Goal: Transaction & Acquisition: Obtain resource

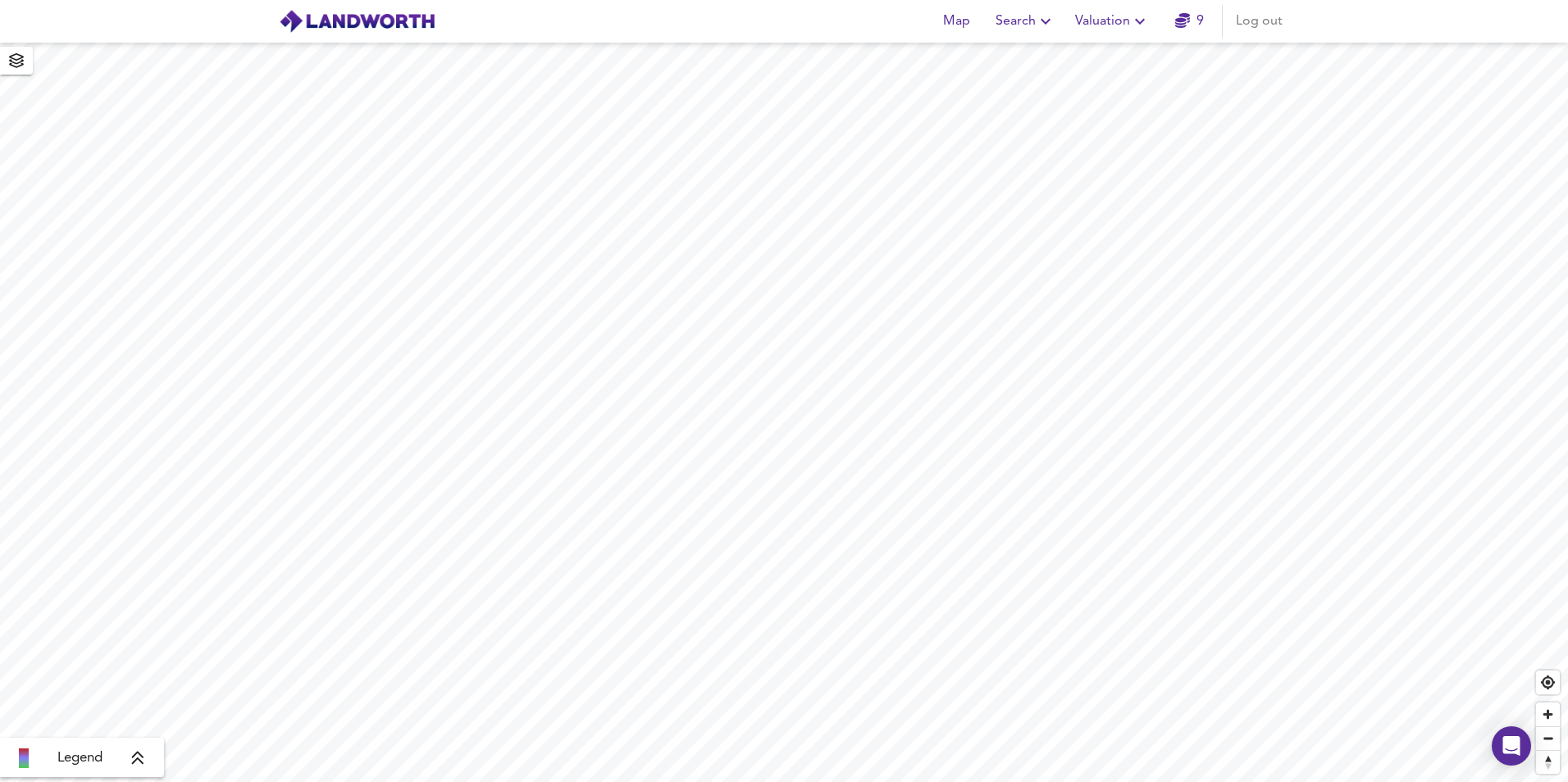
click at [77, 754] on span "Legend" at bounding box center [80, 759] width 45 height 20
click at [157, 638] on icon at bounding box center [151, 641] width 15 height 17
click at [1062, 366] on div "X" at bounding box center [1064, 372] width 14 height 16
click at [1019, 21] on span "Search" at bounding box center [1026, 21] width 60 height 23
click at [1017, 88] on li "Search History" at bounding box center [1026, 88] width 162 height 29
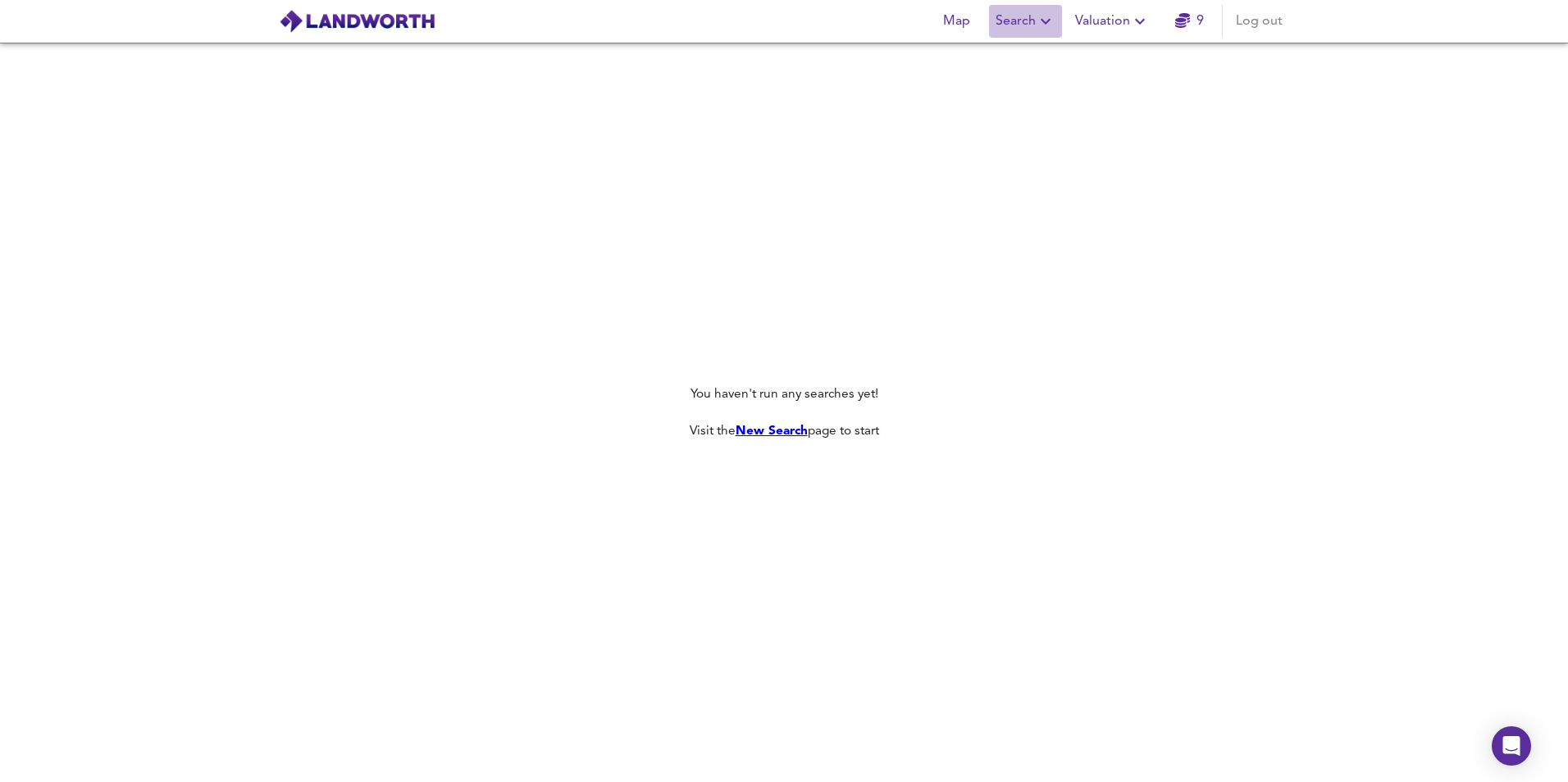
click at [1005, 20] on span "Search" at bounding box center [1026, 21] width 60 height 23
click at [1006, 58] on li "New Search" at bounding box center [1026, 59] width 162 height 29
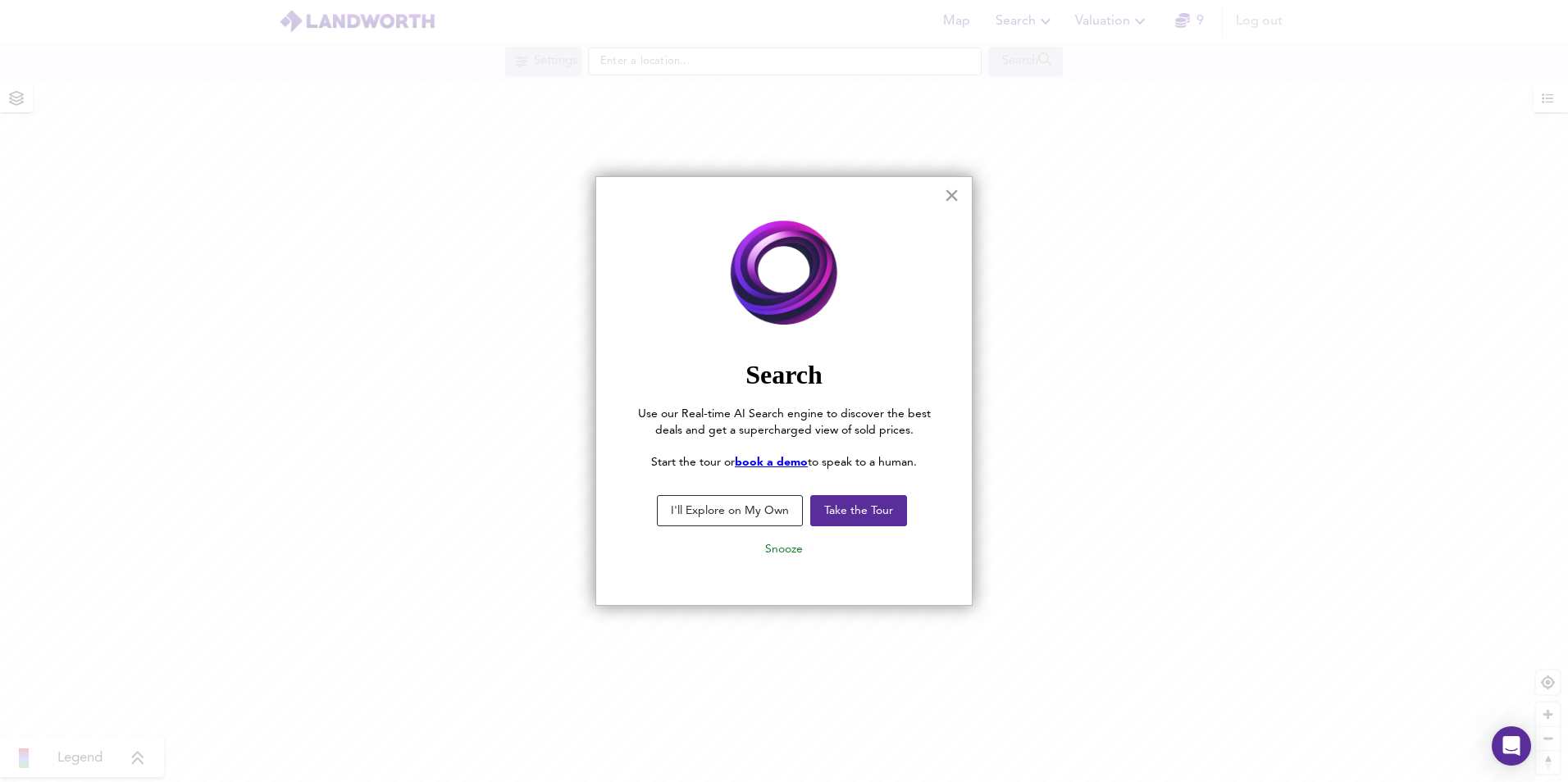
click at [768, 512] on button "I'll Explore on My Own" at bounding box center [730, 511] width 146 height 31
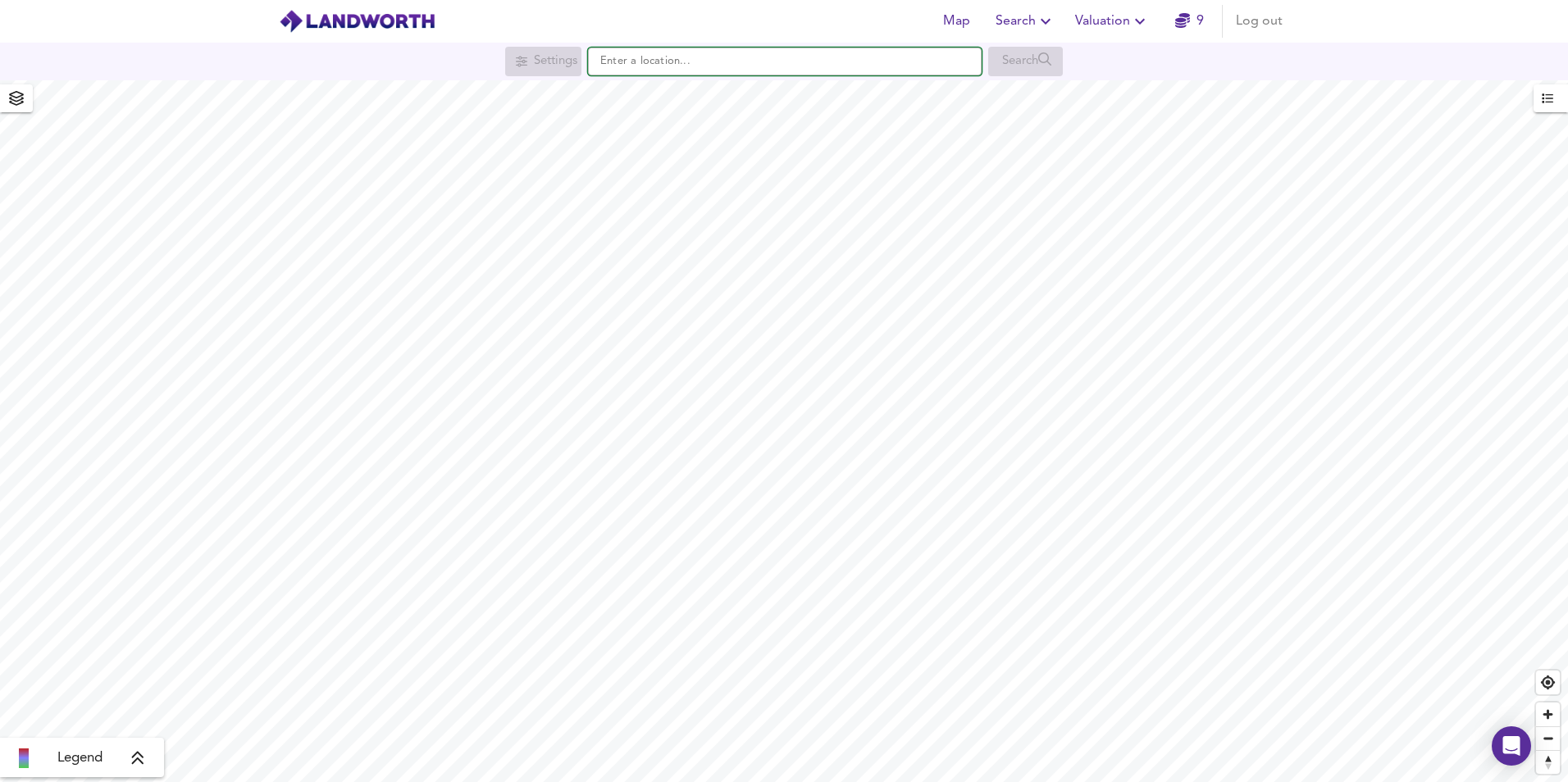
click at [825, 64] on input "text" at bounding box center [784, 61] width 393 height 28
click at [799, 86] on div "CW3 9RJ Ash Mount, Audlem Road, Woore, Crewe" at bounding box center [763, 94] width 284 height 17
type input "Ash Mount, Audlem Road, Woore, Crewe CW3 9RJ"
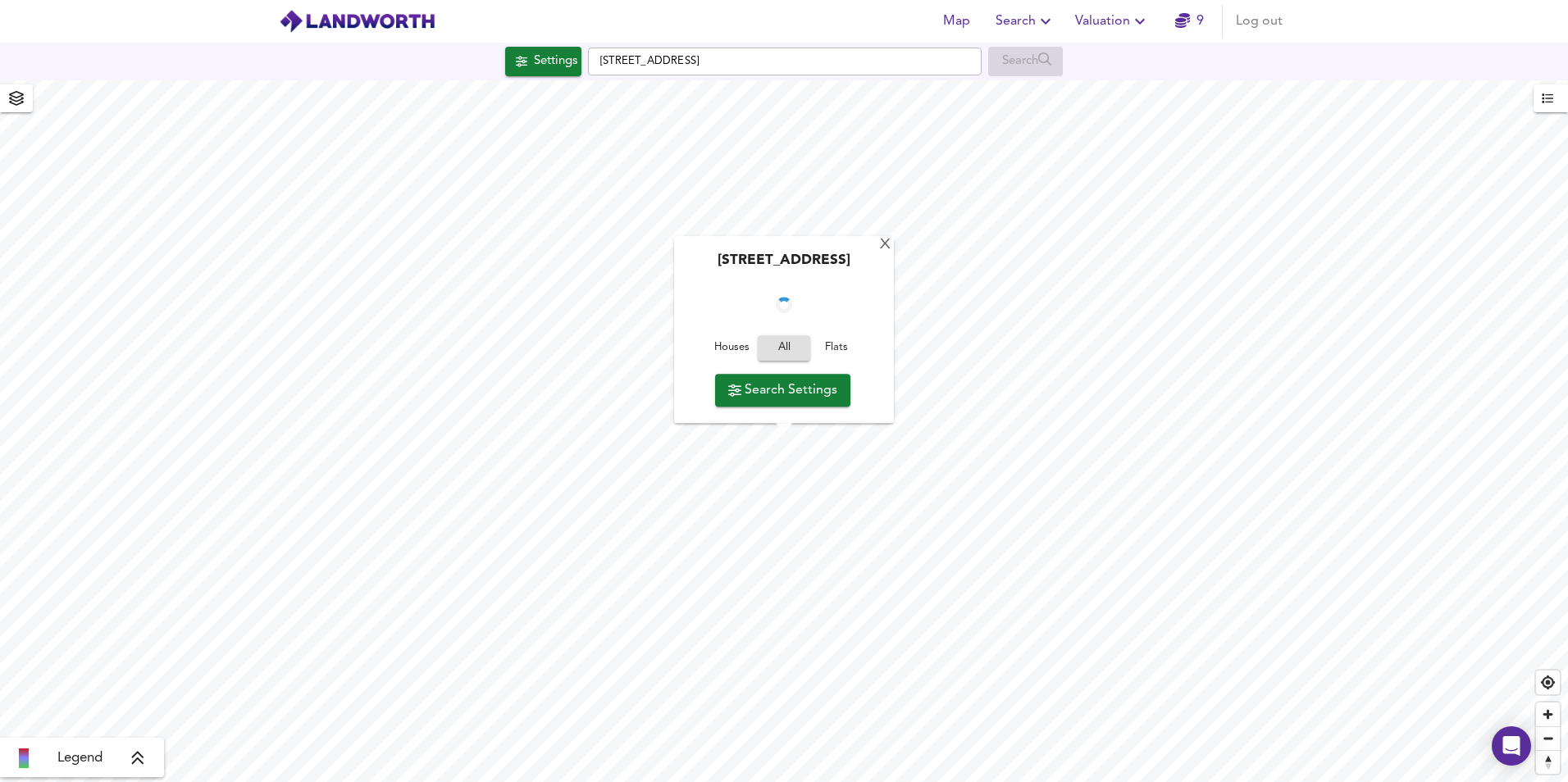
checkbox input "false"
checkbox input "true"
click at [729, 342] on span "Houses" at bounding box center [731, 349] width 44 height 19
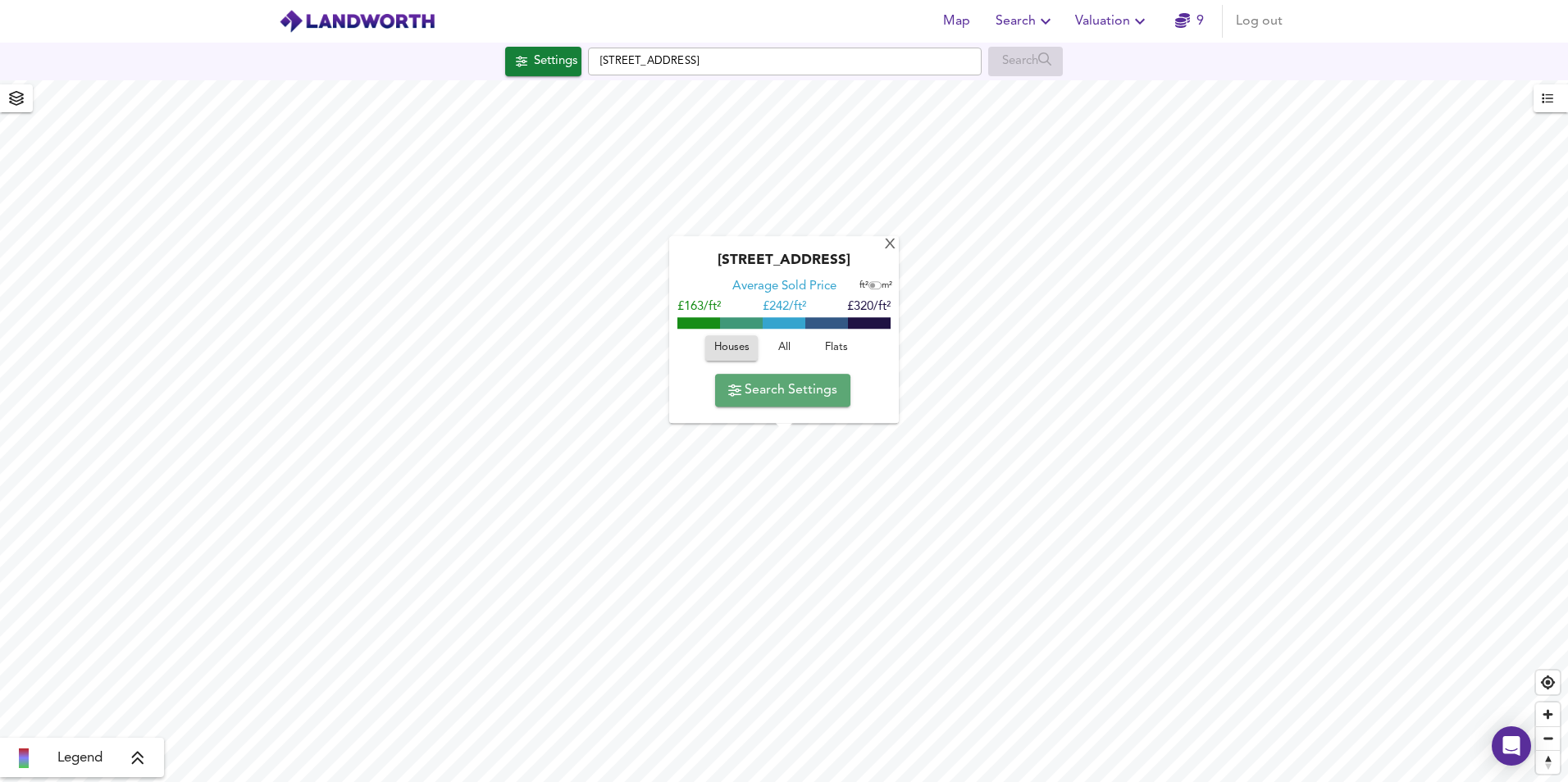
click at [765, 387] on span "Search Settings" at bounding box center [783, 390] width 109 height 23
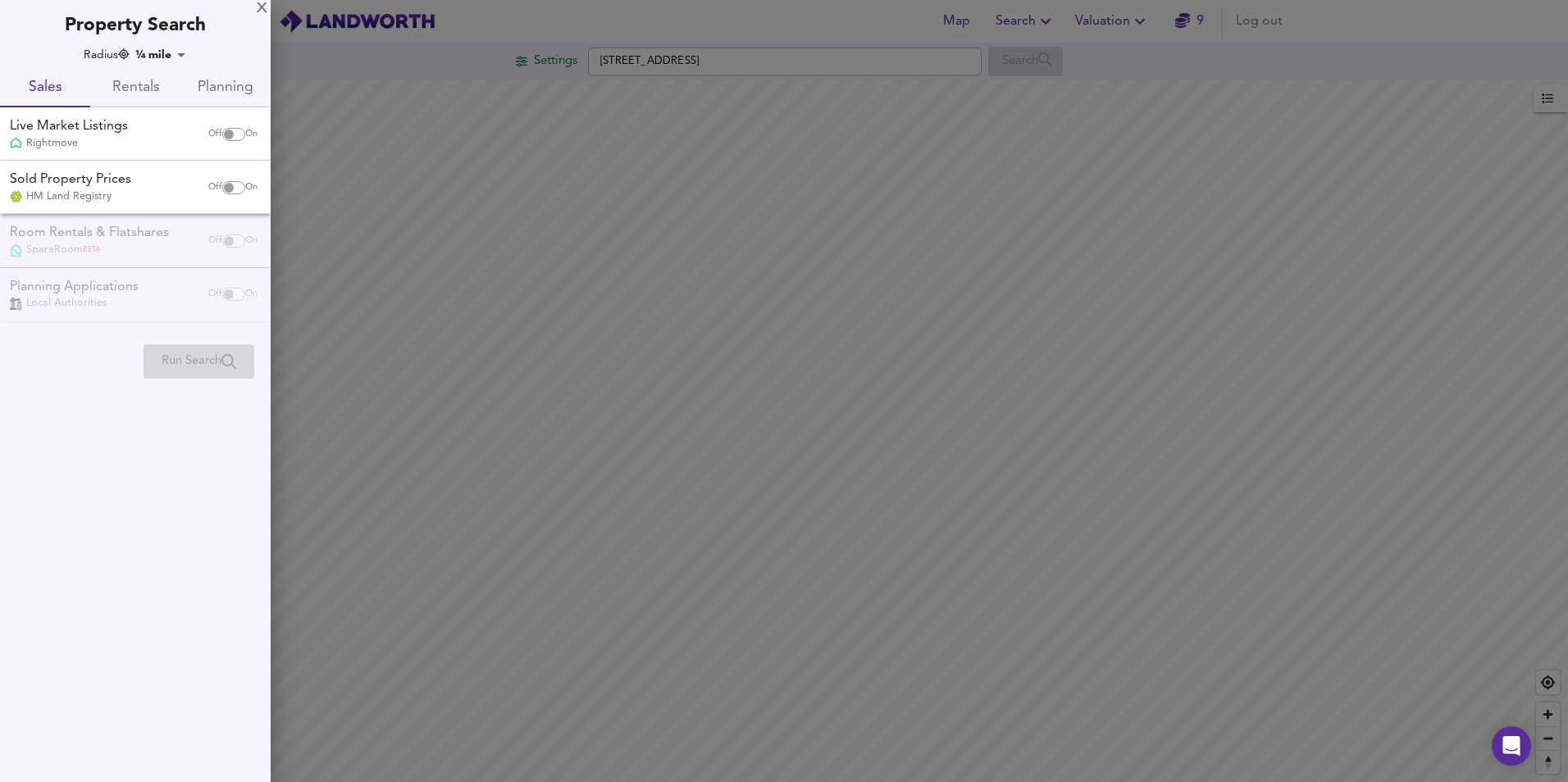
click at [227, 87] on span "Planning" at bounding box center [225, 88] width 70 height 25
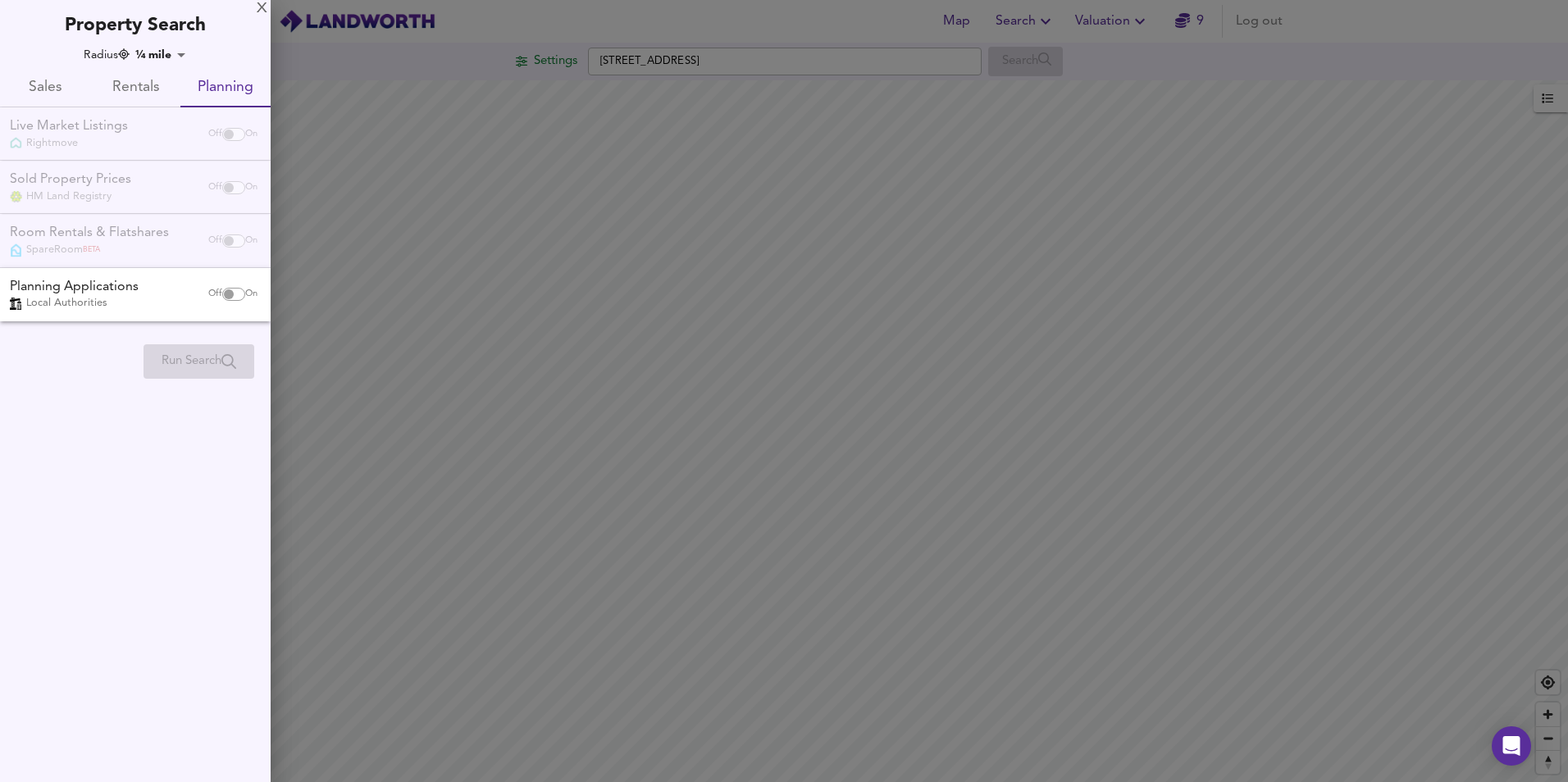
click at [234, 292] on input "checkbox" at bounding box center [229, 295] width 39 height 13
checkbox input "true"
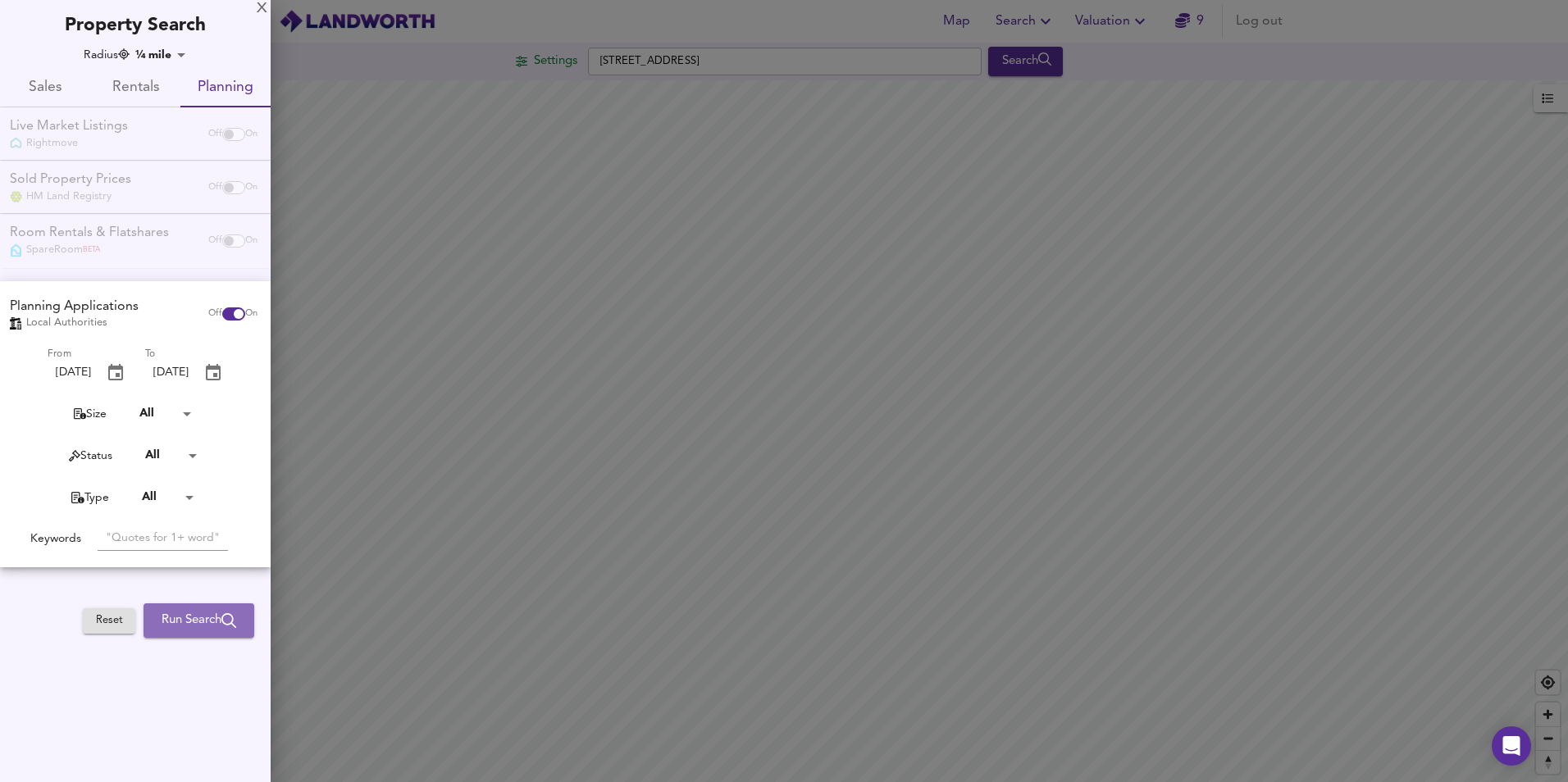
click at [211, 616] on span "Run Search" at bounding box center [198, 620] width 75 height 21
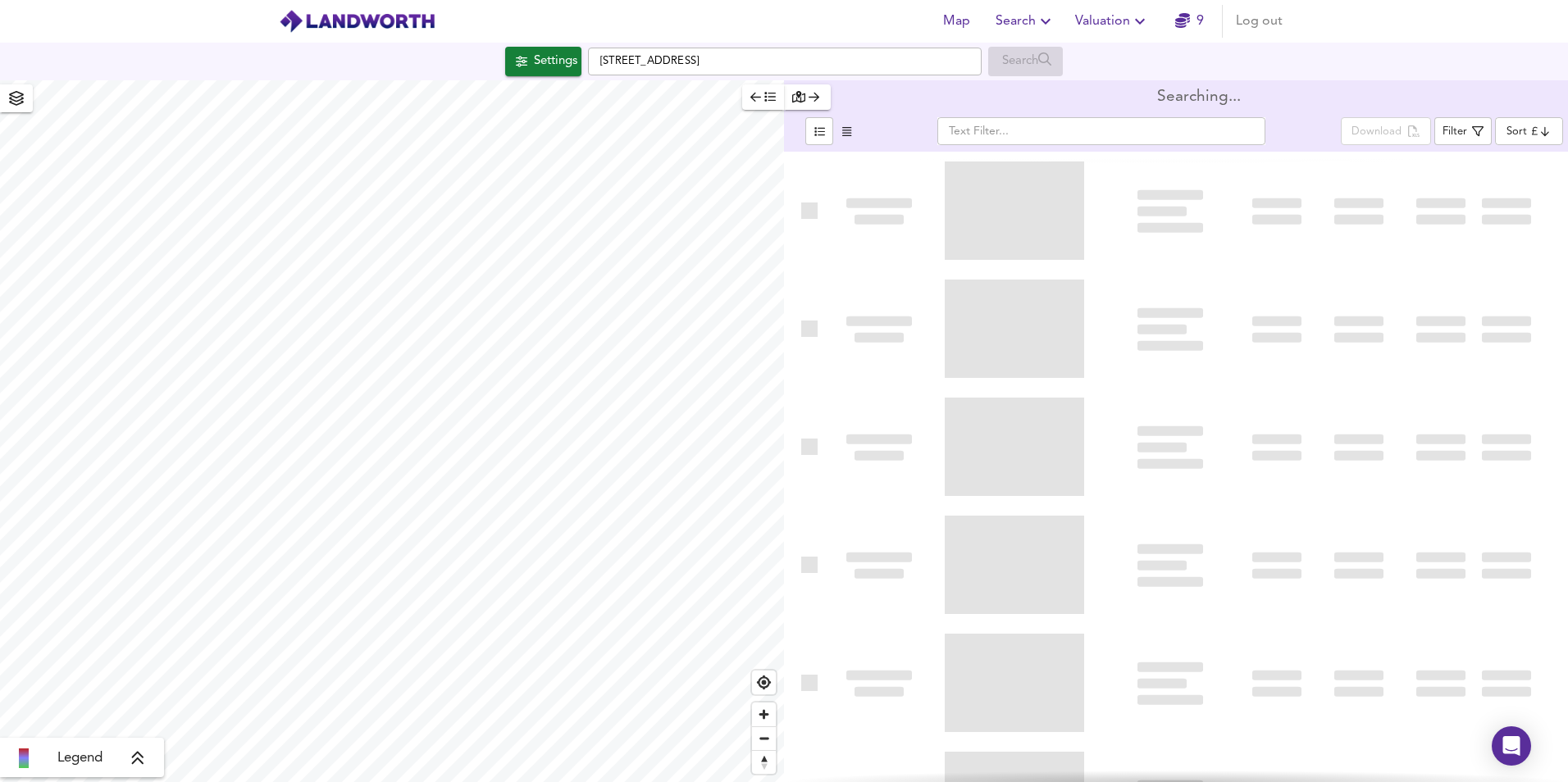
type input "newest"
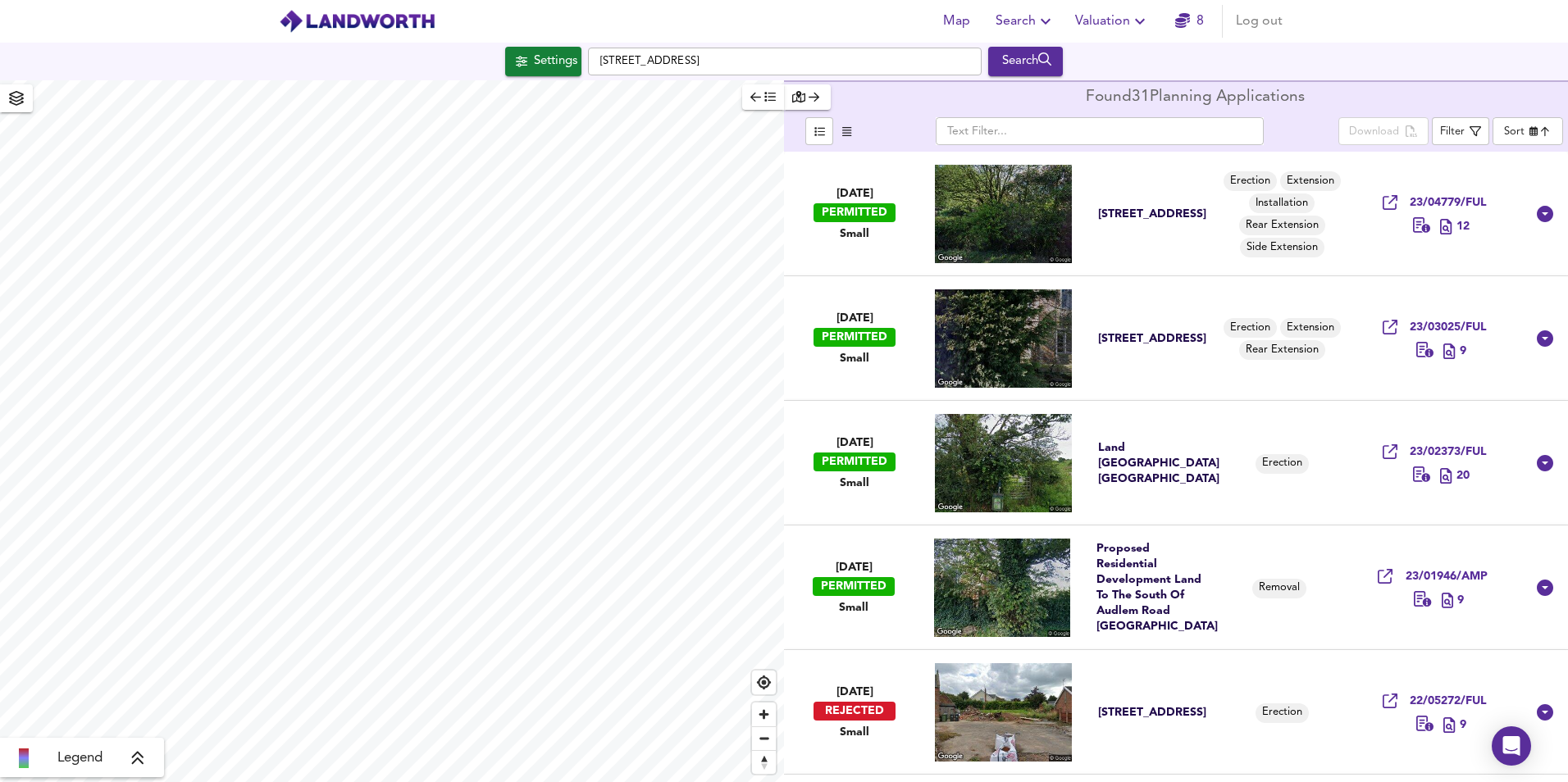
click at [869, 583] on div "PERMITTED" at bounding box center [854, 587] width 82 height 19
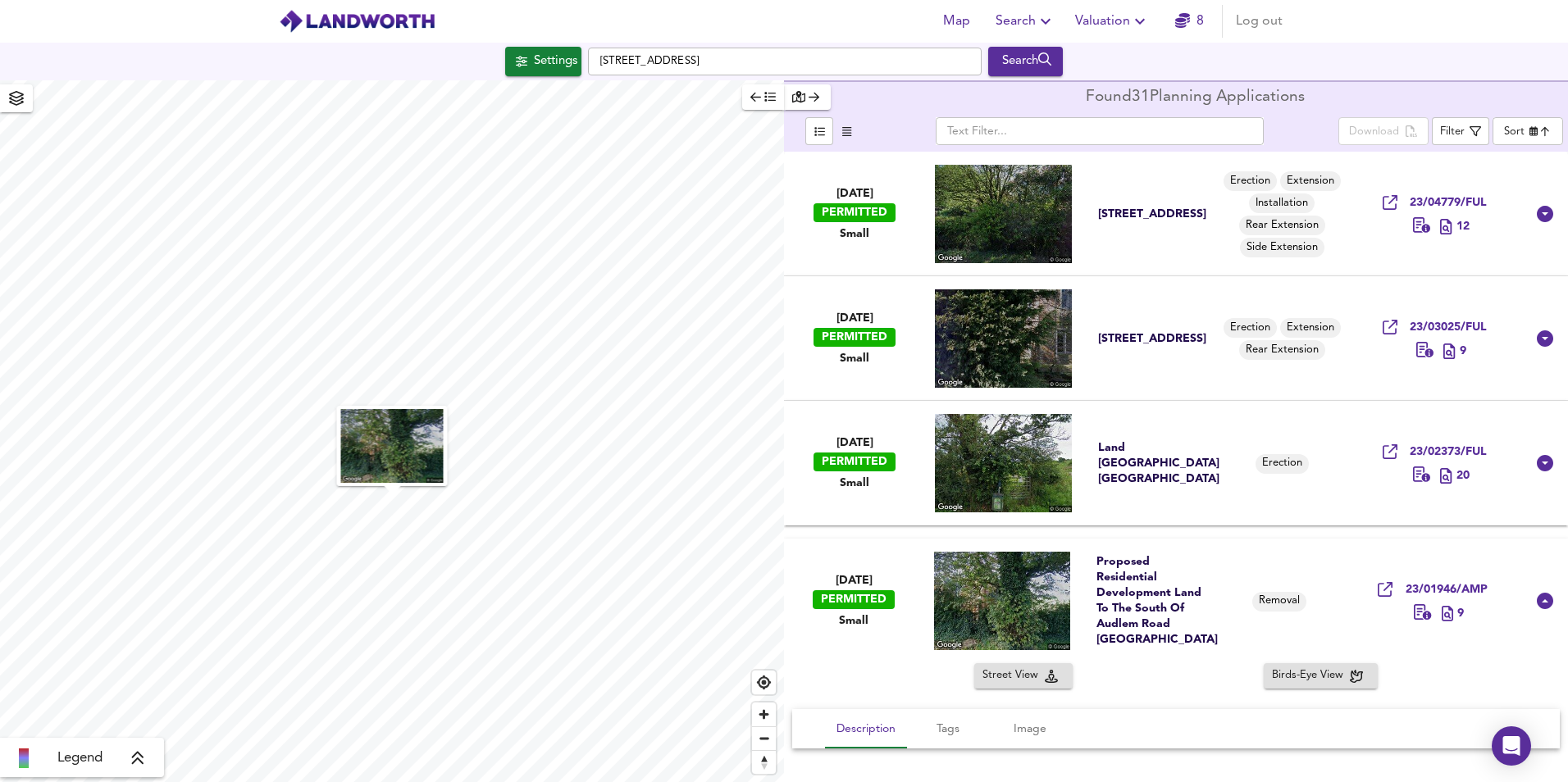
click at [1333, 666] on button "Birds-Eye View" at bounding box center [1320, 676] width 114 height 25
click at [1010, 459] on img at bounding box center [1004, 464] width 137 height 99
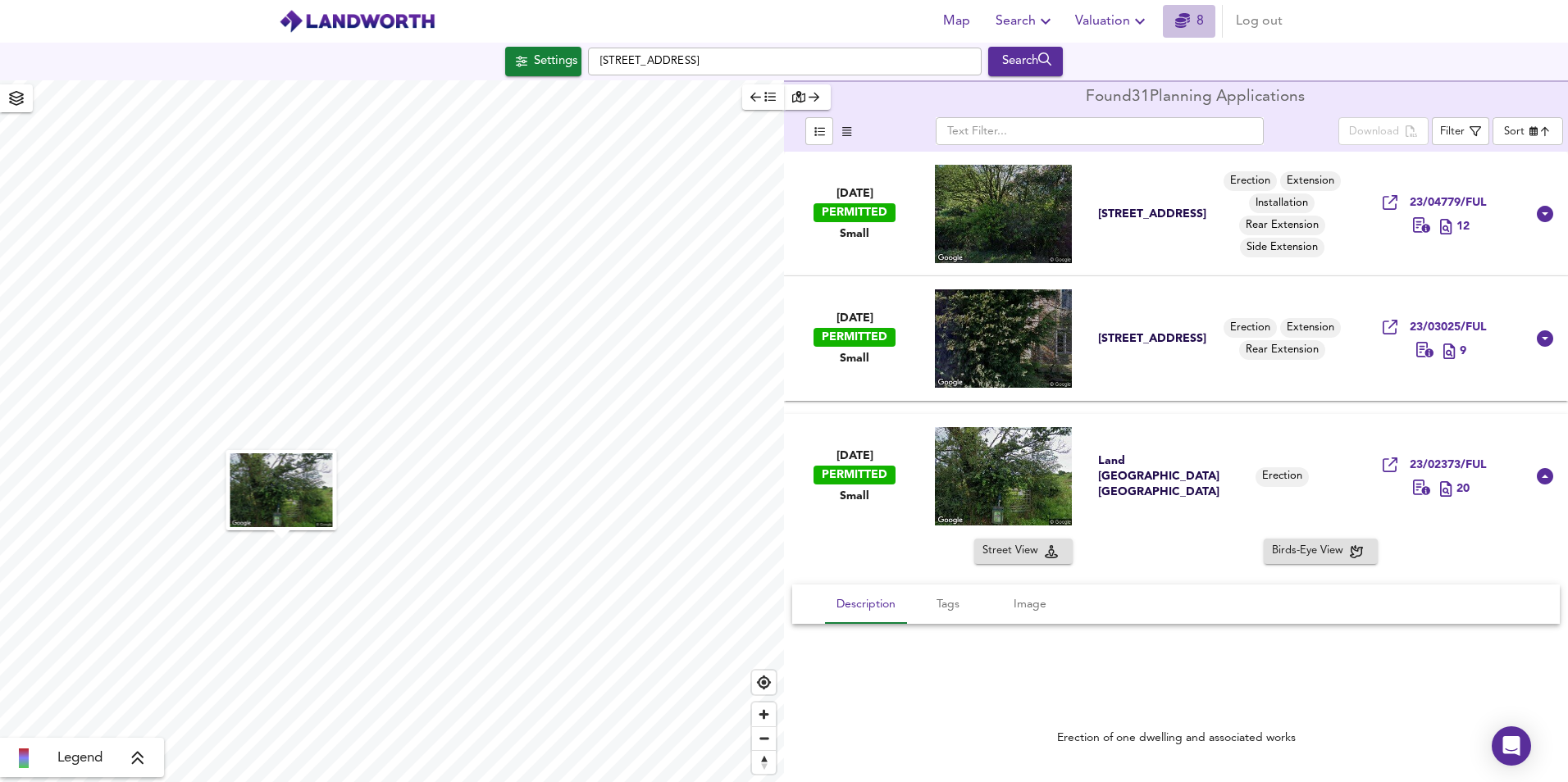
click at [1188, 26] on icon "button" at bounding box center [1183, 21] width 15 height 15
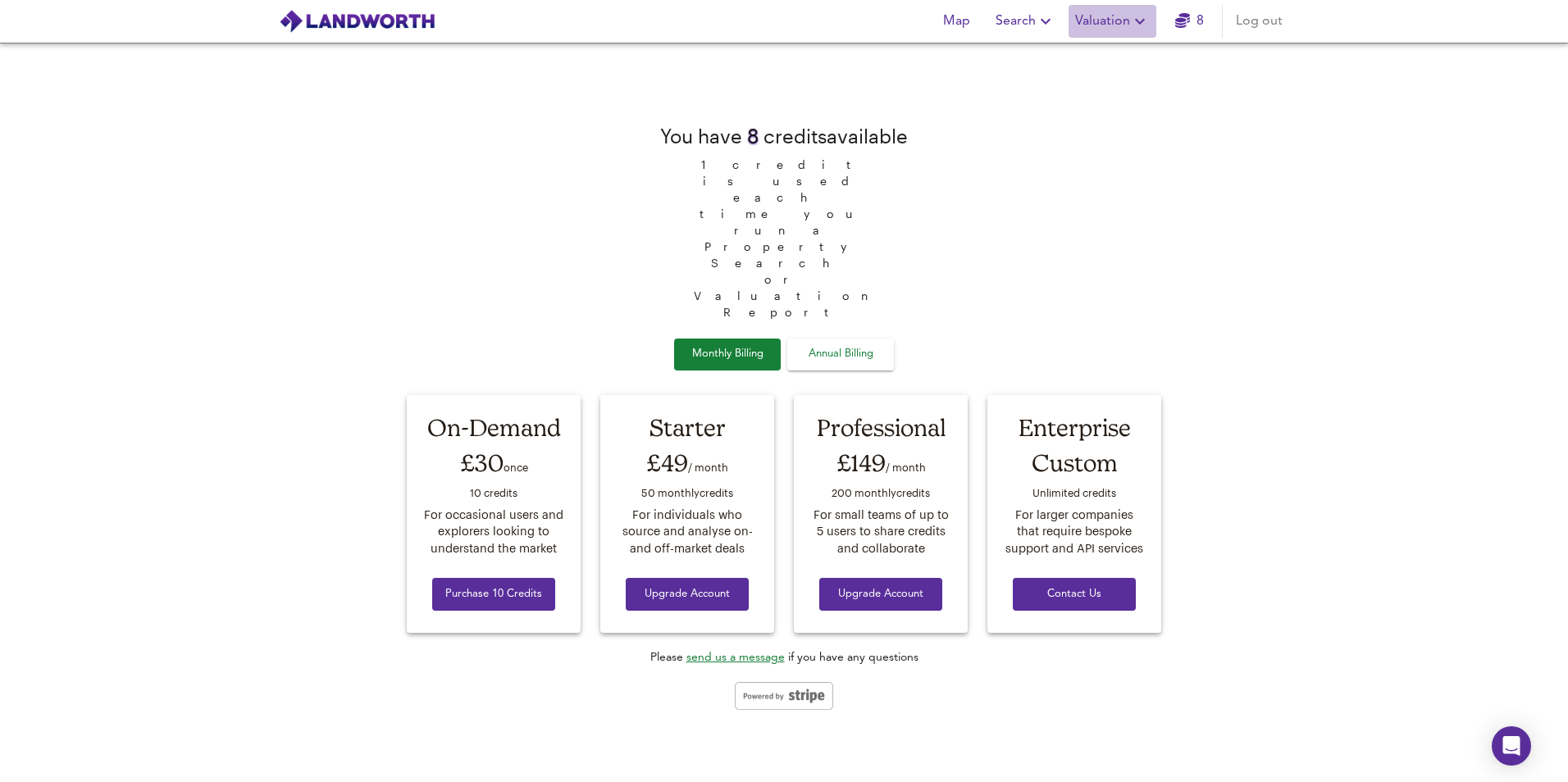
click at [1105, 26] on span "Valuation" at bounding box center [1112, 21] width 75 height 23
click at [1102, 54] on li "New Valuation Report" at bounding box center [1113, 59] width 196 height 29
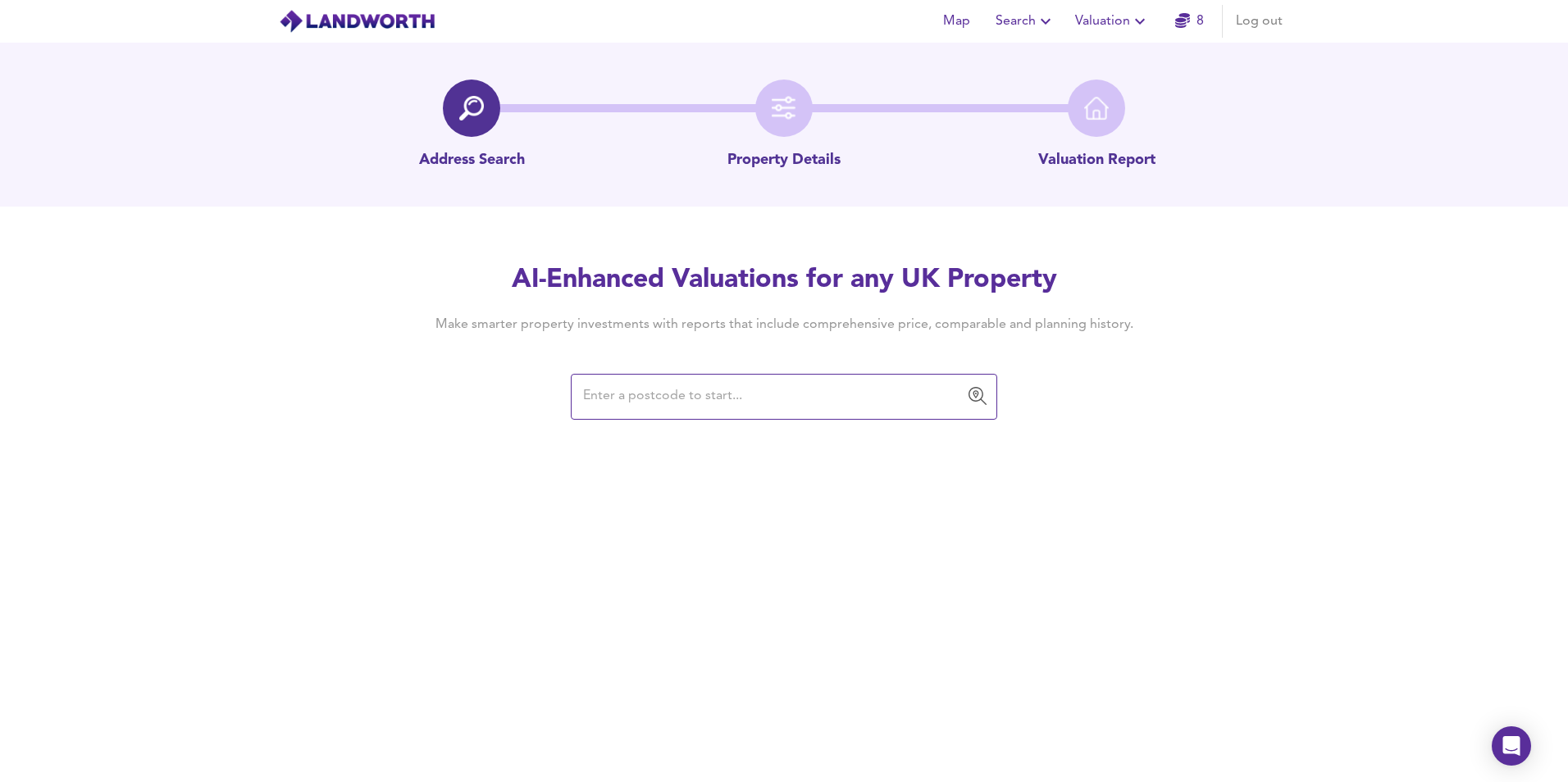
click at [698, 393] on input "text" at bounding box center [772, 396] width 387 height 31
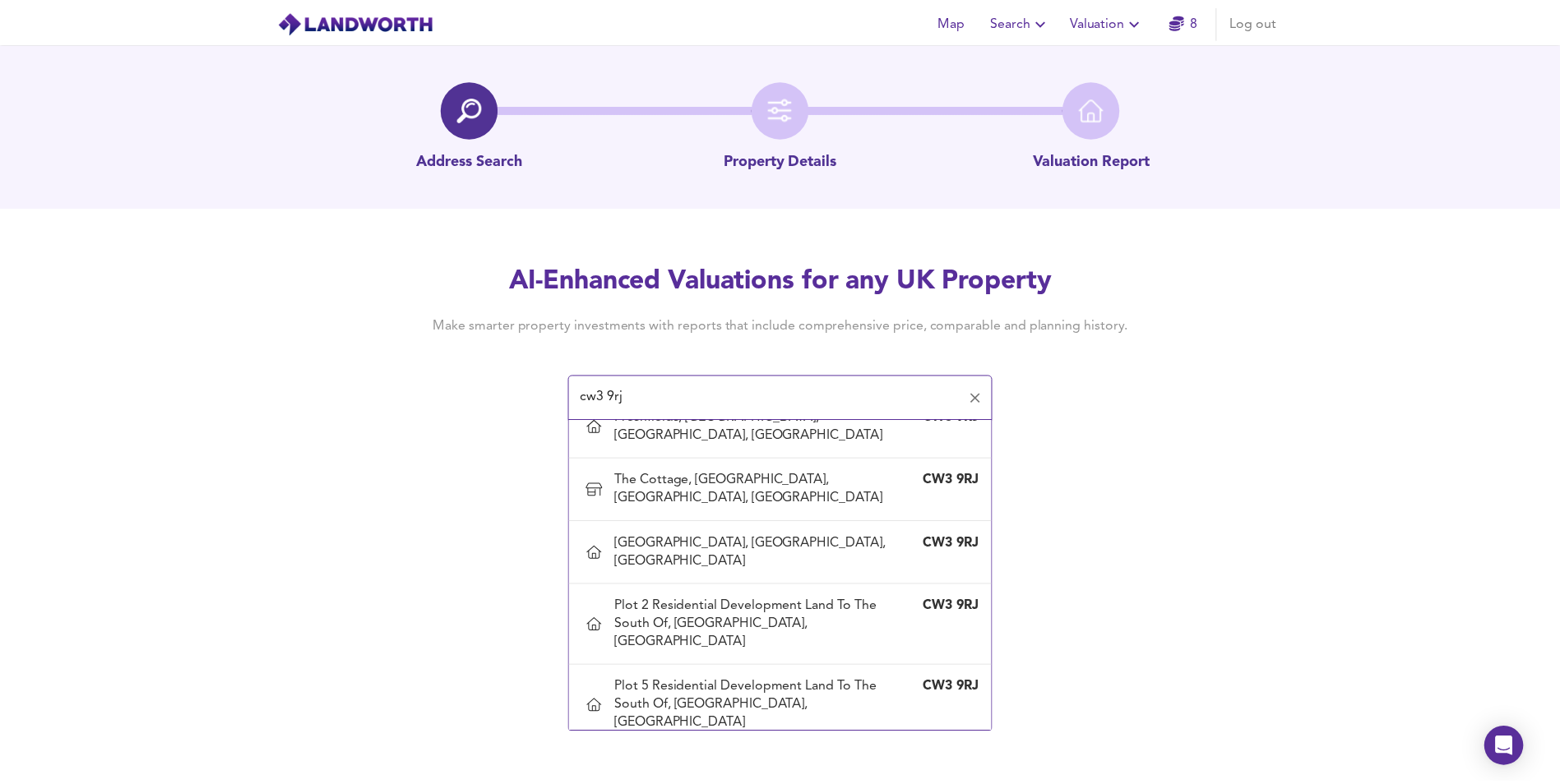
scroll to position [1352, 0]
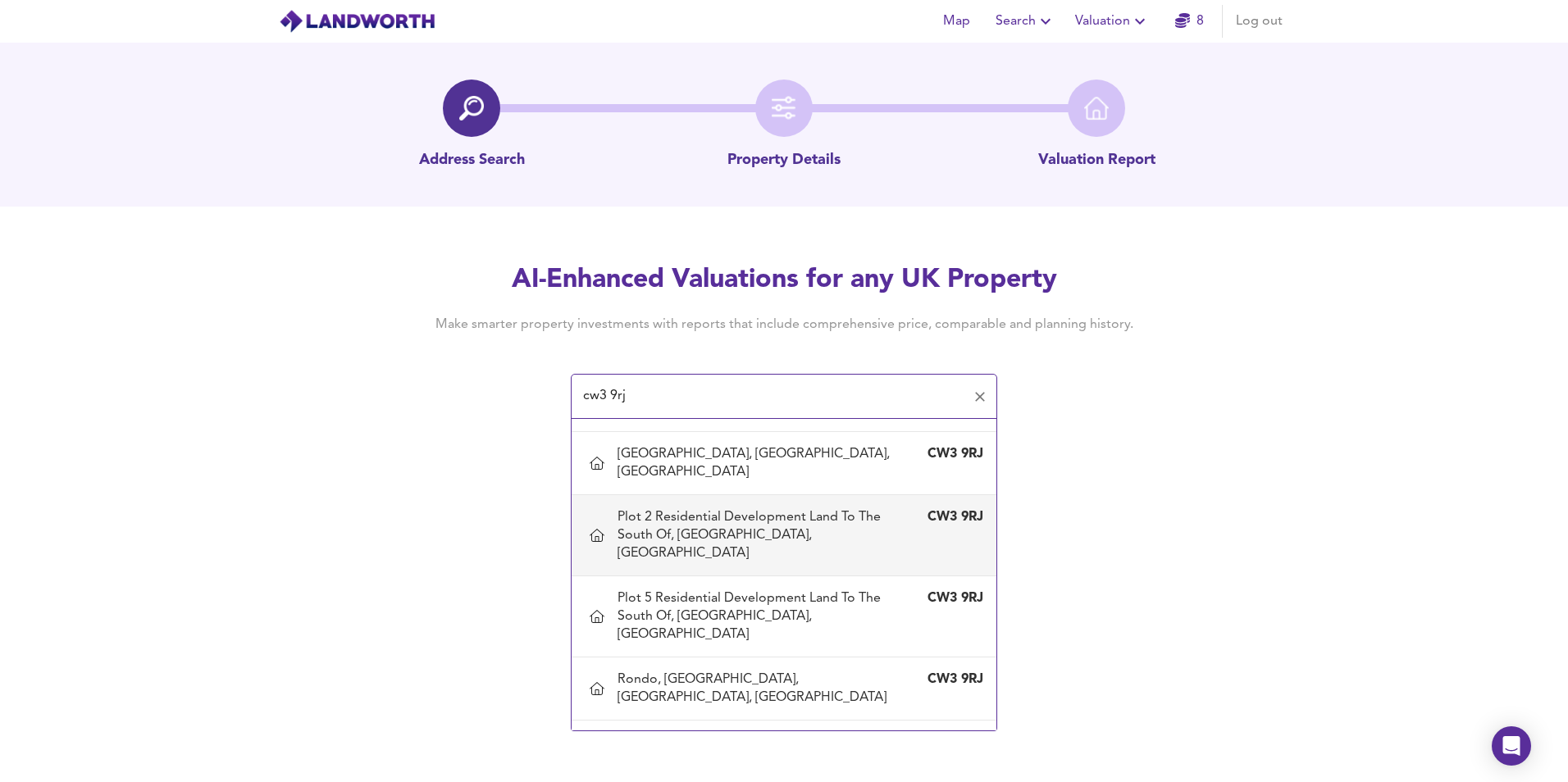
click at [791, 563] on div "Plot 2 Residential Development Land To The South Of, Audlem Road, Woore, Shrops…" at bounding box center [768, 535] width 300 height 54
type input "Plot 2 Residential Development Land To The South Of, Audlem Road, Woore, Shrops…"
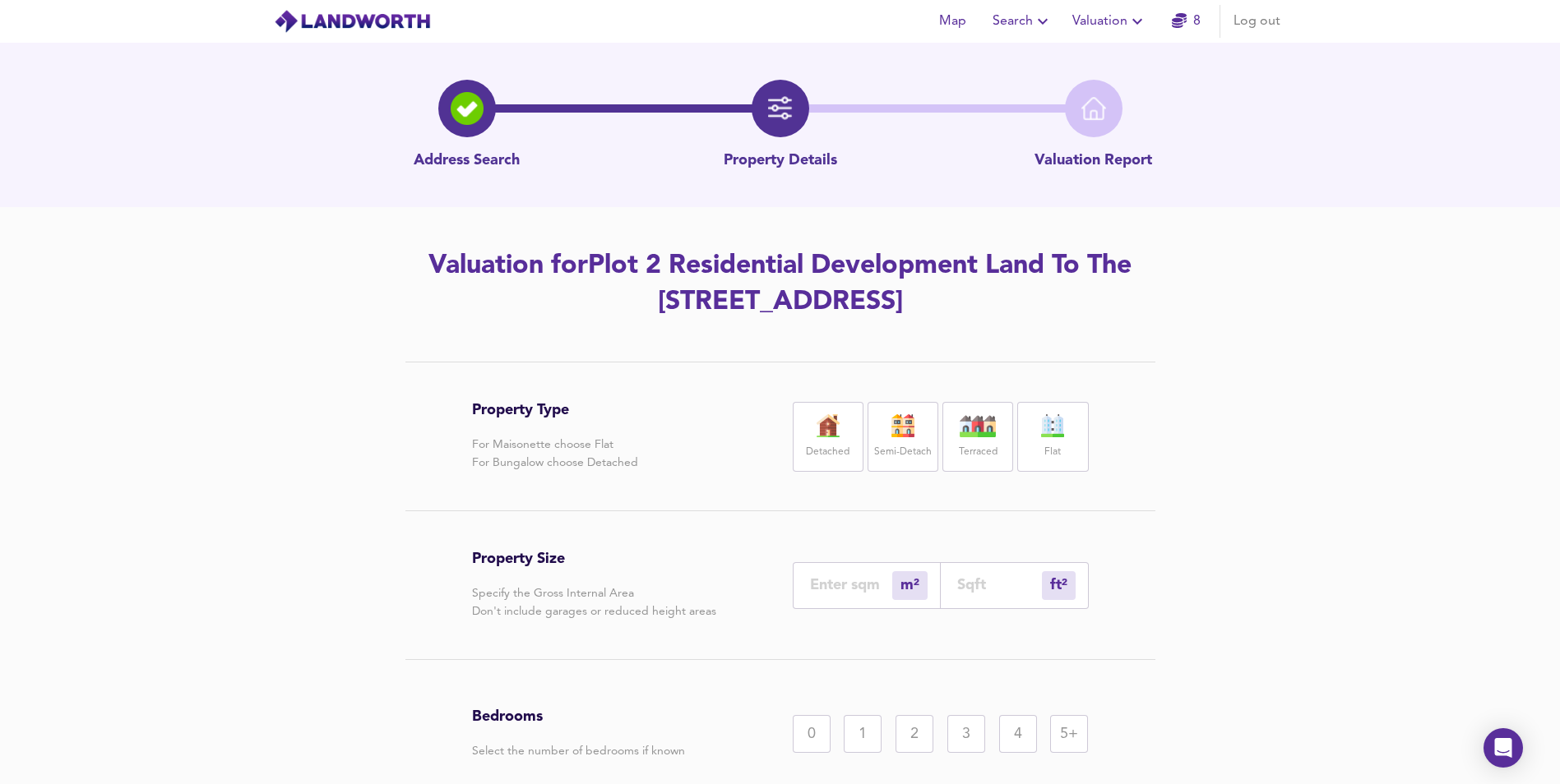
click at [840, 426] on img at bounding box center [828, 426] width 41 height 23
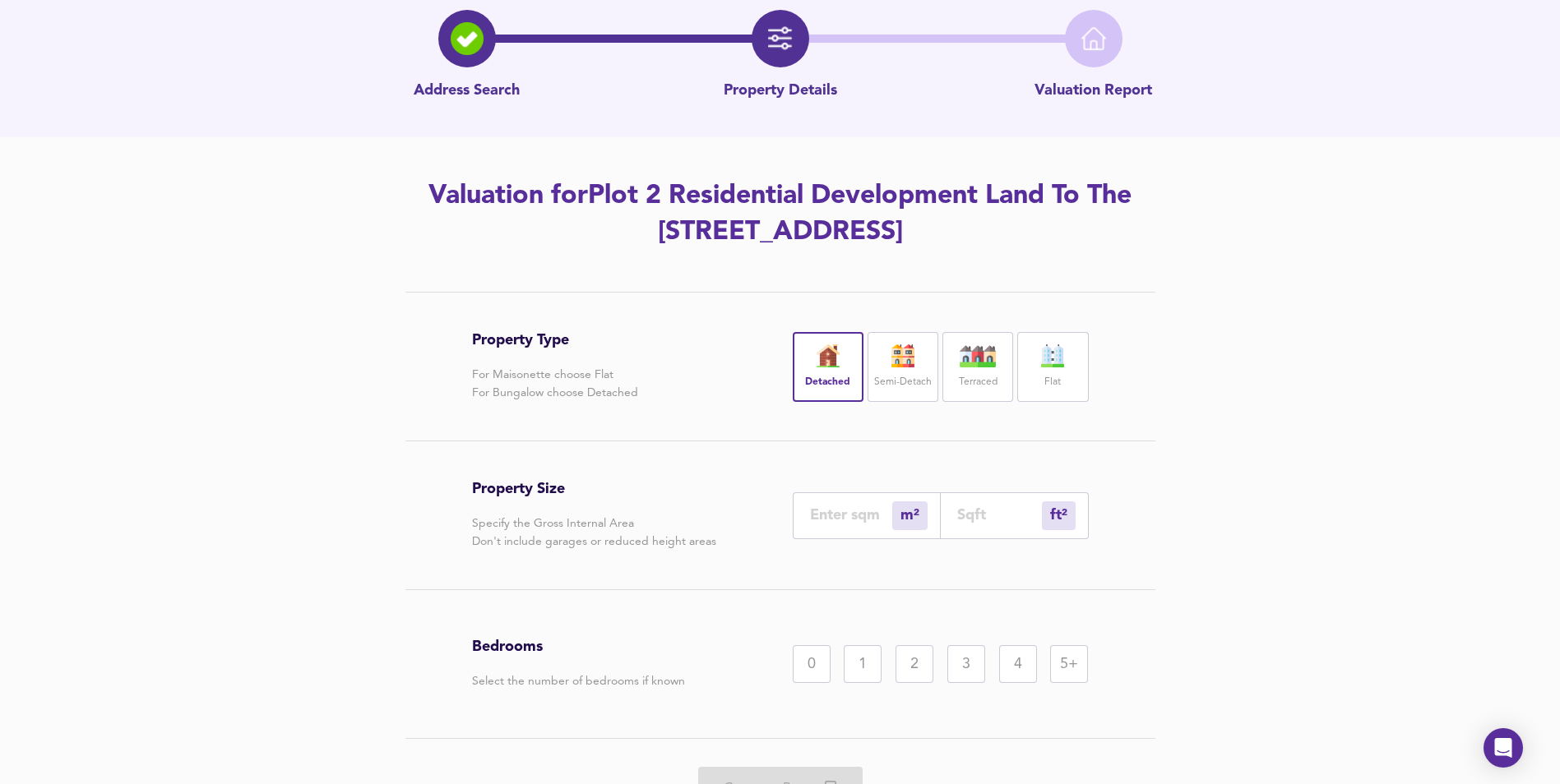
scroll to position [157, 0]
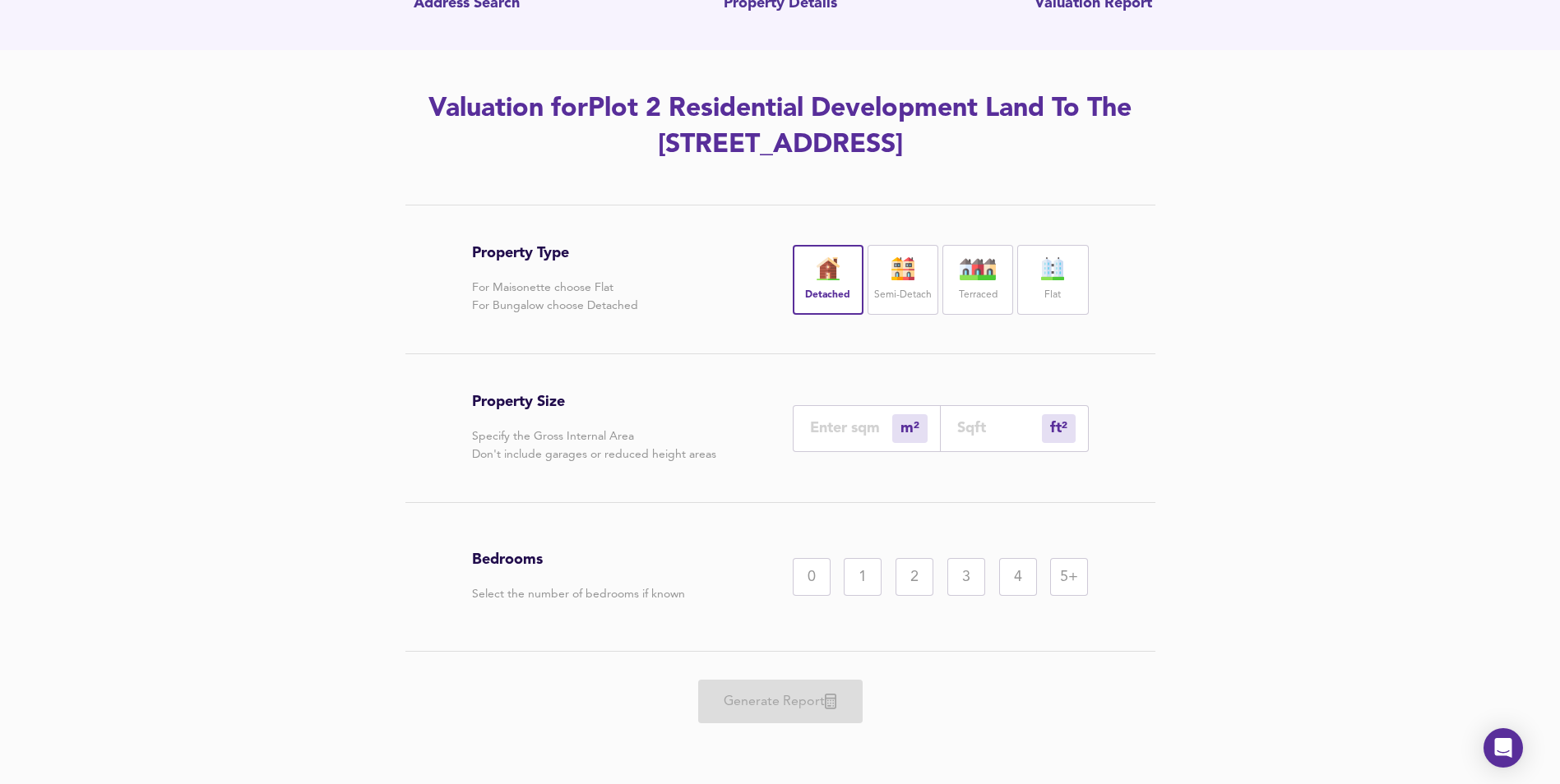
click at [1074, 573] on div "5+" at bounding box center [1069, 577] width 38 height 38
click at [829, 698] on div "Generate Report" at bounding box center [780, 702] width 617 height 100
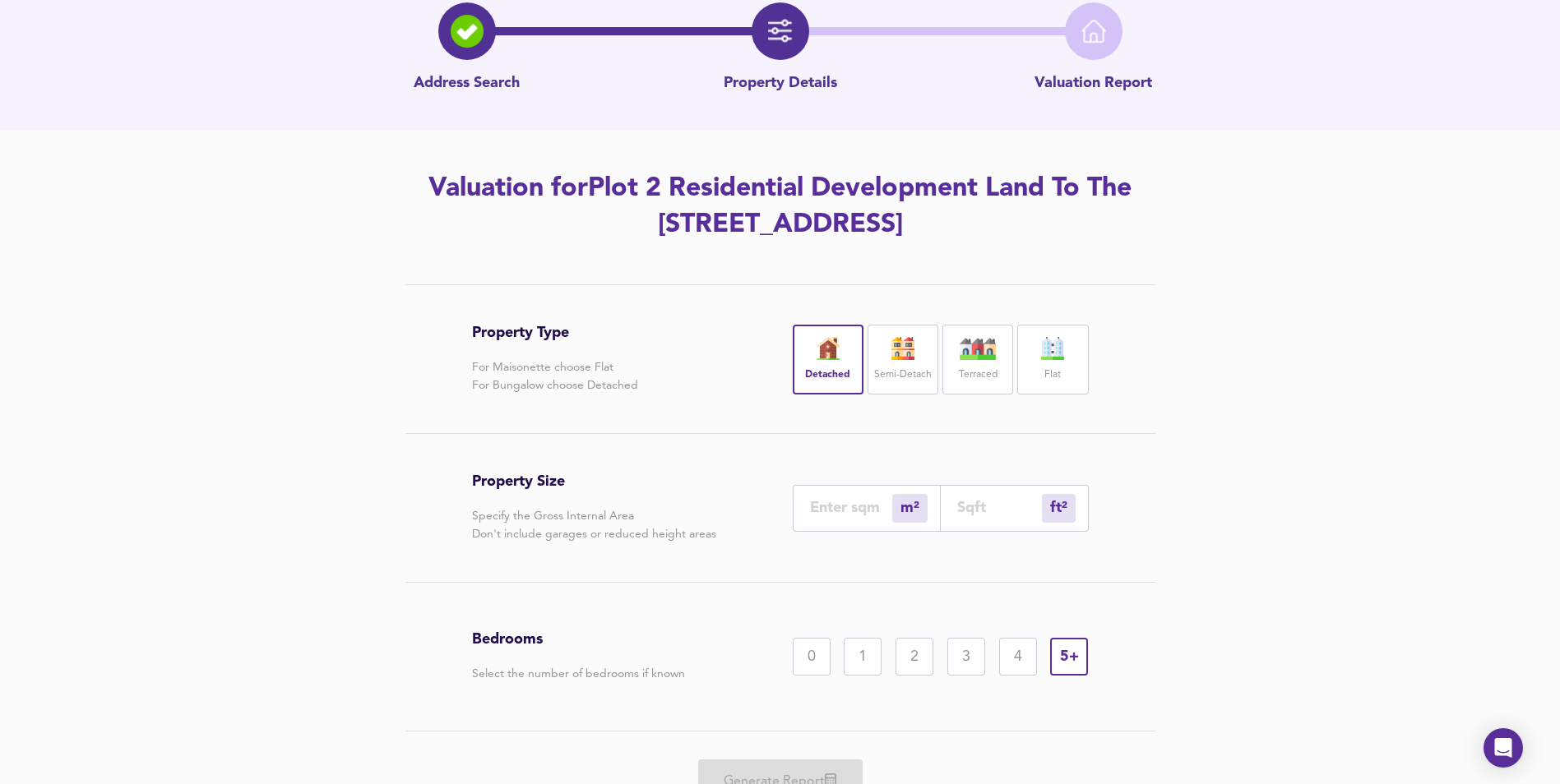
scroll to position [0, 0]
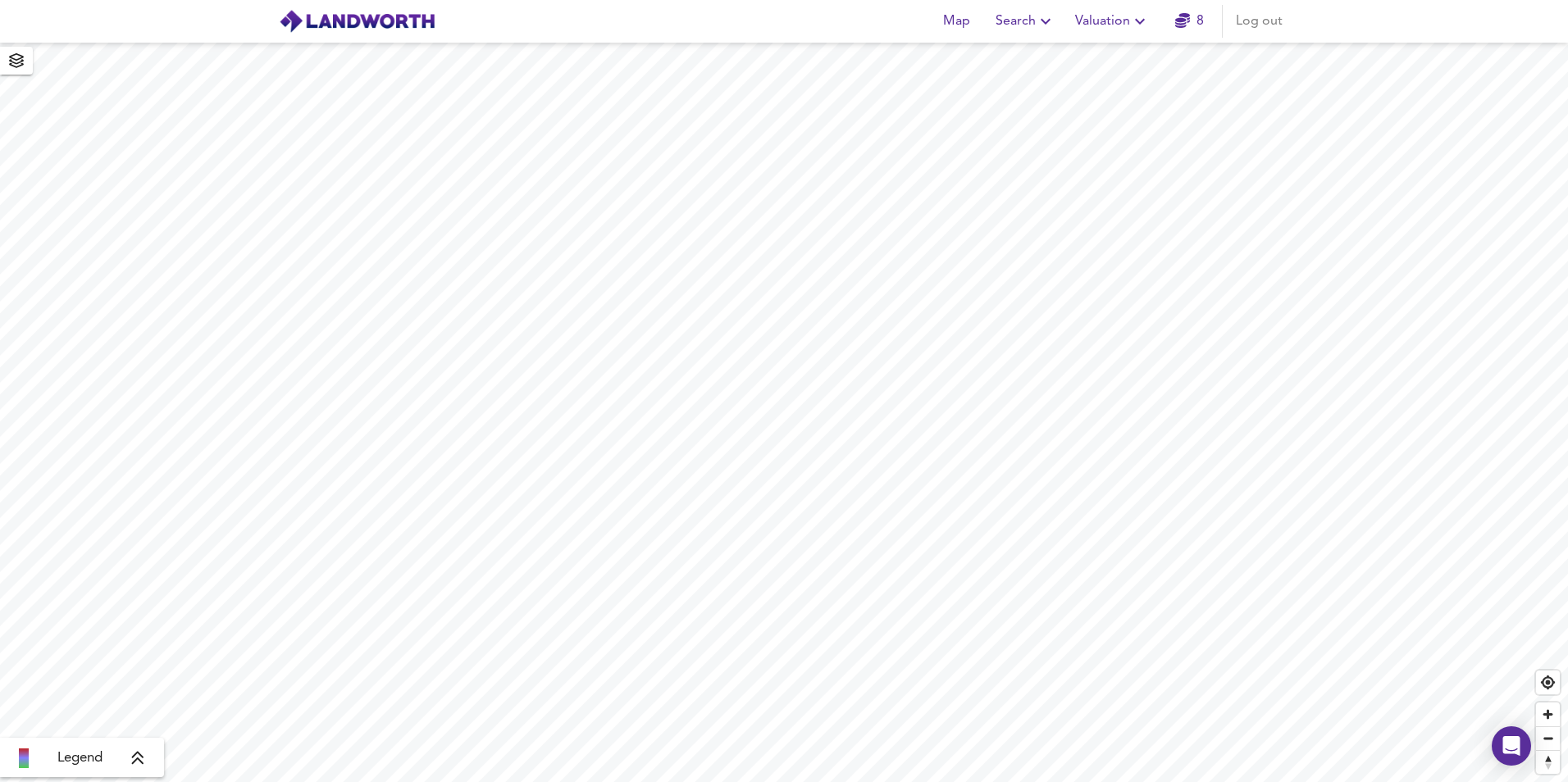
click at [1033, 25] on span "Search" at bounding box center [1026, 21] width 60 height 23
click at [1041, 49] on li "New Search" at bounding box center [1026, 59] width 162 height 29
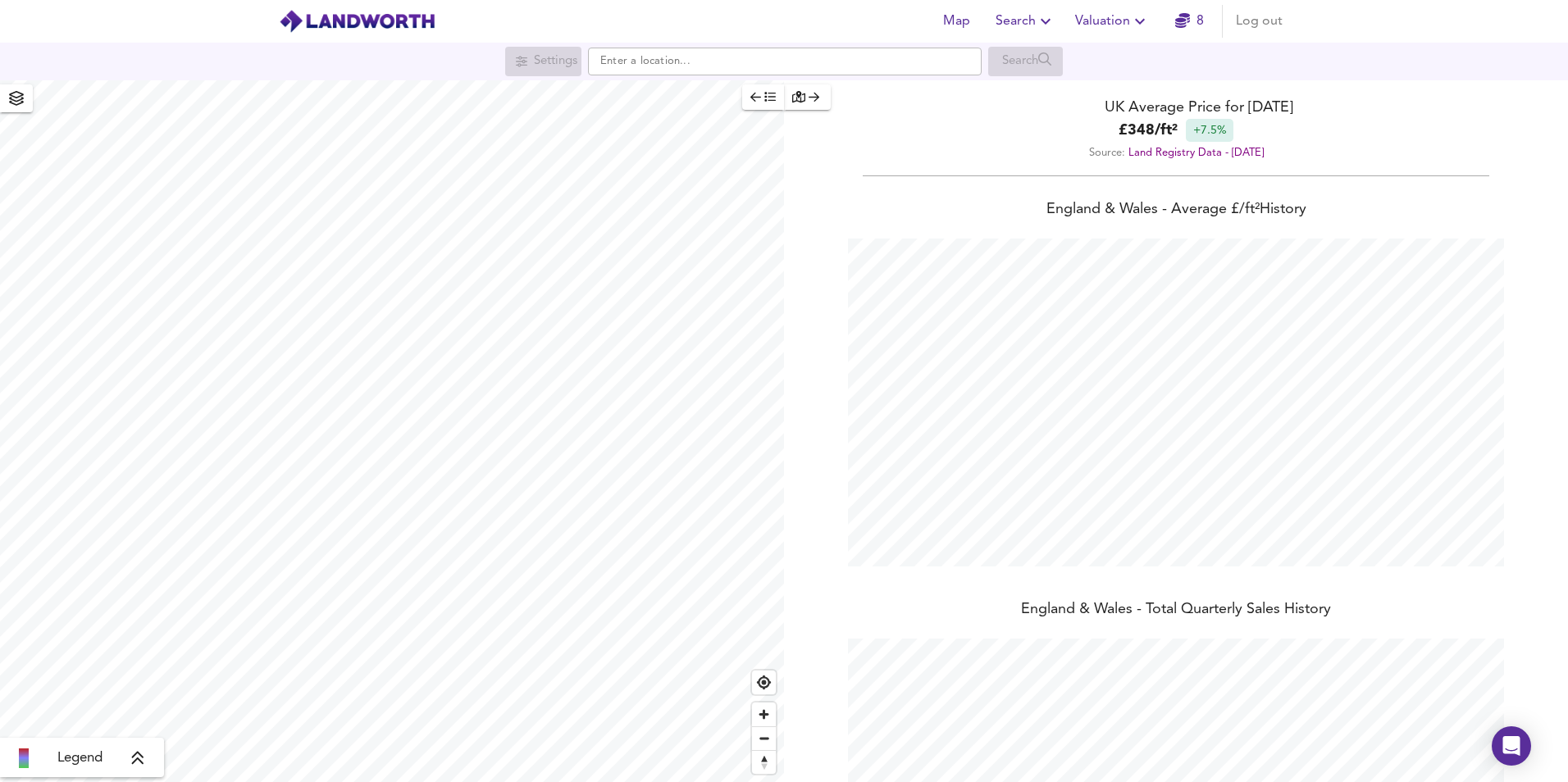
scroll to position [782, 1568]
click at [678, 61] on input "text" at bounding box center [784, 61] width 393 height 28
click at [671, 90] on strong "ME18 5QQ" at bounding box center [651, 94] width 60 height 12
type input "Butcher's Lane, Mereworth, Maidstone ME18 5QQ"
checkbox input "false"
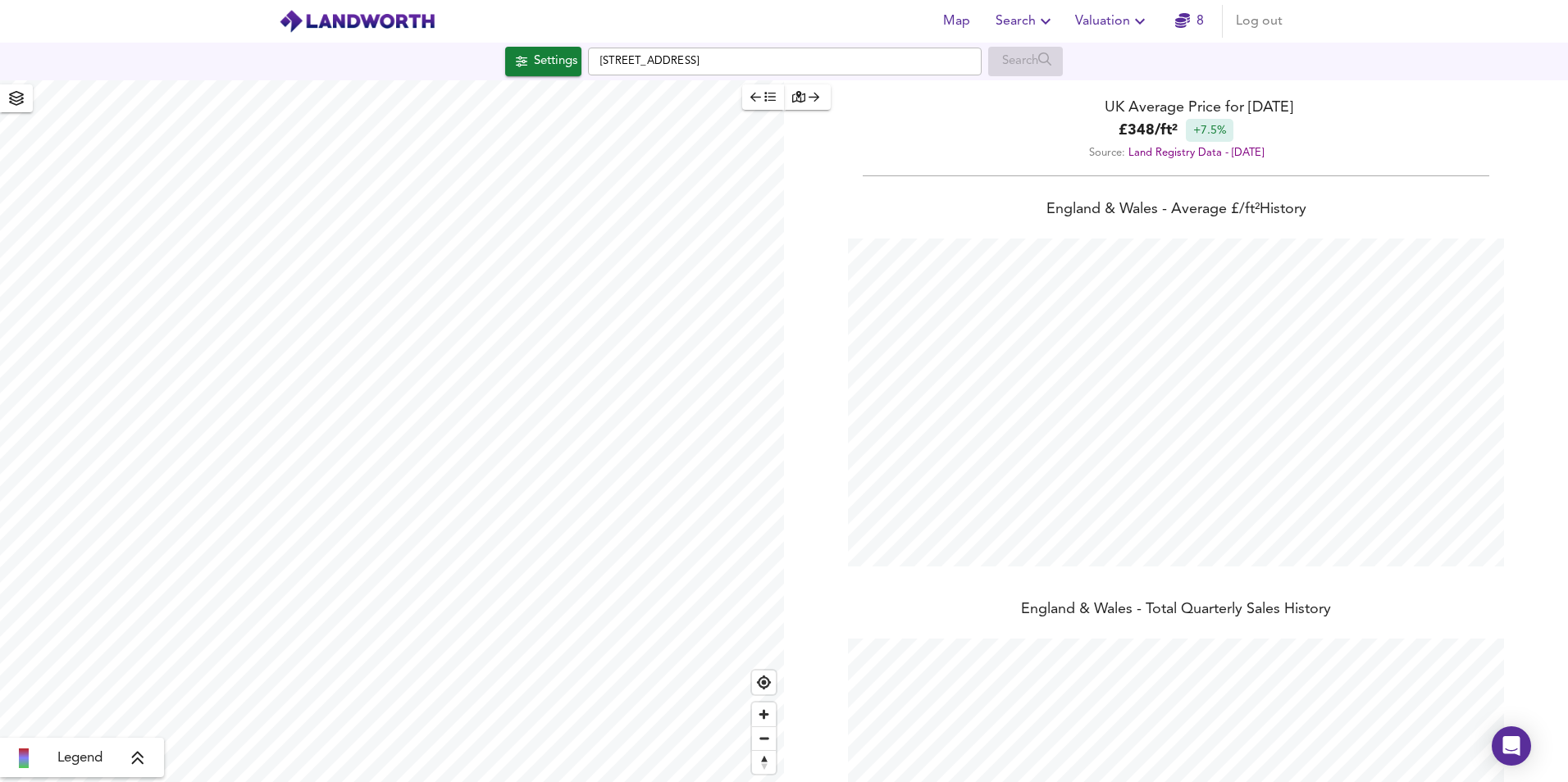
checkbox input "true"
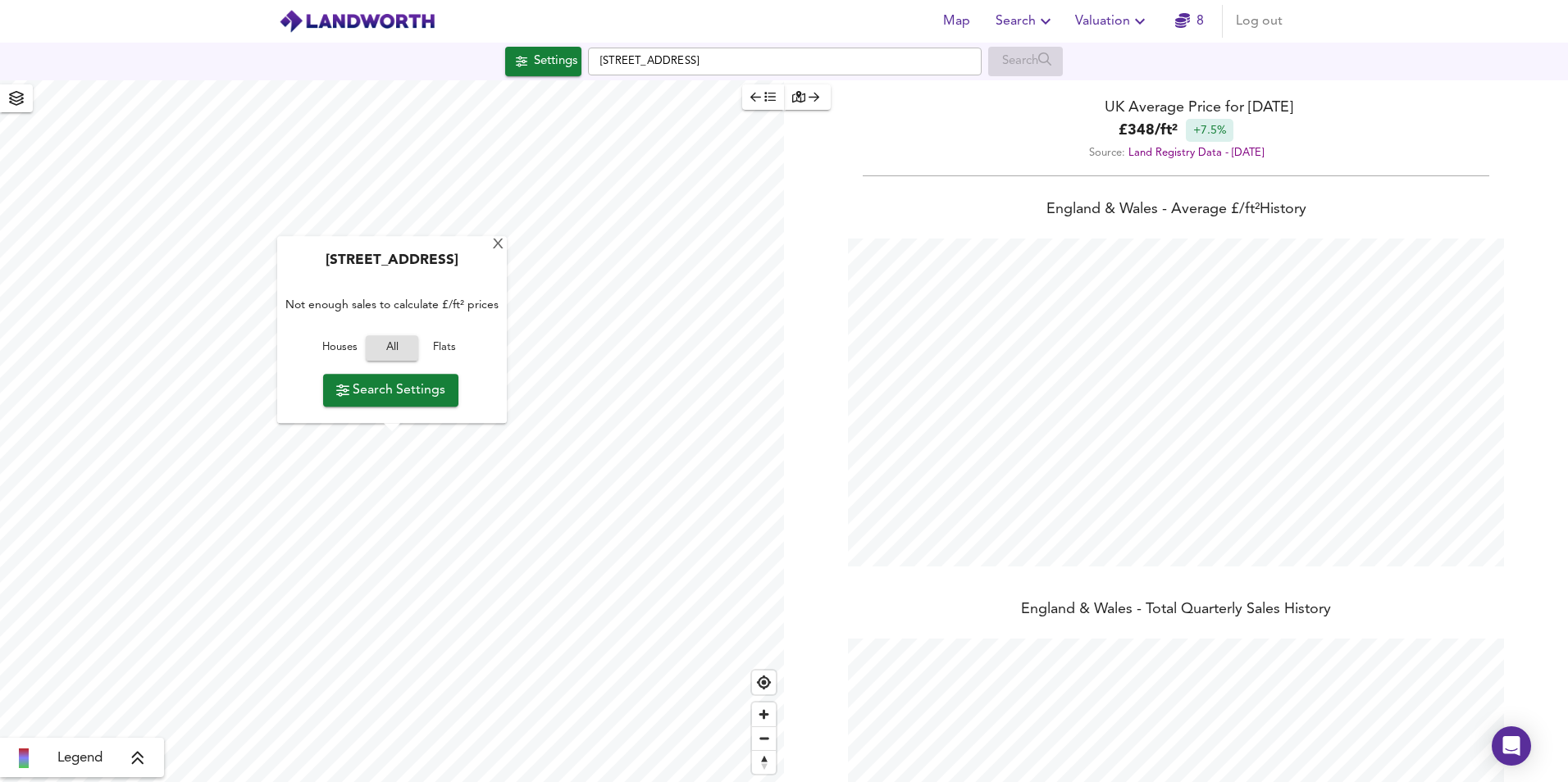
click at [338, 347] on span "Houses" at bounding box center [339, 349] width 44 height 19
click at [353, 392] on span "Search Settings" at bounding box center [391, 390] width 109 height 23
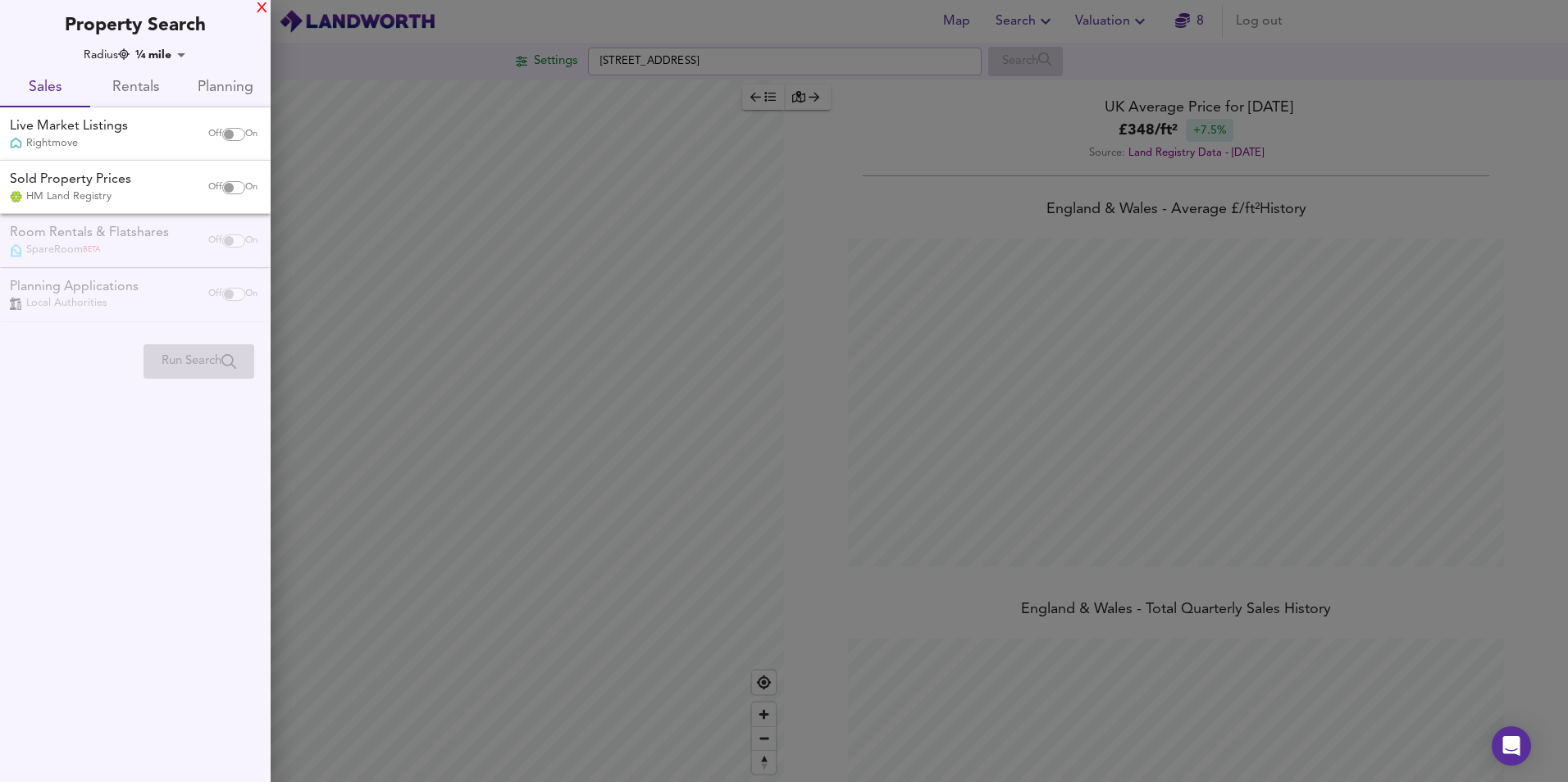
click at [261, 8] on div "X" at bounding box center [262, 9] width 11 height 12
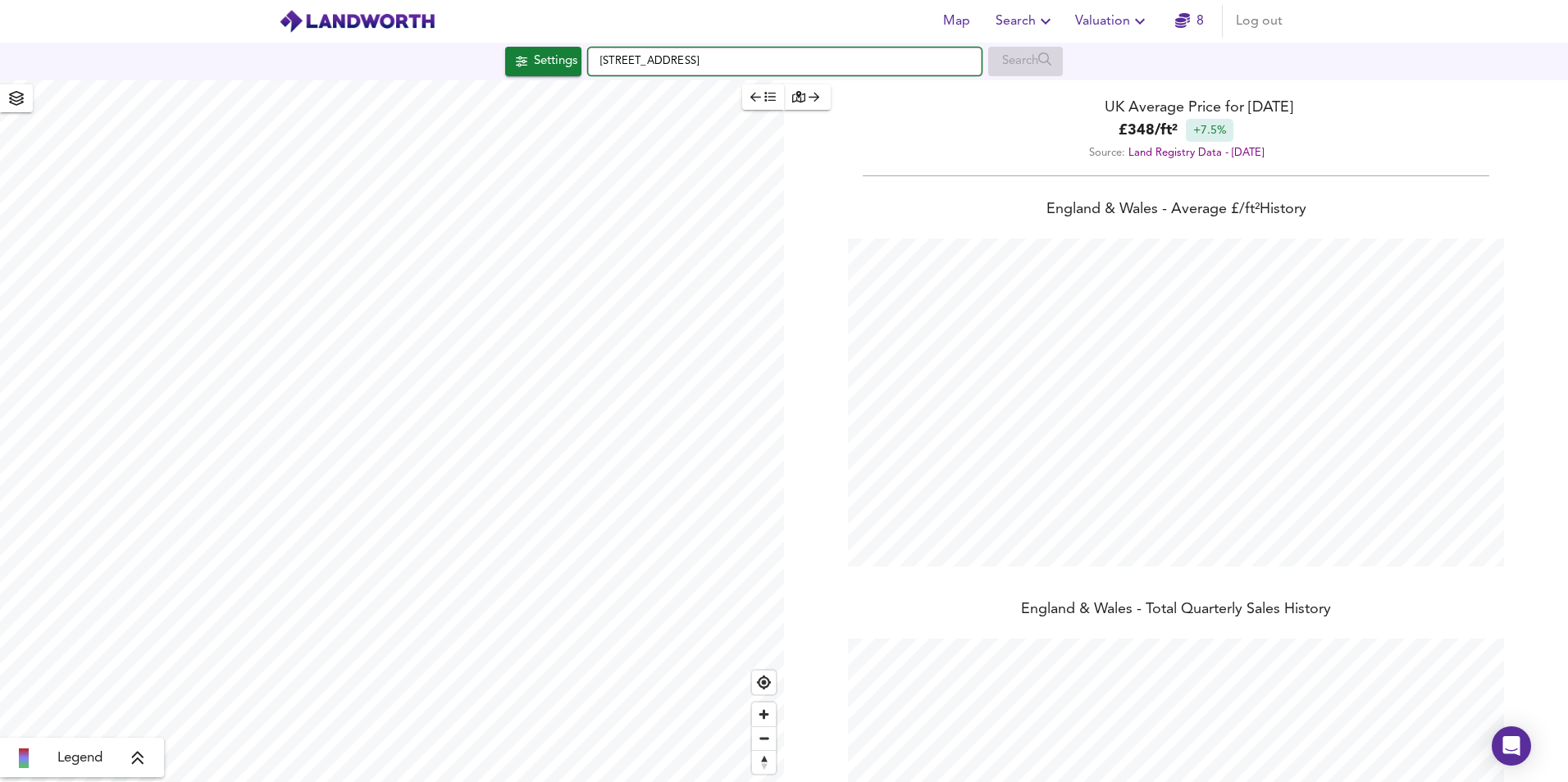
click at [599, 60] on input "Butcher's Lane, Mereworth, Maidstone ME18 5QQ" at bounding box center [784, 61] width 393 height 28
type input "238 Butcher's Lane, Mereworth, Maidstone ME18 5QQ"
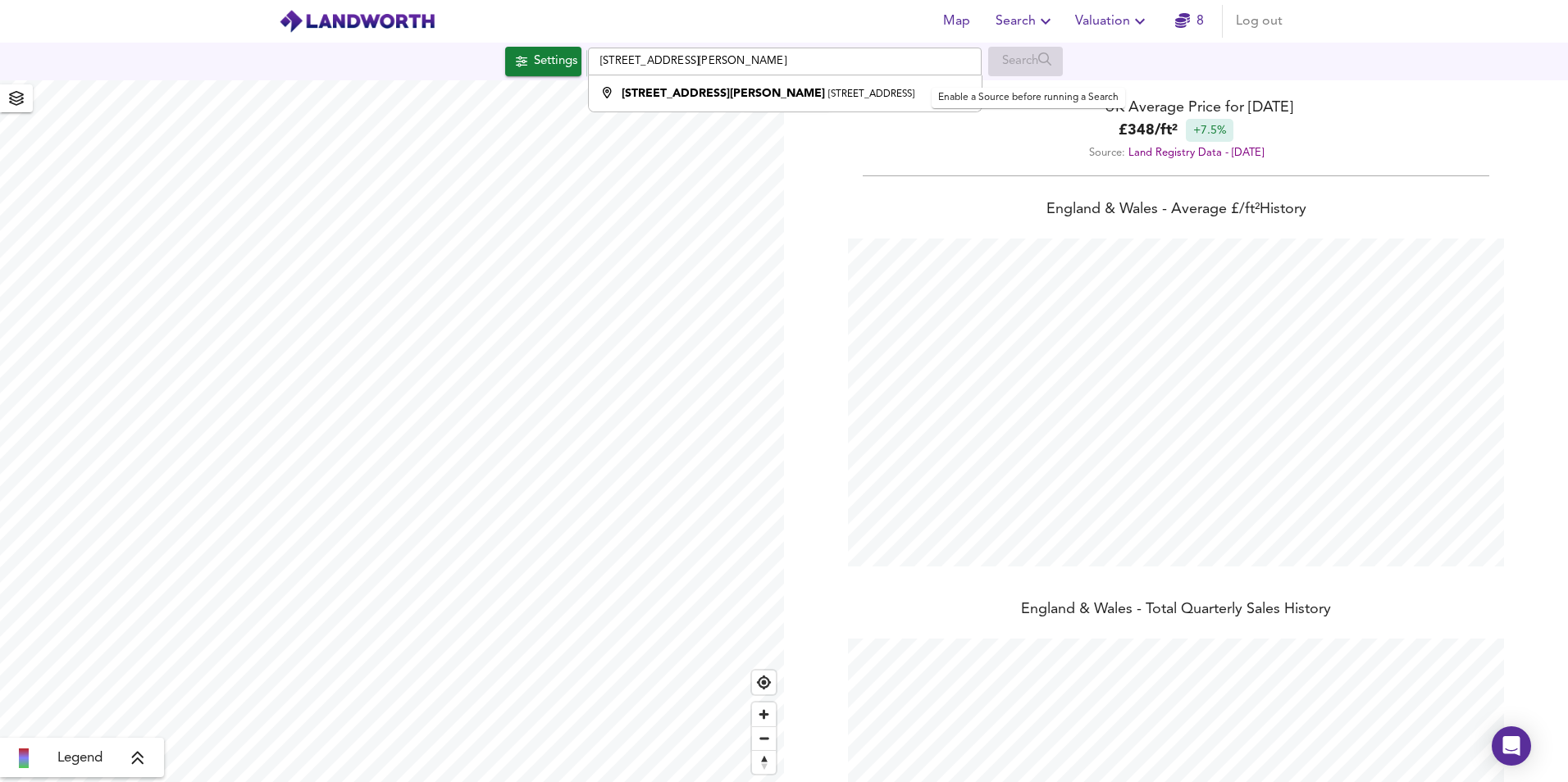
click at [1004, 64] on div "Search" at bounding box center [1025, 61] width 75 height 29
click at [828, 96] on small "Mereworth, Maidstone ME18 5QQ" at bounding box center [871, 95] width 86 height 10
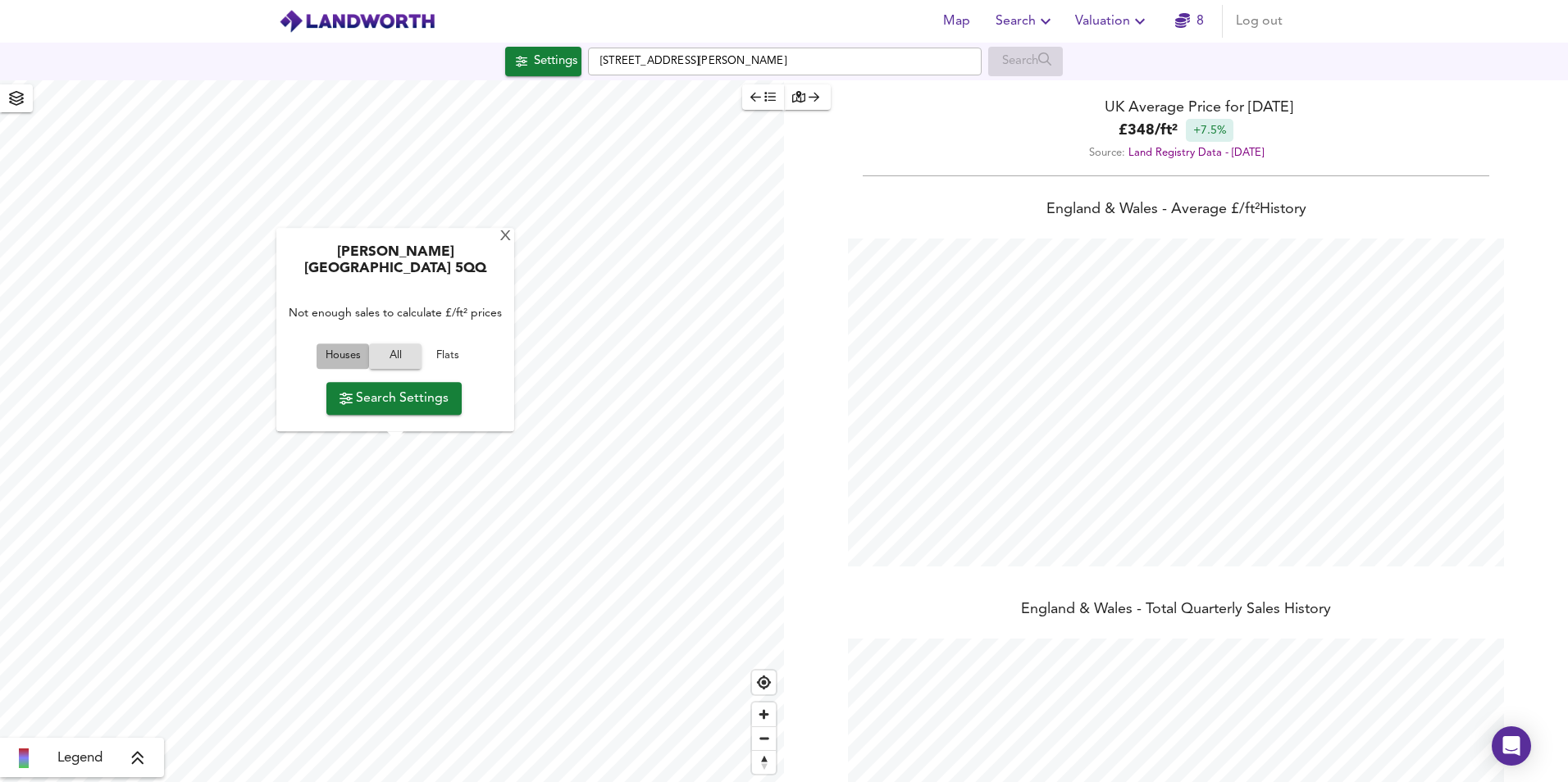
click at [352, 354] on span "Houses" at bounding box center [342, 357] width 44 height 19
click at [373, 395] on span "Search Settings" at bounding box center [394, 398] width 109 height 23
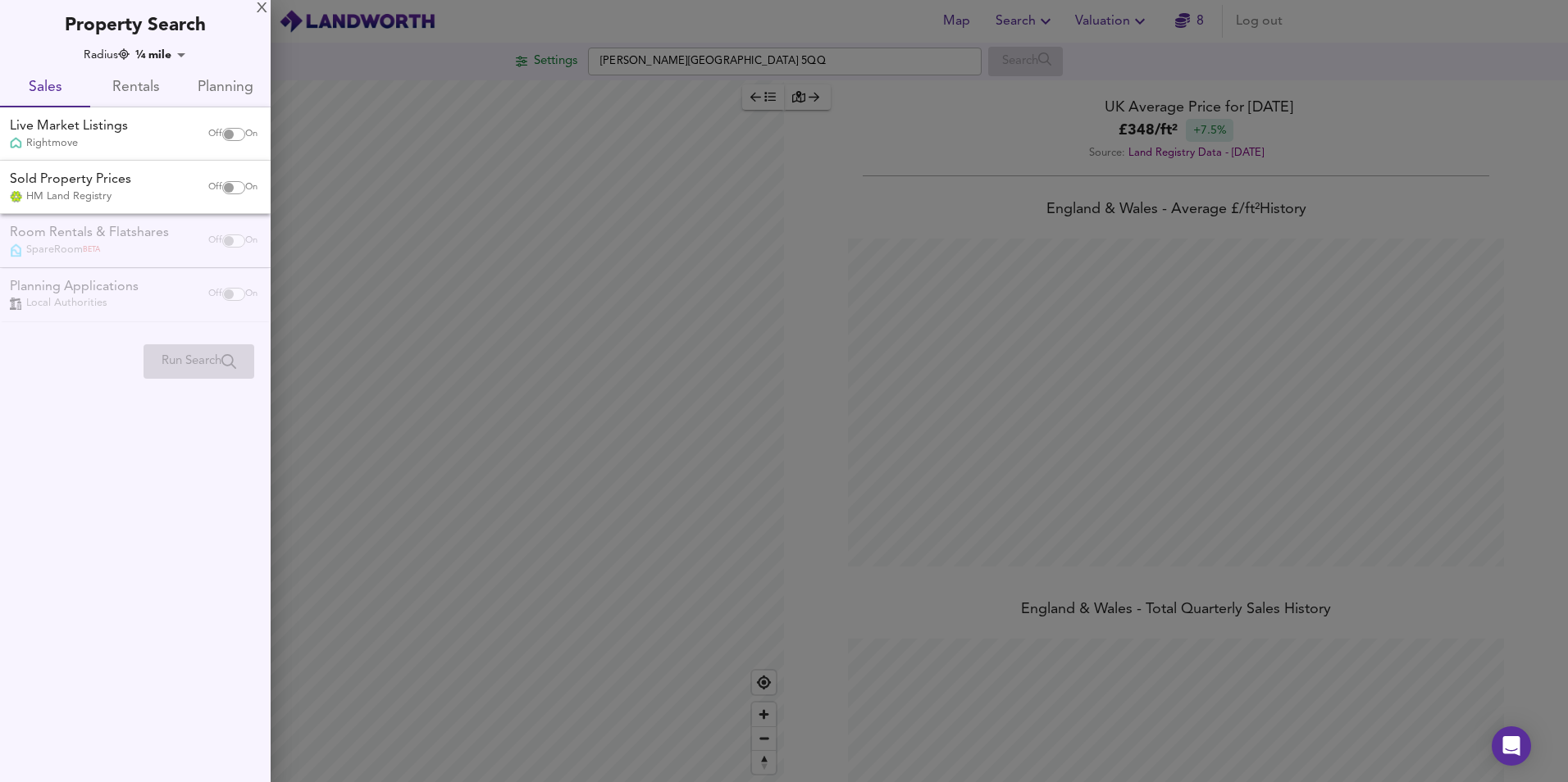
click at [238, 131] on input "checkbox" at bounding box center [229, 135] width 39 height 13
checkbox input "true"
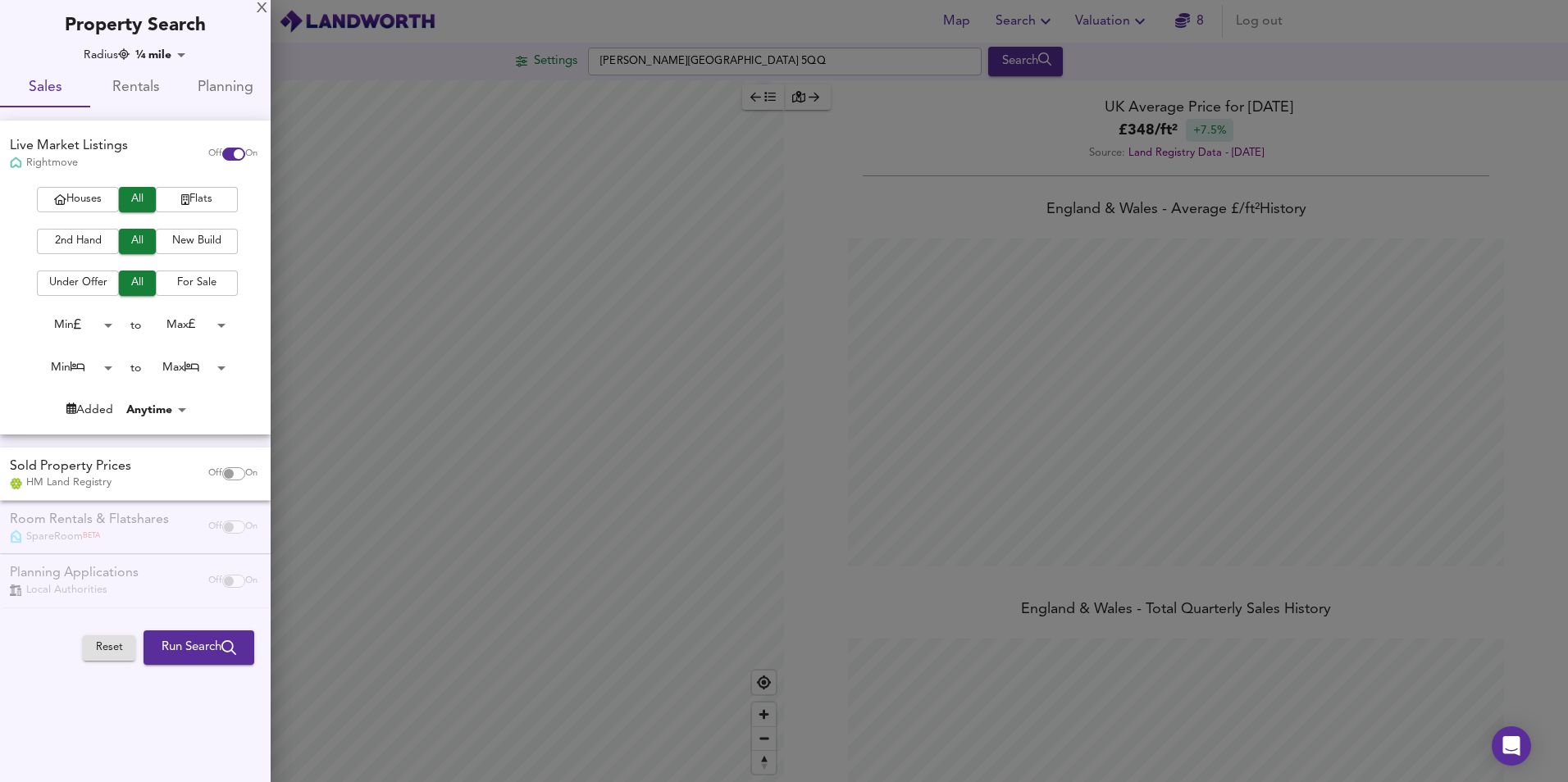
click at [97, 195] on span "Houses" at bounding box center [78, 199] width 65 height 19
click at [192, 640] on span "Run Search" at bounding box center [198, 647] width 75 height 21
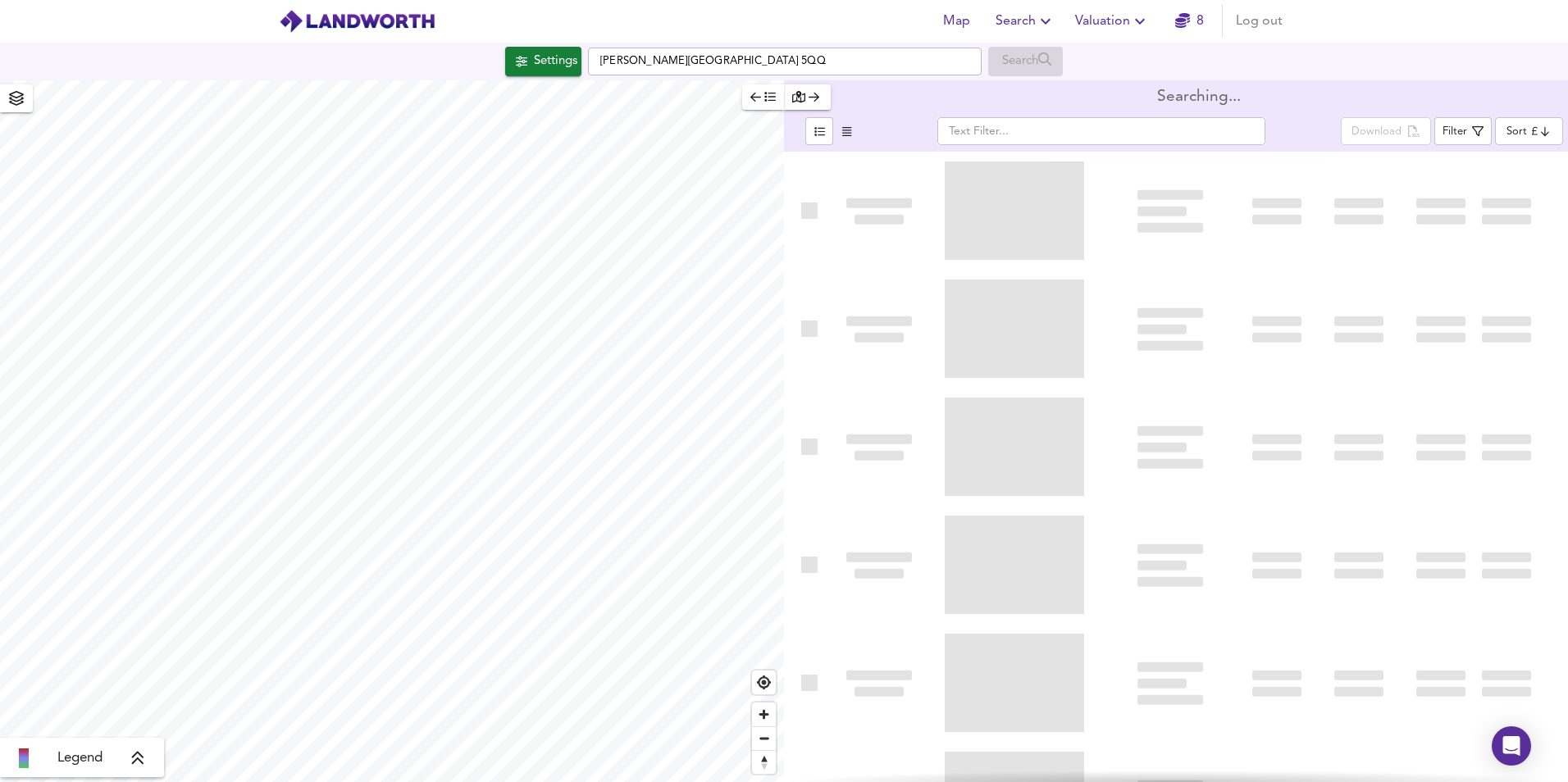
type input "bestdeal"
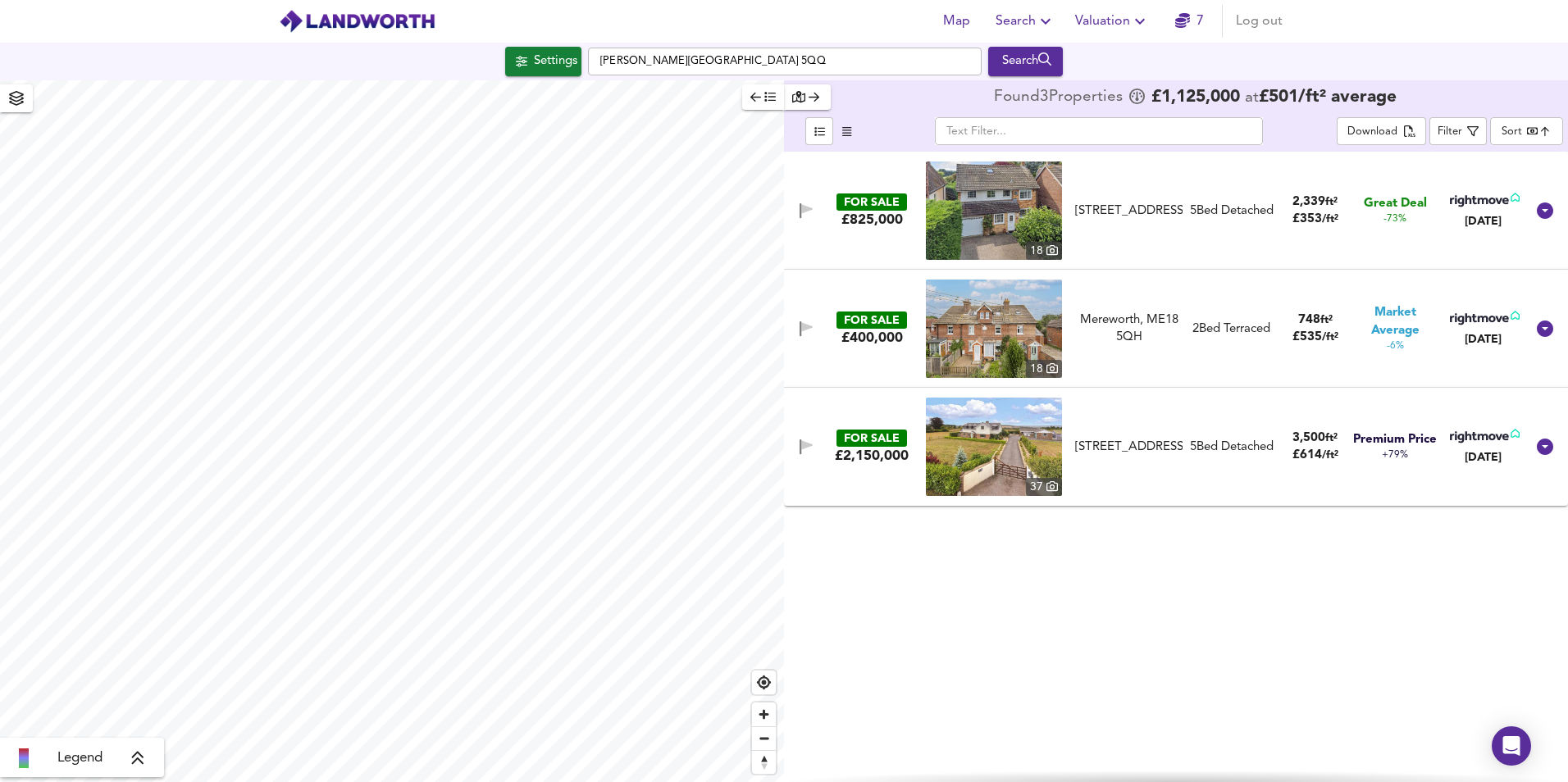
click at [998, 330] on img at bounding box center [994, 329] width 136 height 99
click at [20, 105] on icon "button" at bounding box center [17, 99] width 17 height 15
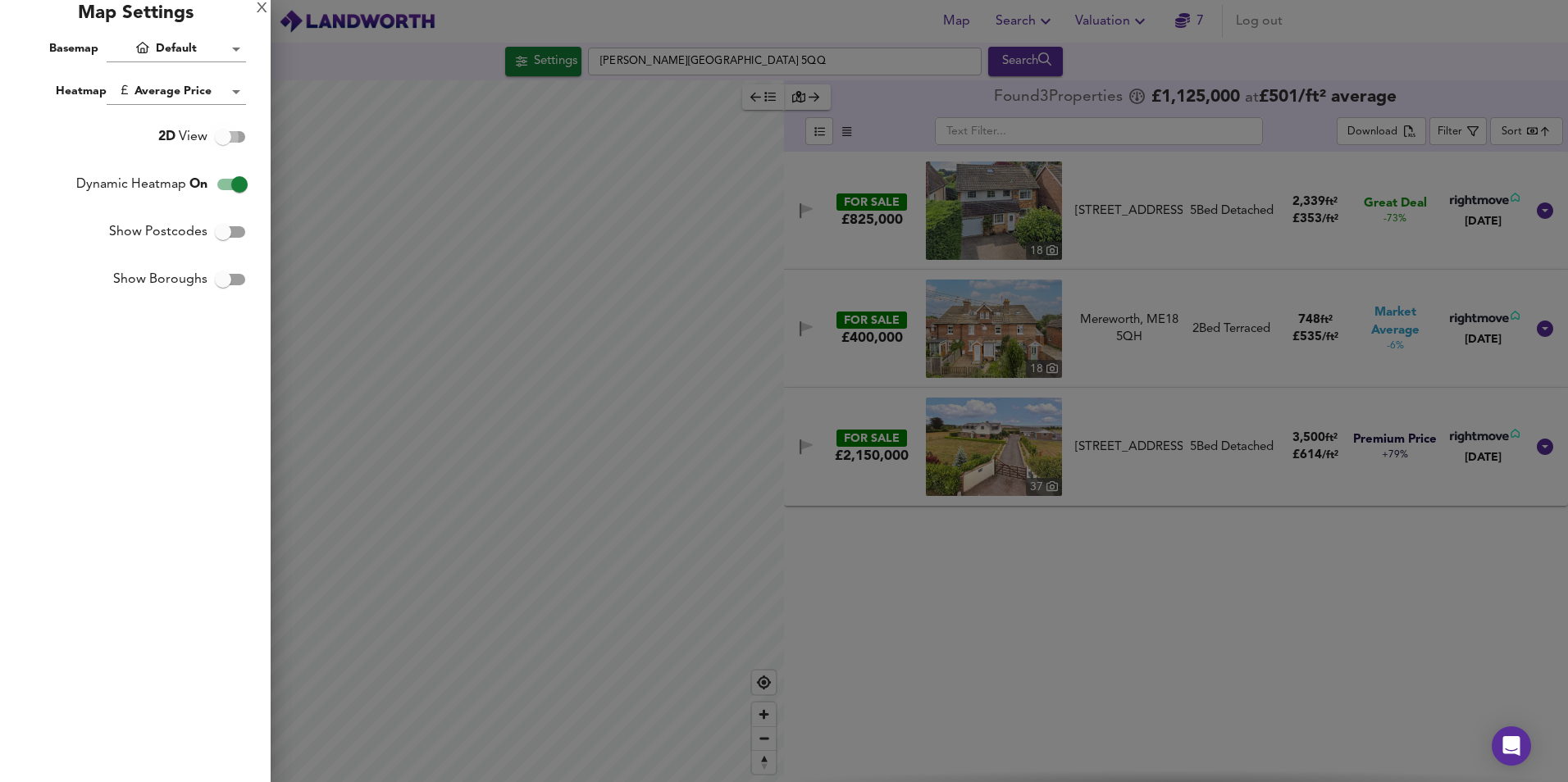
click at [240, 139] on input "2D View" at bounding box center [224, 136] width 94 height 31
checkbox input "true"
click at [260, 7] on div "X" at bounding box center [262, 9] width 11 height 12
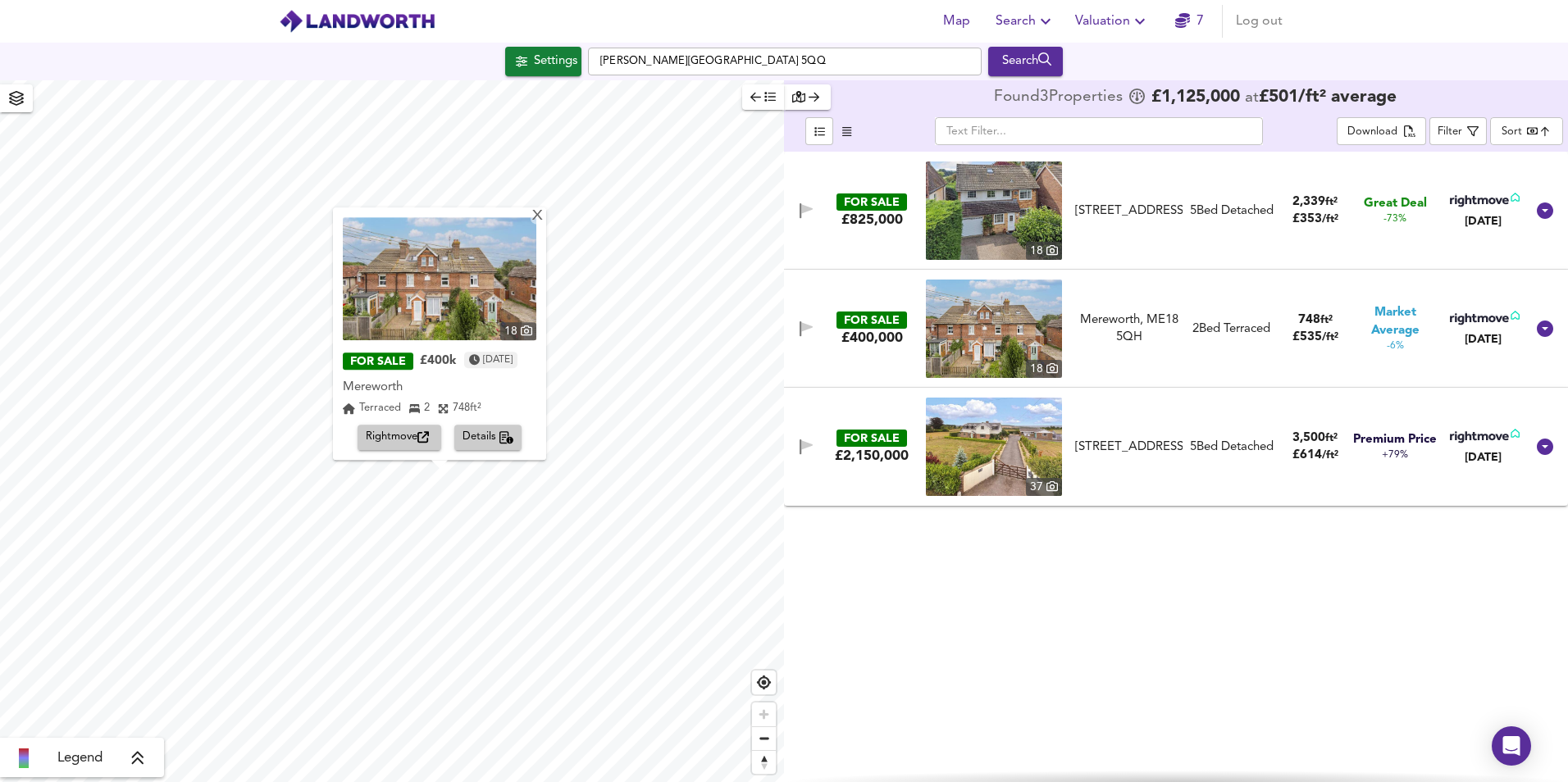
click at [491, 438] on span "Details" at bounding box center [488, 438] width 52 height 19
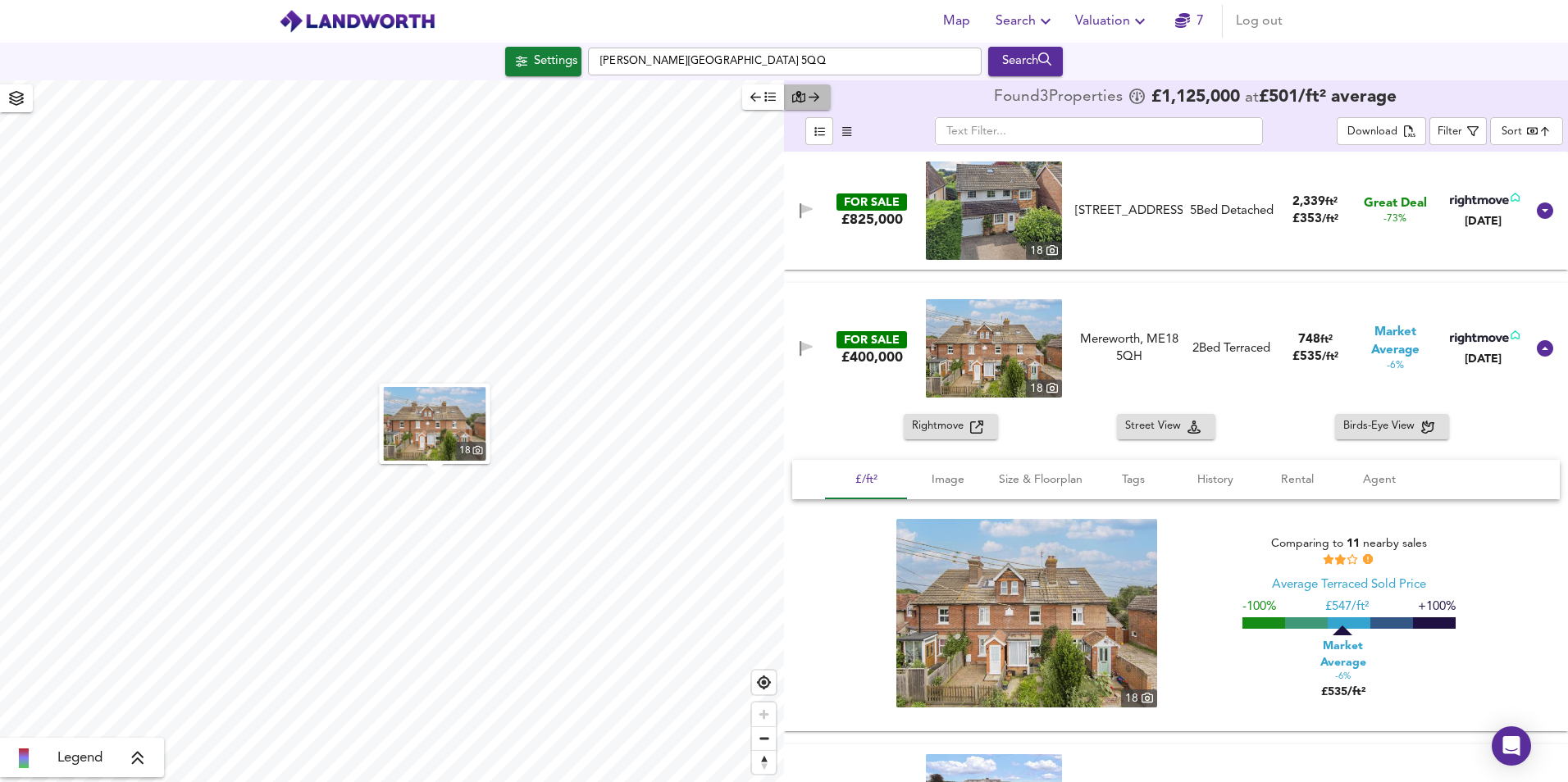
click at [822, 95] on button "button" at bounding box center [807, 97] width 47 height 25
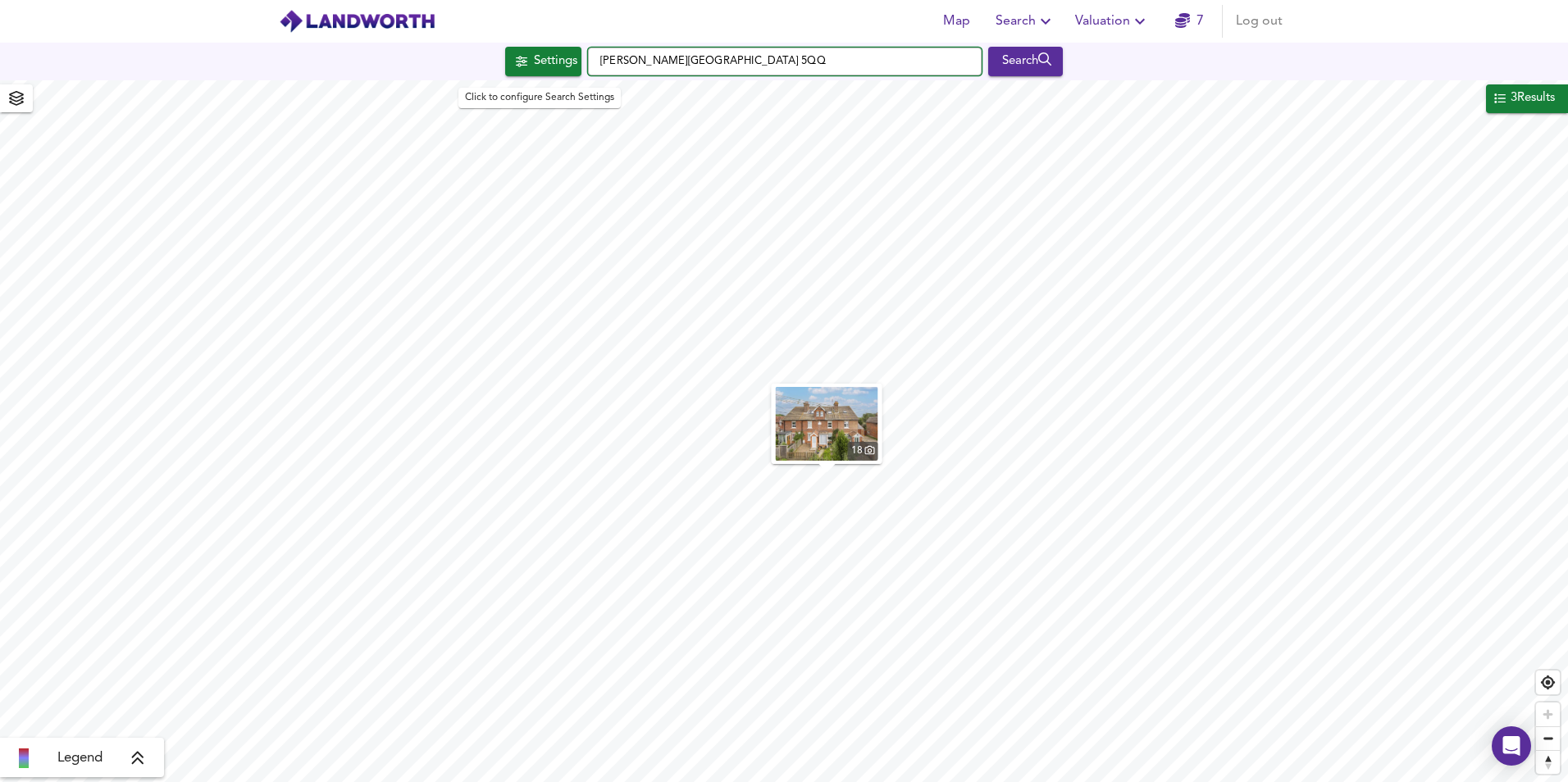
drag, startPoint x: 780, startPoint y: 63, endPoint x: 554, endPoint y: 66, distance: 226.0
click at [554, 66] on div "Settings Butcher's Lane, ME18 5QQ Search" at bounding box center [784, 61] width 1568 height 29
type input "Ash Mount, Audlem Road, Woore, Crewe CW3 9RJ"
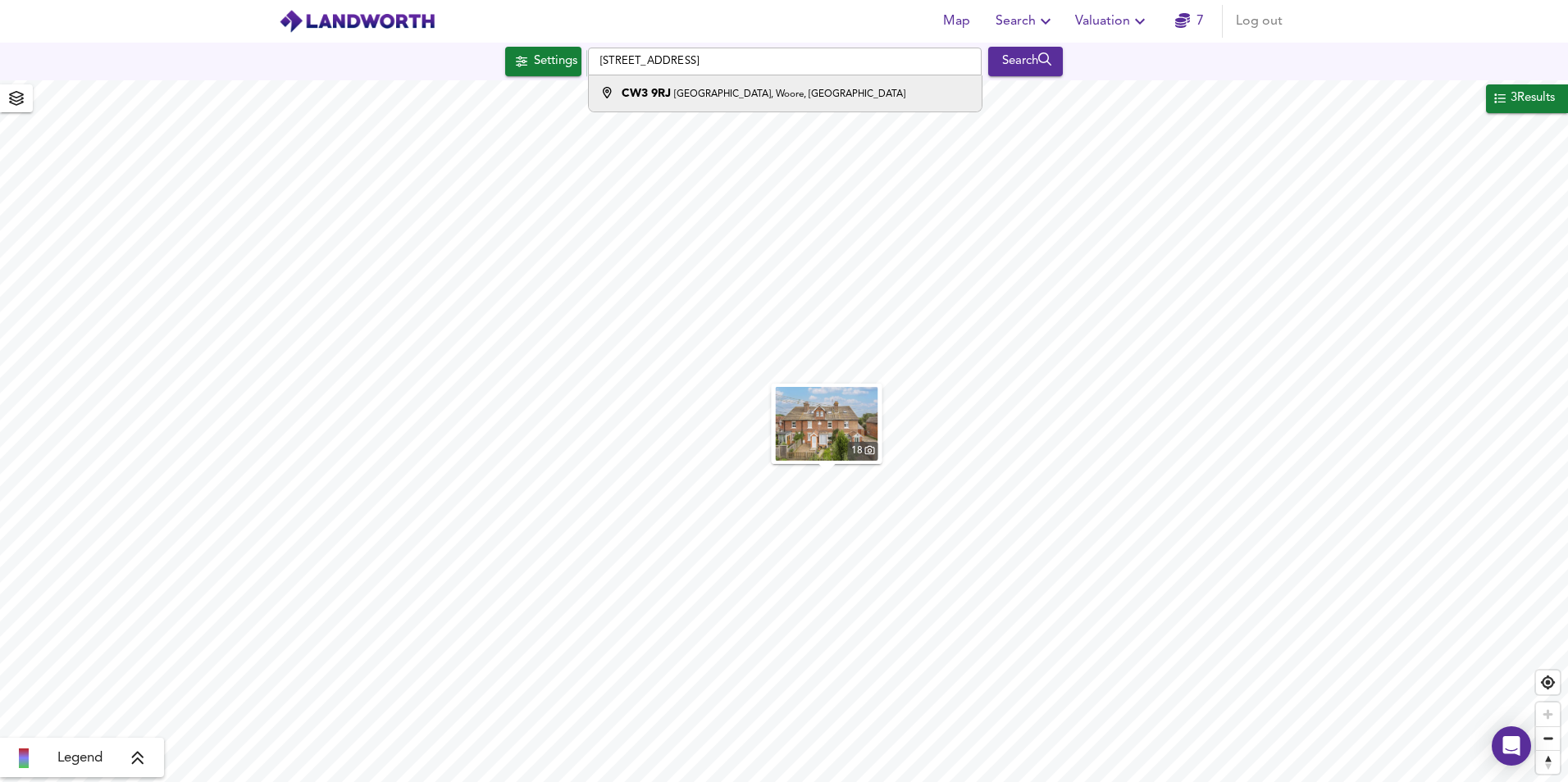
click at [660, 93] on strong "CW3 9RJ" at bounding box center [645, 94] width 49 height 12
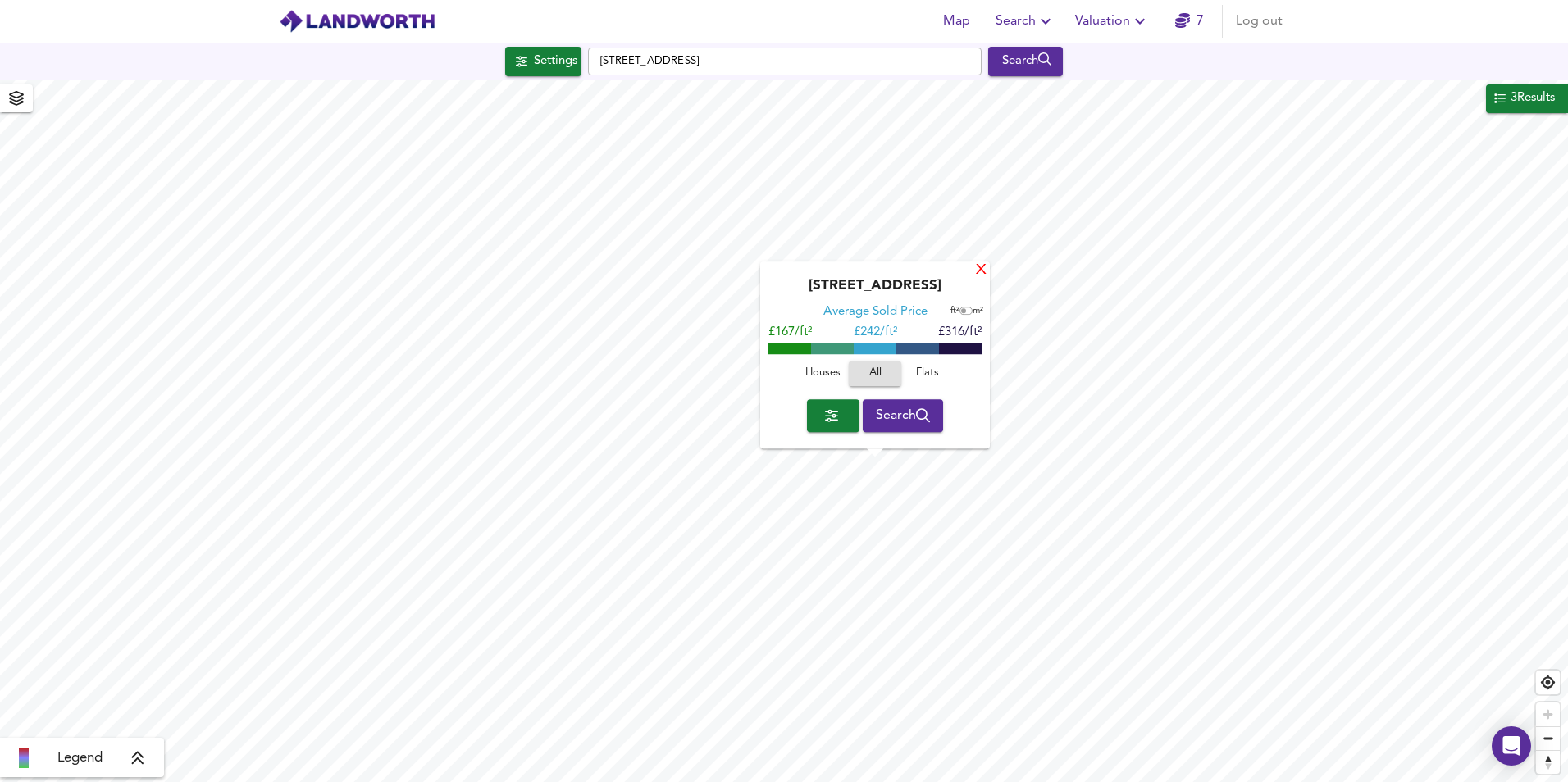
click at [983, 263] on div "X" at bounding box center [981, 270] width 14 height 16
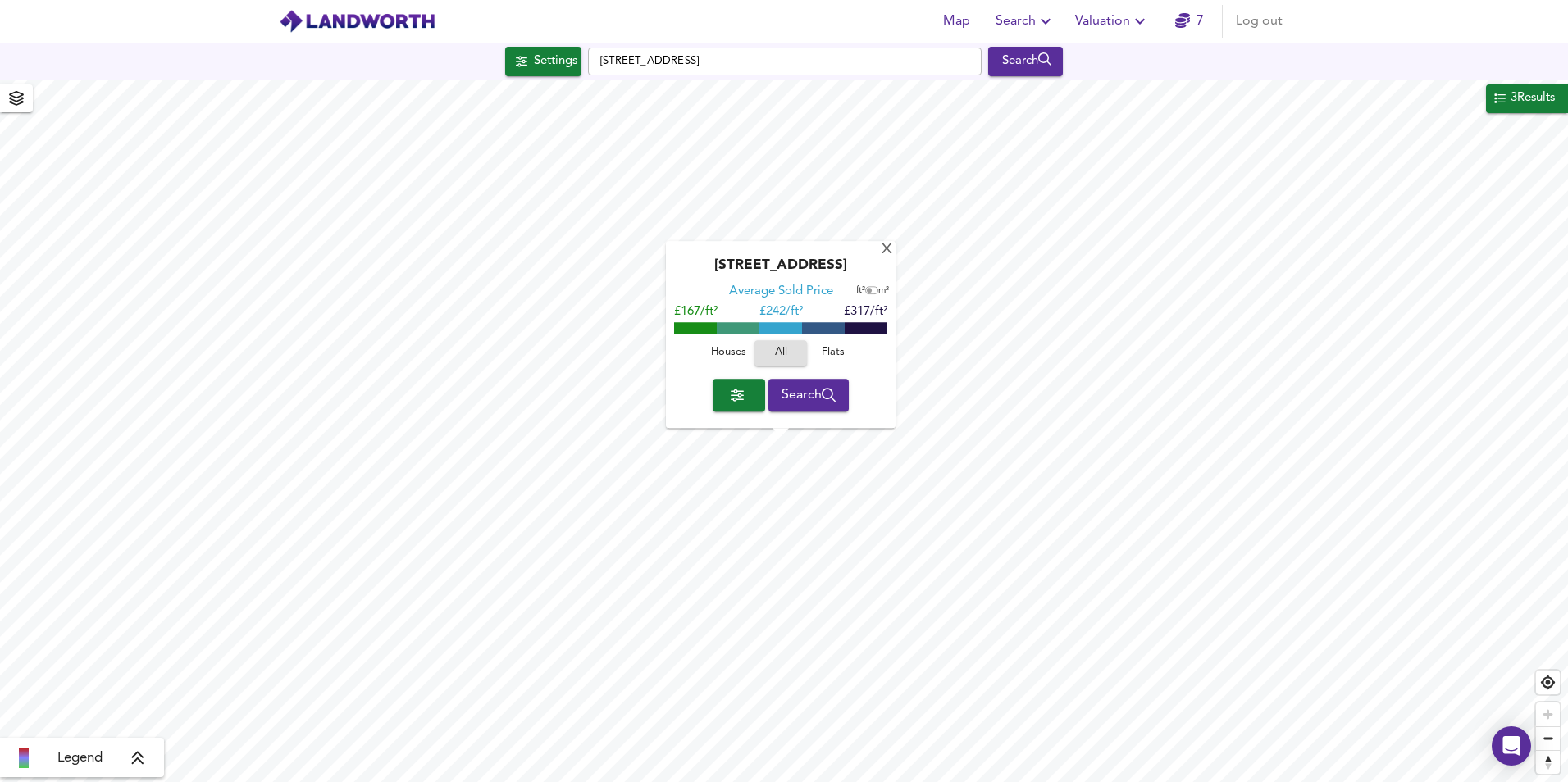
click at [718, 352] on span "Houses" at bounding box center [727, 353] width 44 height 19
click at [886, 255] on div "X" at bounding box center [887, 250] width 14 height 16
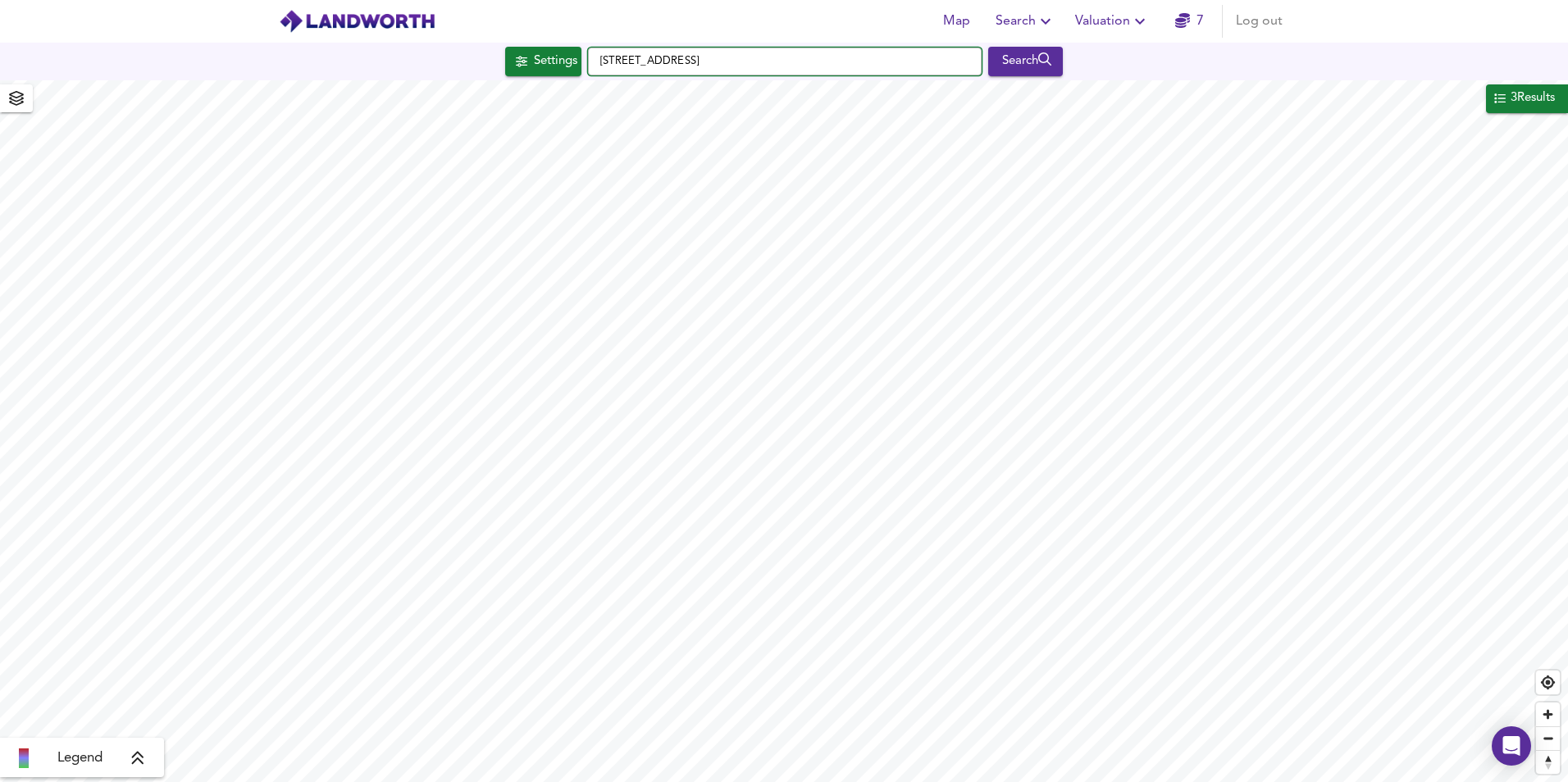
drag, startPoint x: 887, startPoint y: 59, endPoint x: 594, endPoint y: 65, distance: 293.1
click at [595, 65] on input "Ash Mount, Audlem Road, Woore, Crewe CW3 9RJ" at bounding box center [784, 61] width 393 height 28
click at [597, 61] on input "Hillingdon Road, Gravesend DA11 7LQ" at bounding box center [784, 61] width 393 height 28
type input "23 Hillingdon Road, Gravesend DA11 7LQ"
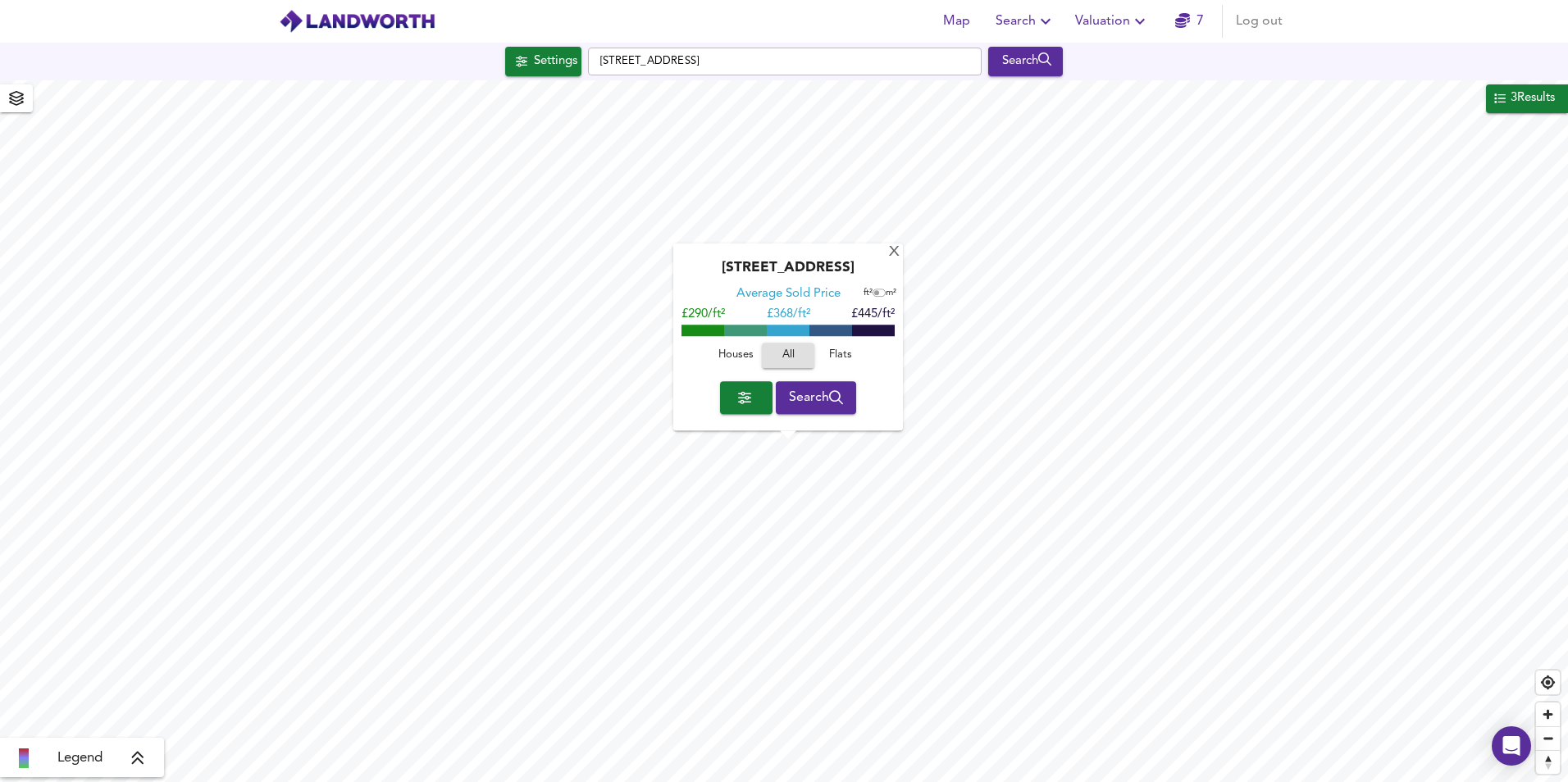
click at [747, 353] on span "Houses" at bounding box center [735, 356] width 44 height 19
click at [816, 394] on span "Search" at bounding box center [816, 397] width 55 height 23
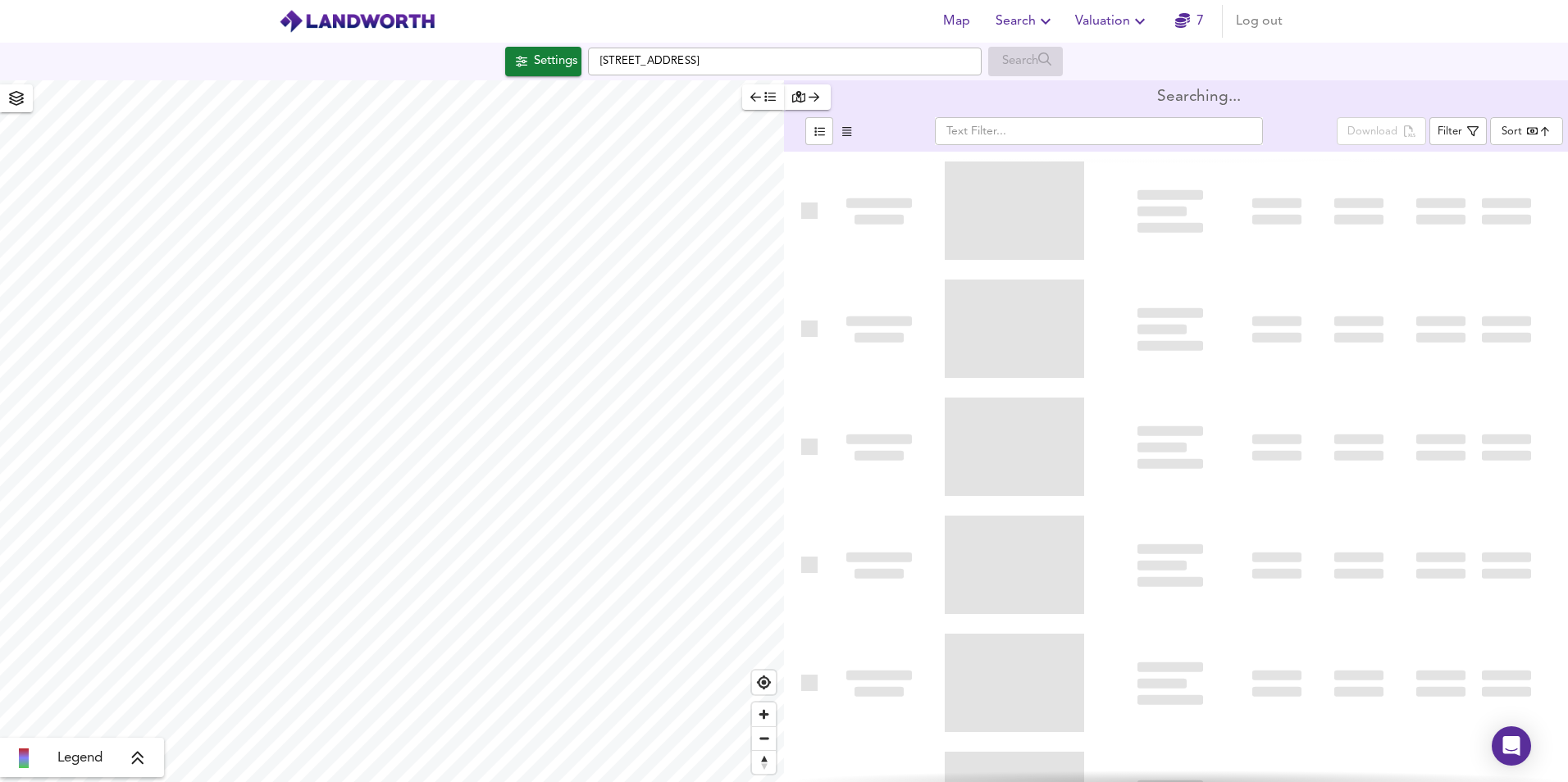
type input "bestdeal"
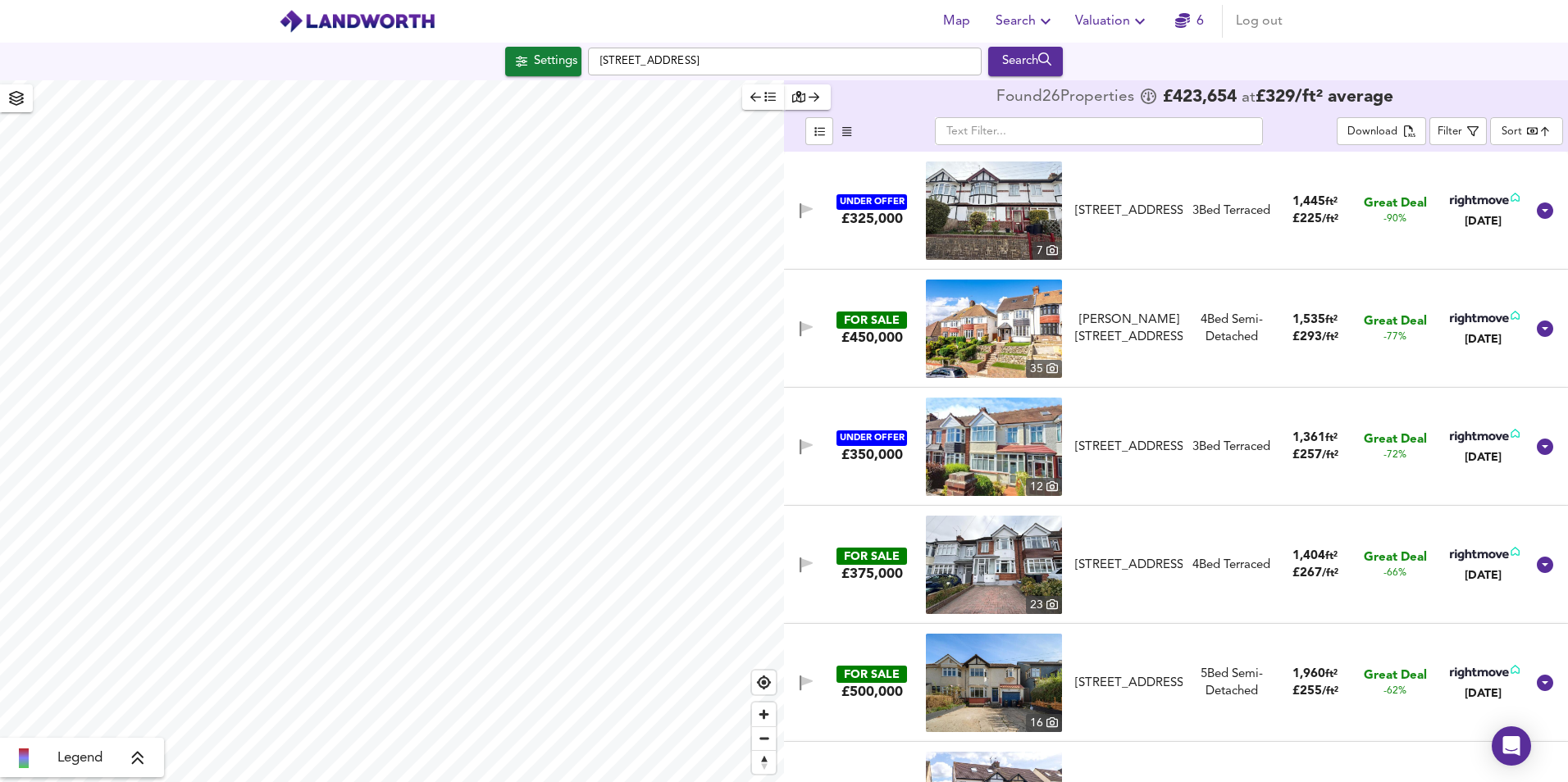
click at [995, 121] on input "text" at bounding box center [1099, 131] width 328 height 28
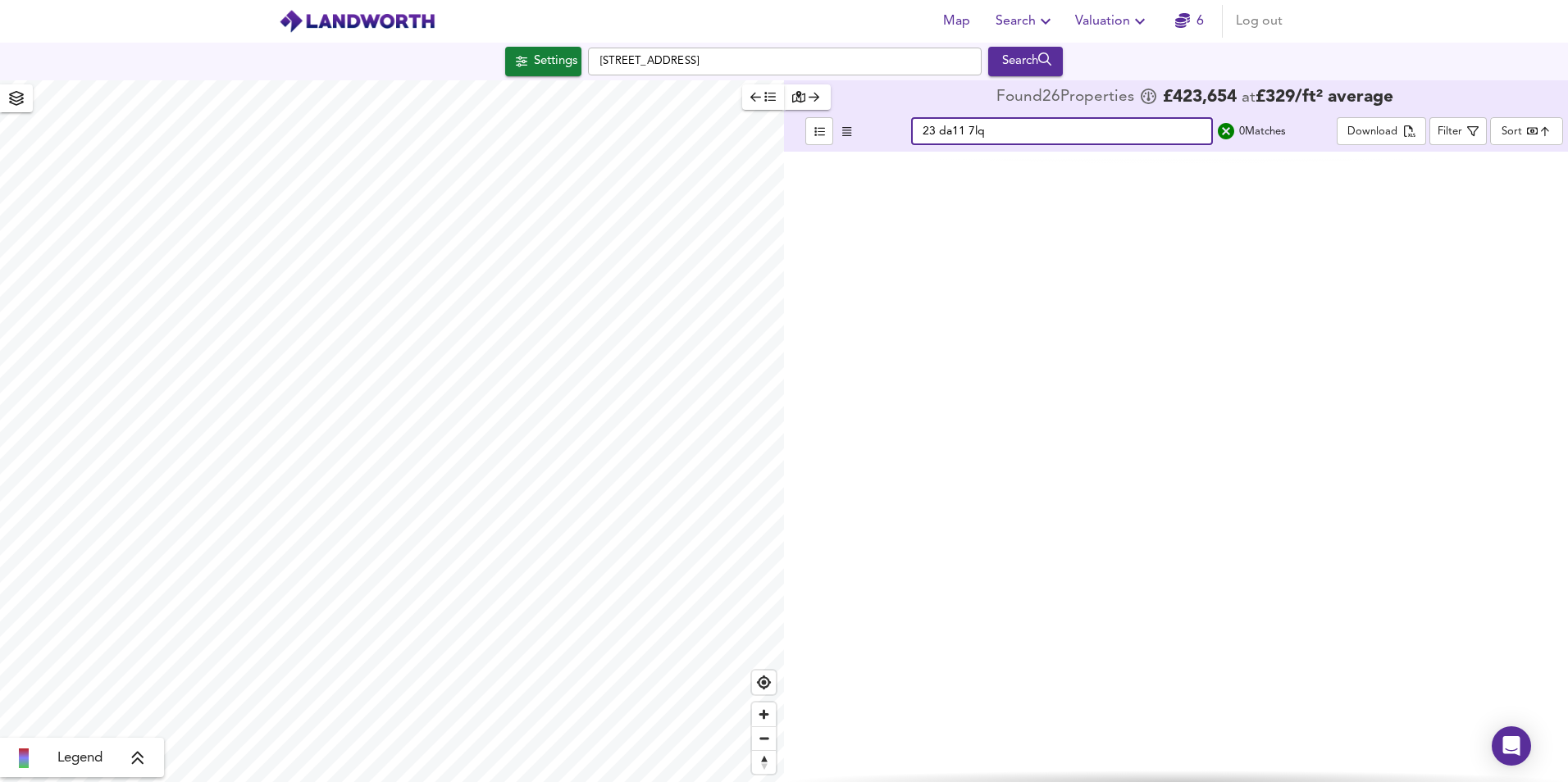
type input "23 da11 7lq"
click at [812, 99] on icon "button" at bounding box center [814, 97] width 11 height 12
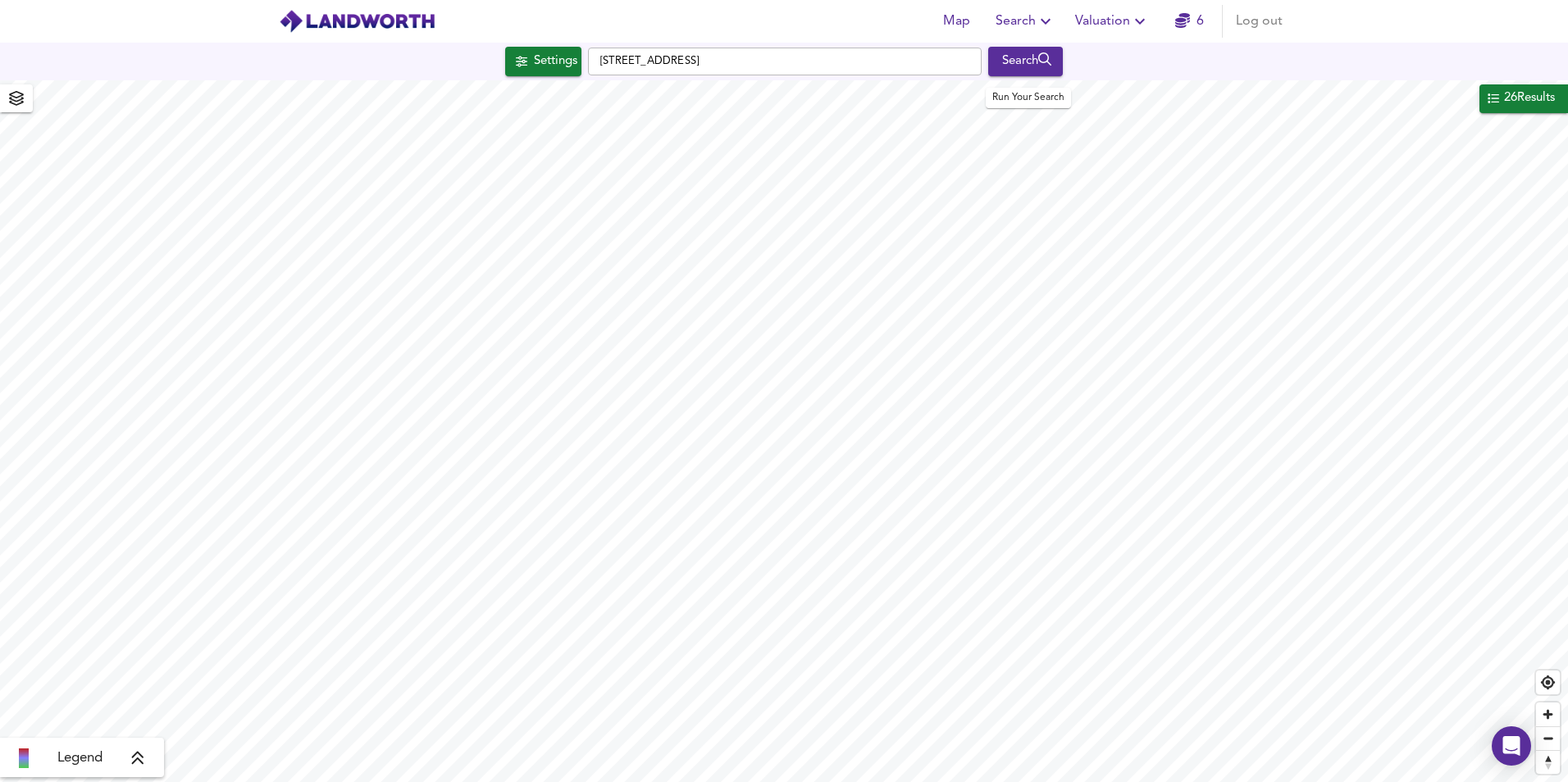
click at [1026, 62] on div "Search" at bounding box center [1025, 61] width 66 height 21
type input "cheapest"
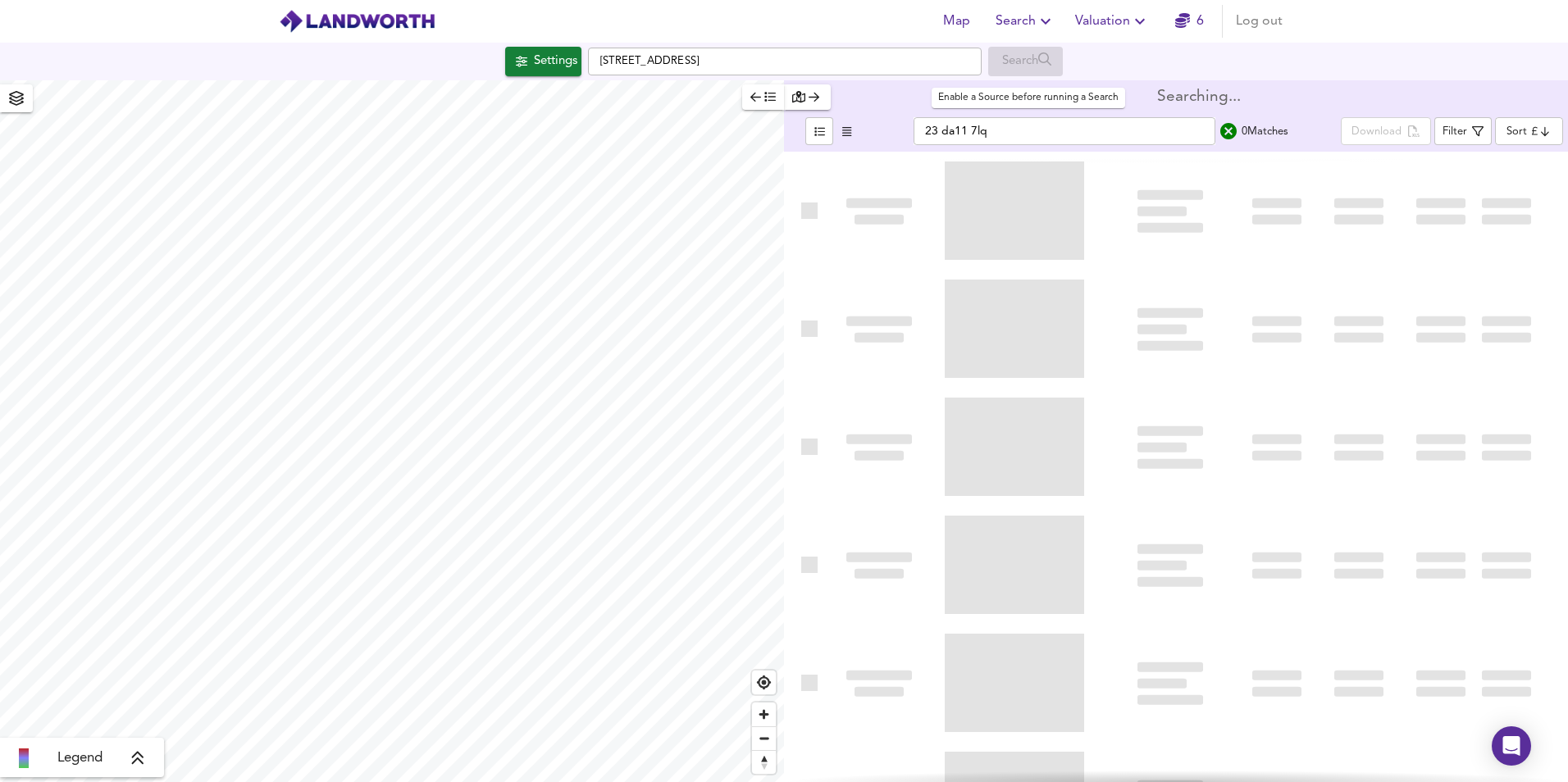
type input "bestdeal"
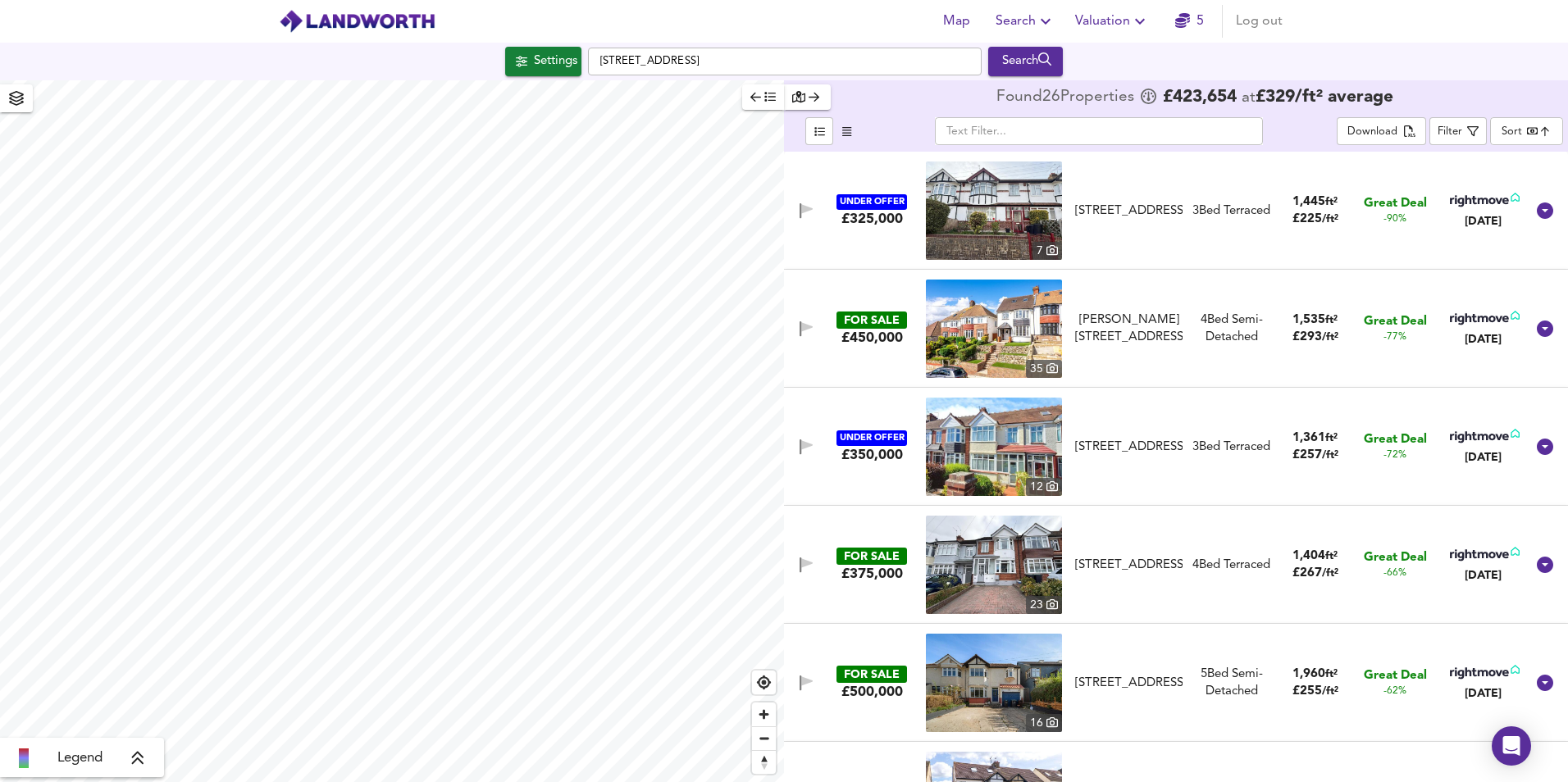
click at [1043, 136] on input "text" at bounding box center [1099, 131] width 328 height 28
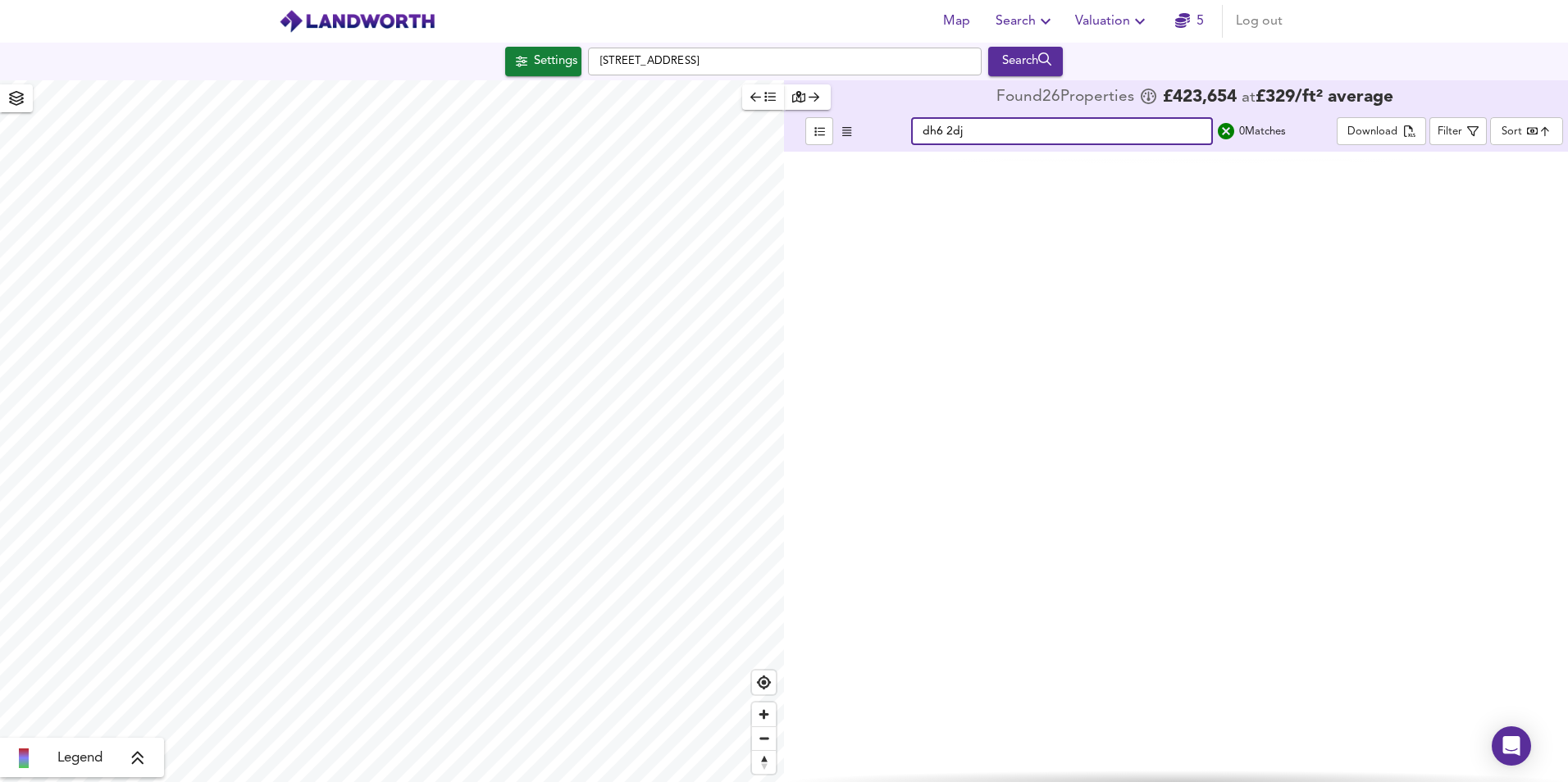
type input "dh6 2dj"
drag, startPoint x: 767, startPoint y: 63, endPoint x: 584, endPoint y: 63, distance: 183.0
click at [584, 63] on div "Settings Hillingdon Road, DA11 7LQ Search" at bounding box center [784, 61] width 1568 height 29
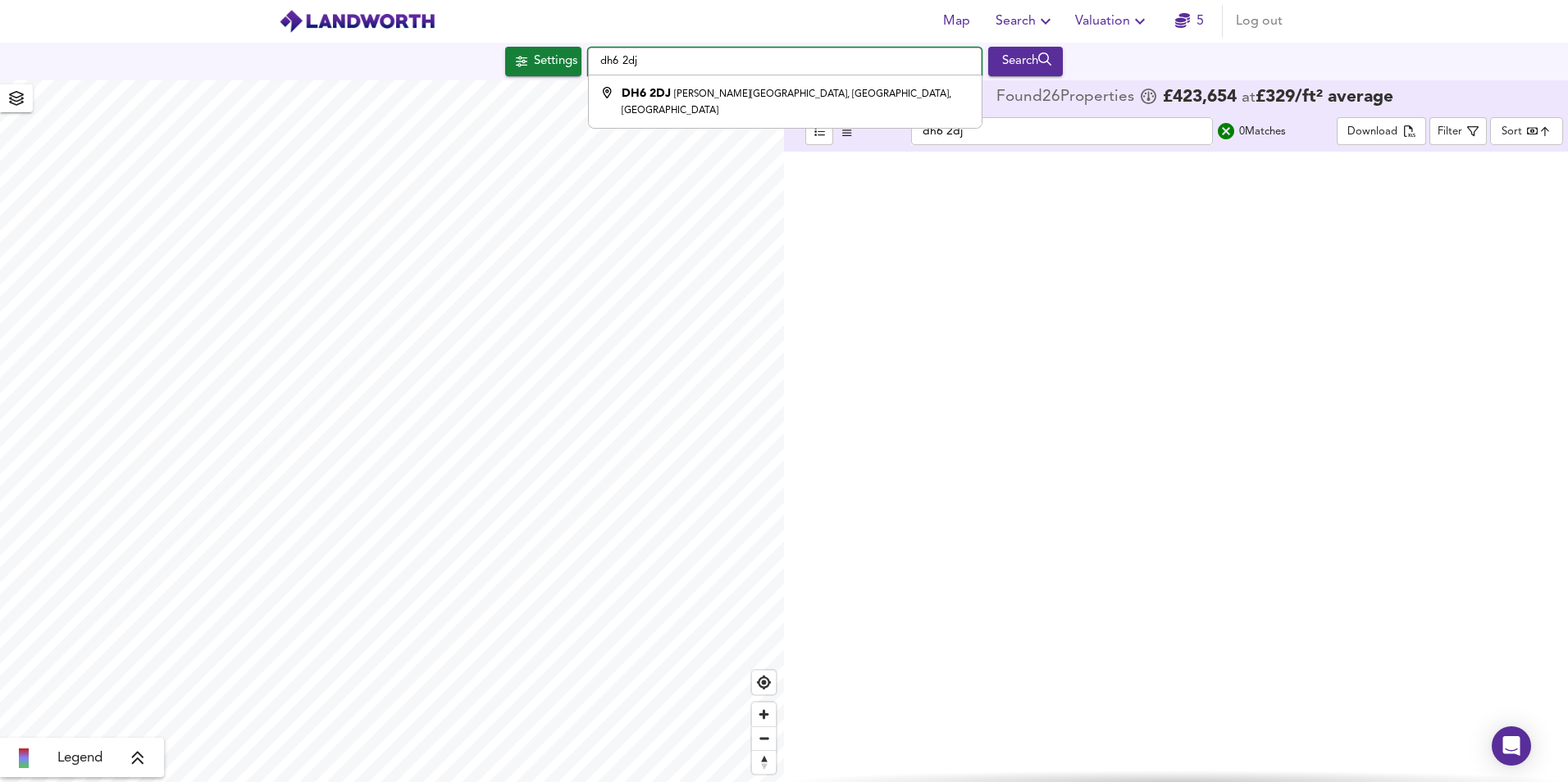
type input "George Street, Haswell, Durham DH6 2DJ"
click at [1032, 56] on div "Search" at bounding box center [1025, 61] width 66 height 21
type input "cheapest"
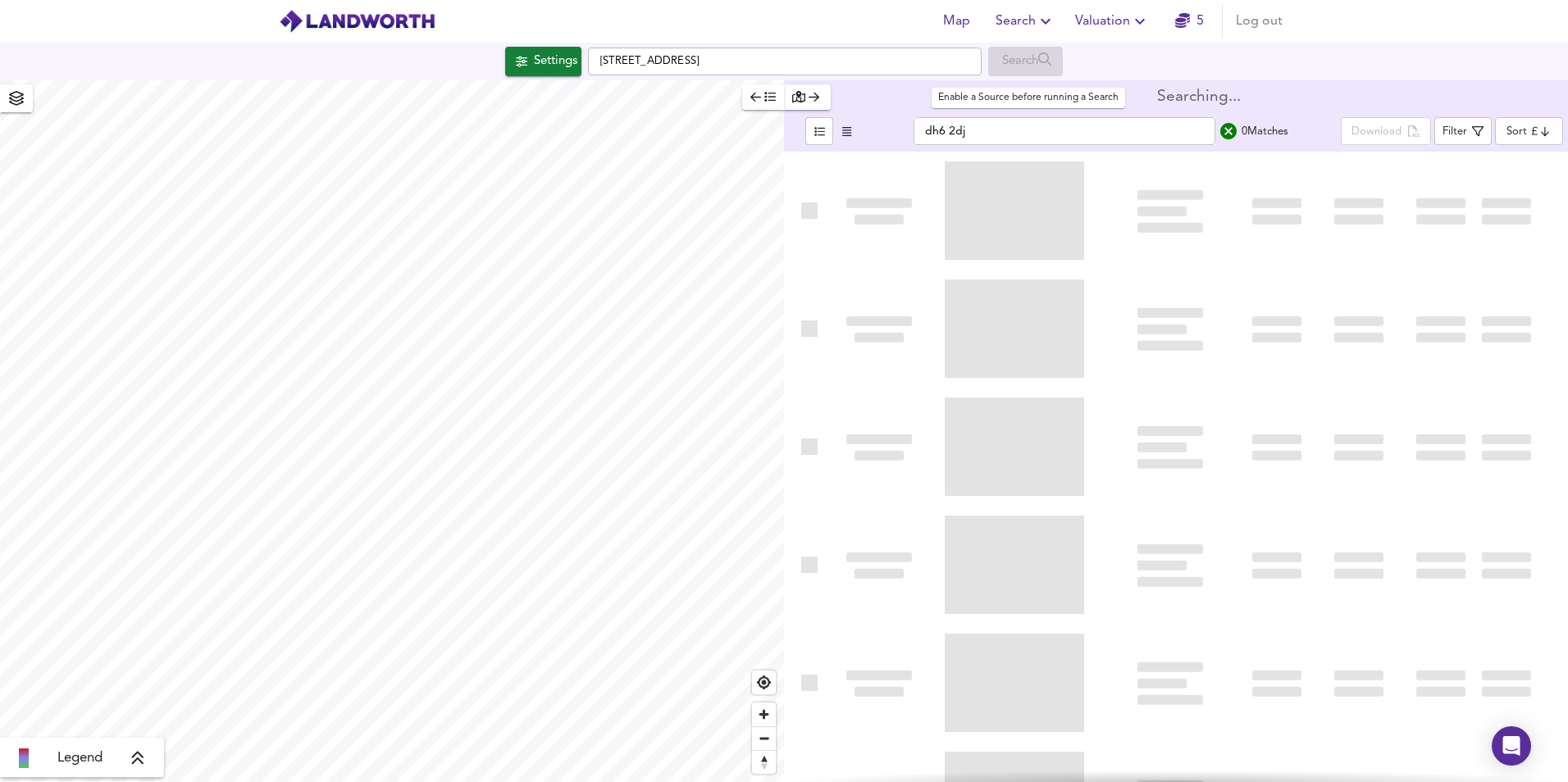
type input "bestdeal"
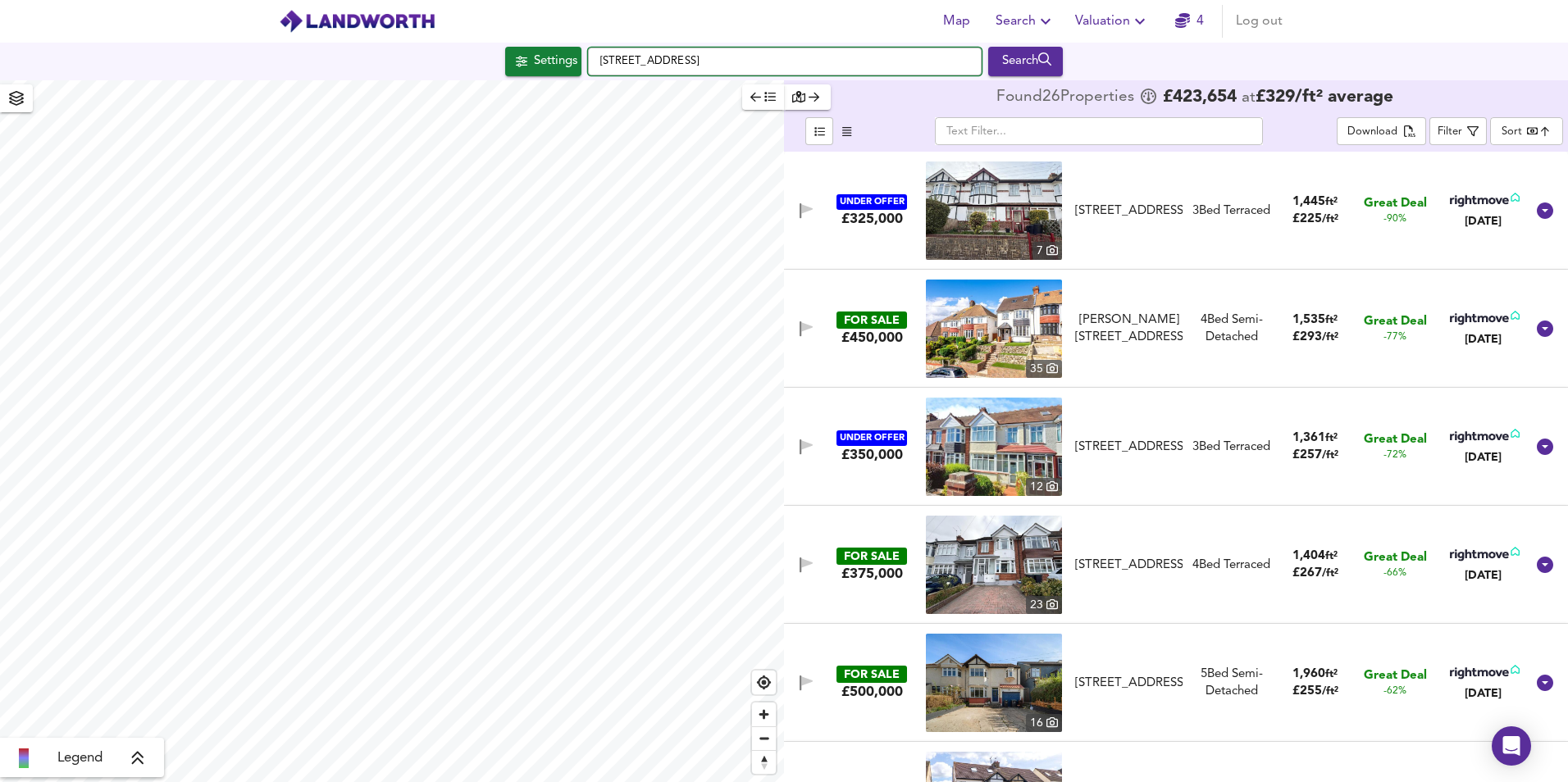
drag, startPoint x: 748, startPoint y: 63, endPoint x: 592, endPoint y: 59, distance: 156.1
click at [592, 59] on input "Hillingdon Road, DA11 7LQ" at bounding box center [784, 61] width 393 height 28
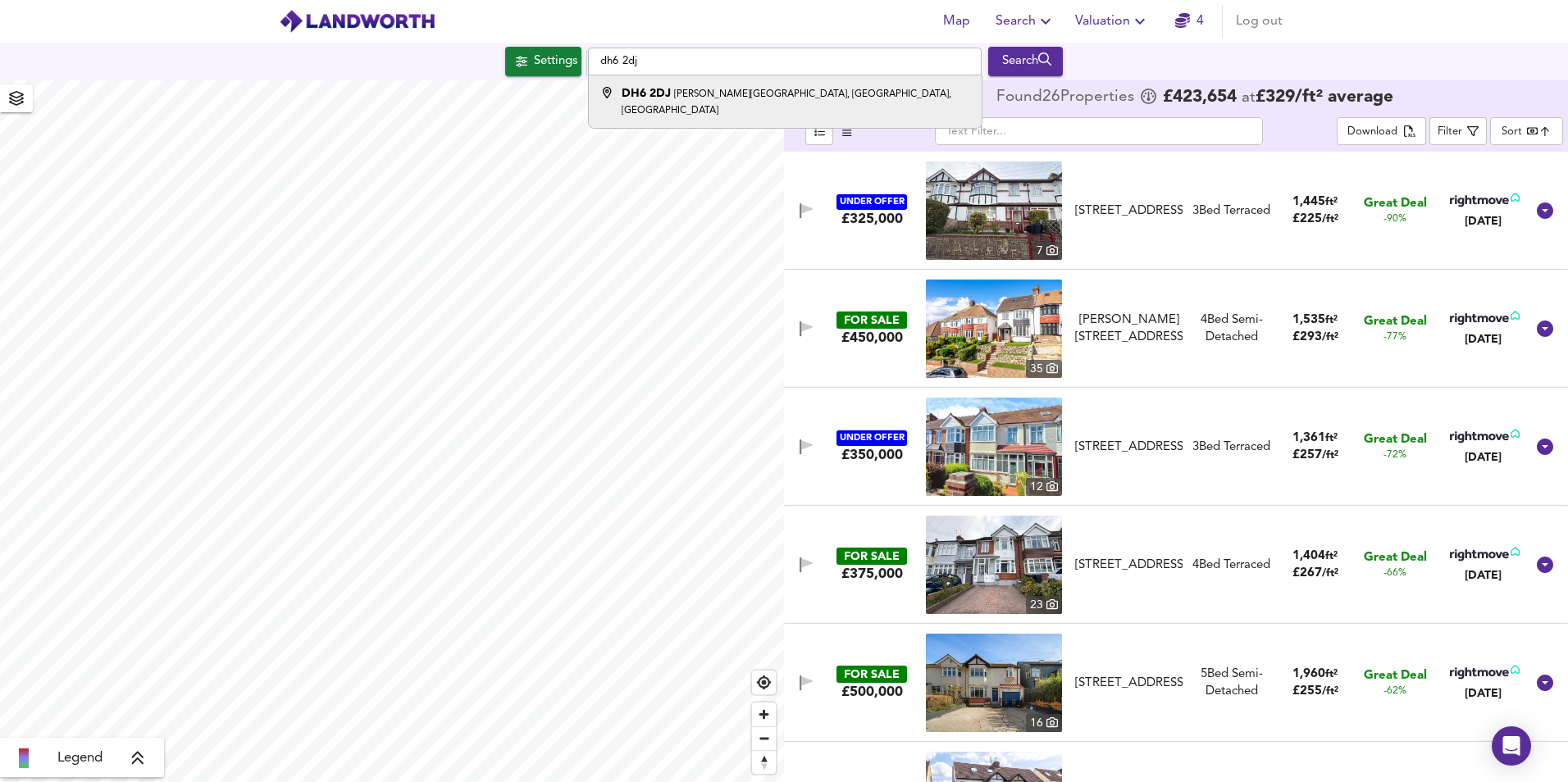
click at [731, 86] on div "DH6 2DJ George Street, Haswell, Durham" at bounding box center [794, 101] width 347 height 33
type input "George Street, Haswell, Durham DH6 2DJ"
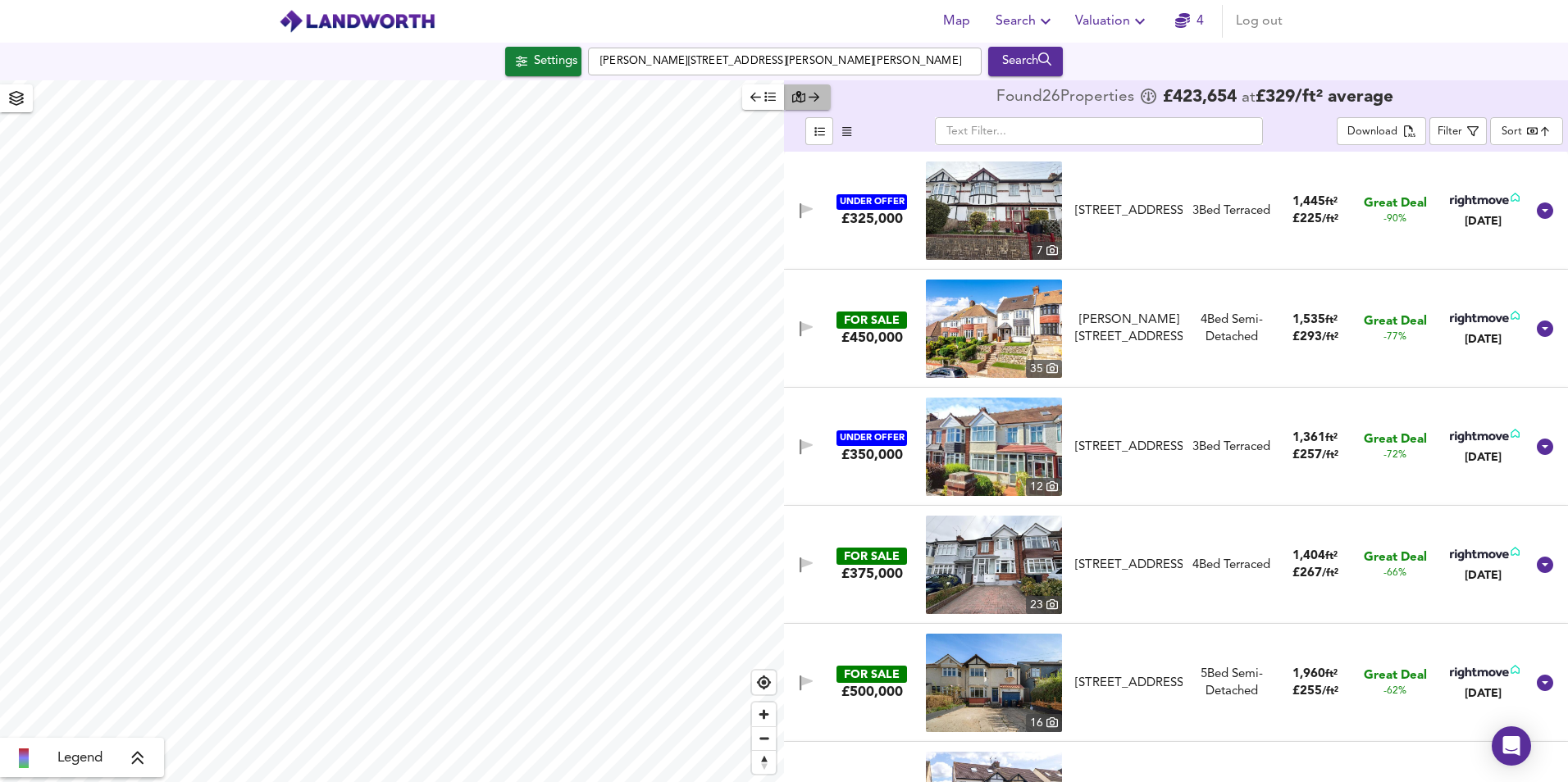
click at [810, 98] on icon "button" at bounding box center [814, 97] width 11 height 9
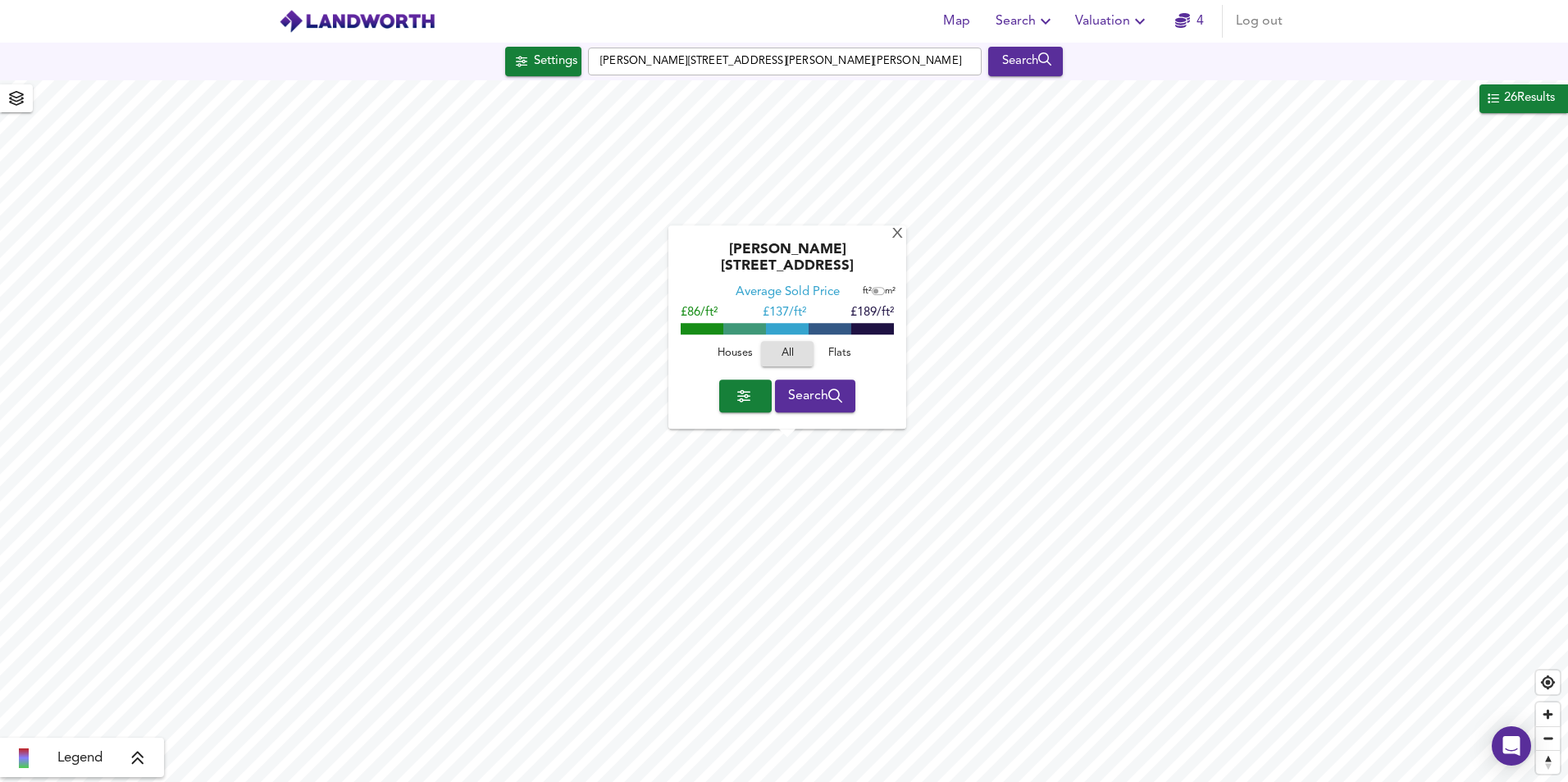
click at [737, 357] on span "Houses" at bounding box center [734, 354] width 44 height 19
click at [823, 399] on span "Search" at bounding box center [815, 395] width 55 height 23
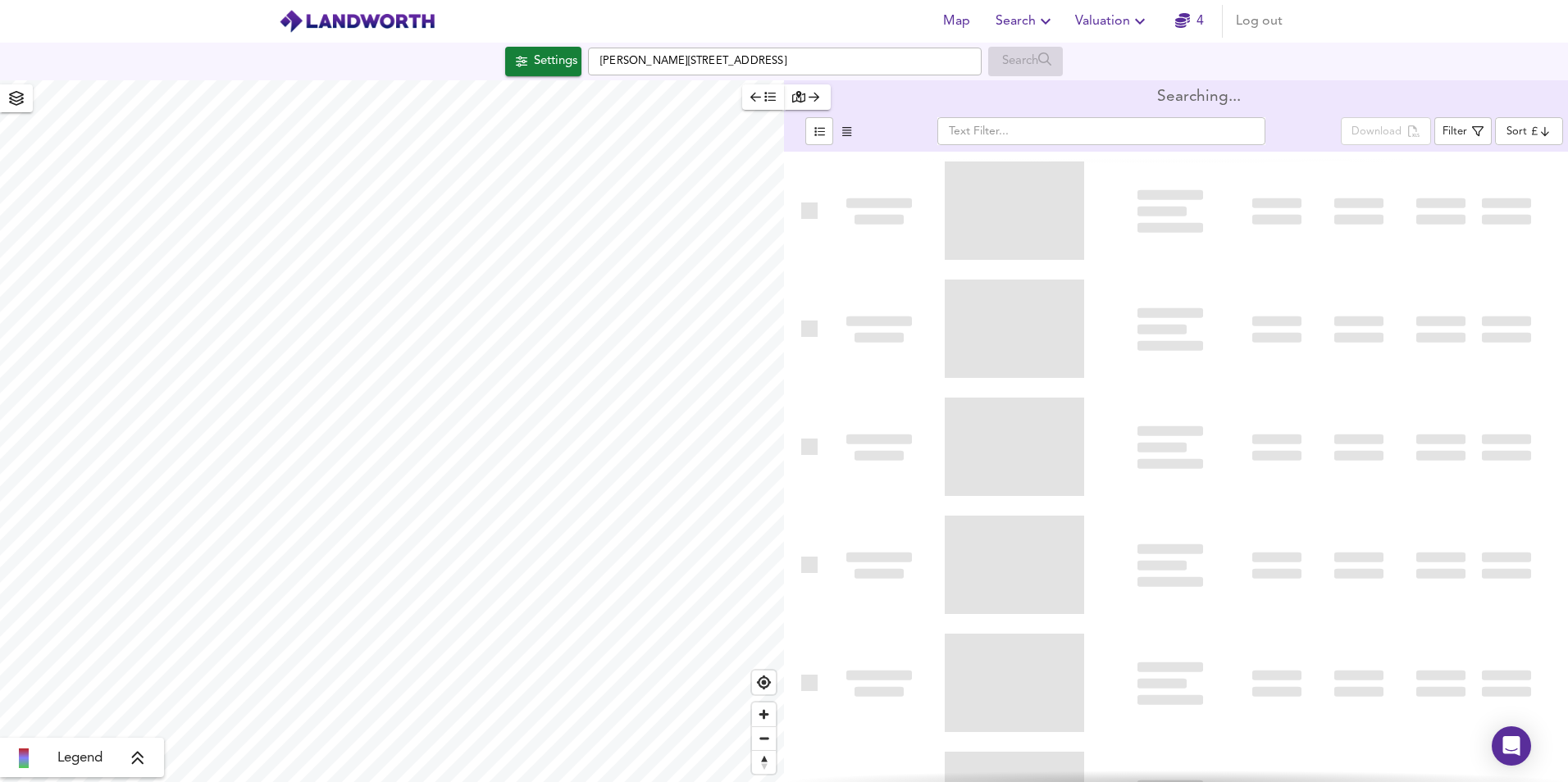
type input "bestdeal"
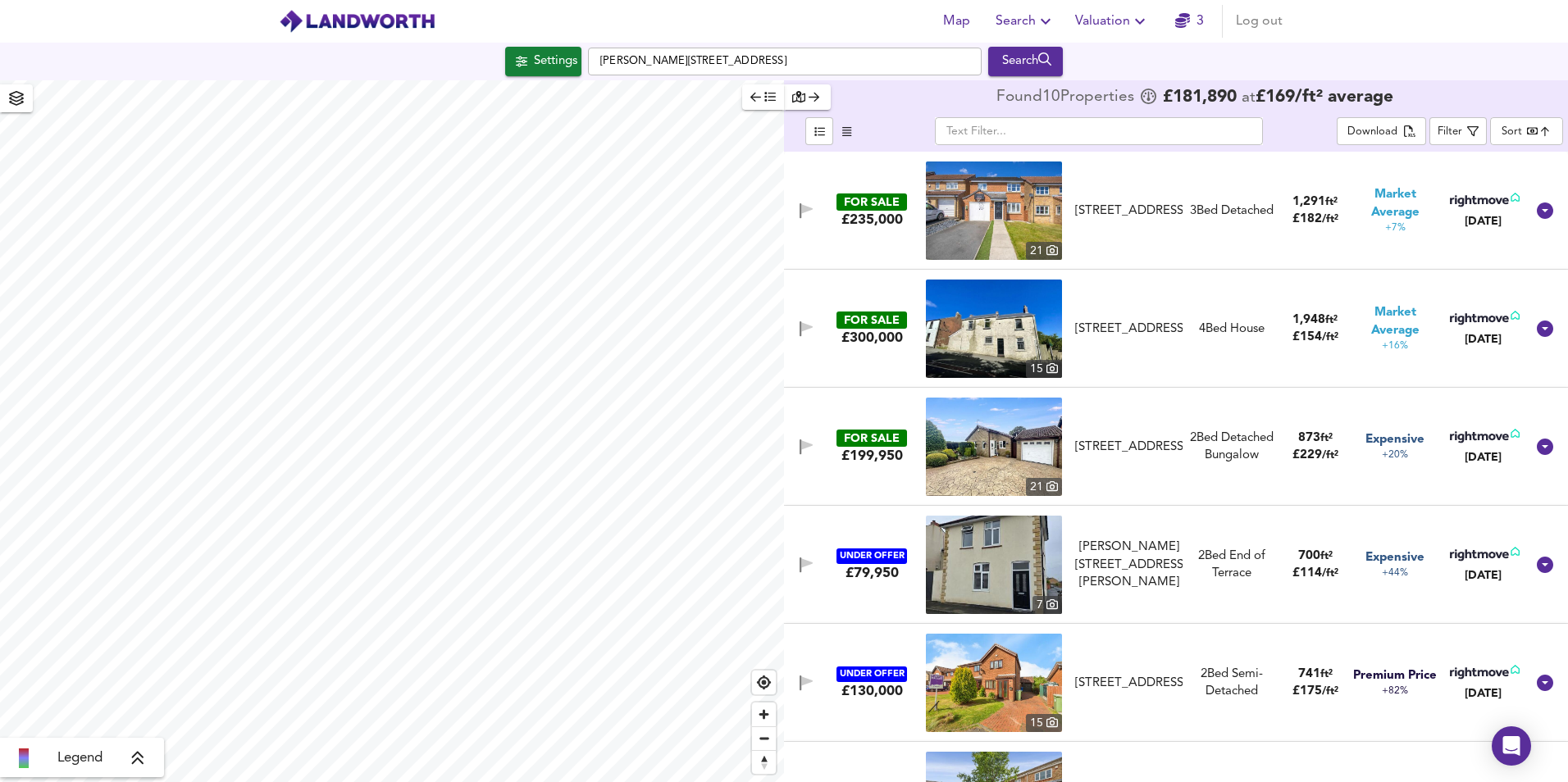
click at [974, 543] on img at bounding box center [994, 565] width 136 height 99
click at [1380, 130] on div "Download" at bounding box center [1372, 132] width 50 height 19
click at [104, 762] on div "Legend" at bounding box center [82, 759] width 154 height 20
click at [150, 639] on icon at bounding box center [151, 641] width 15 height 17
click at [1091, 27] on span "Valuation" at bounding box center [1112, 21] width 75 height 23
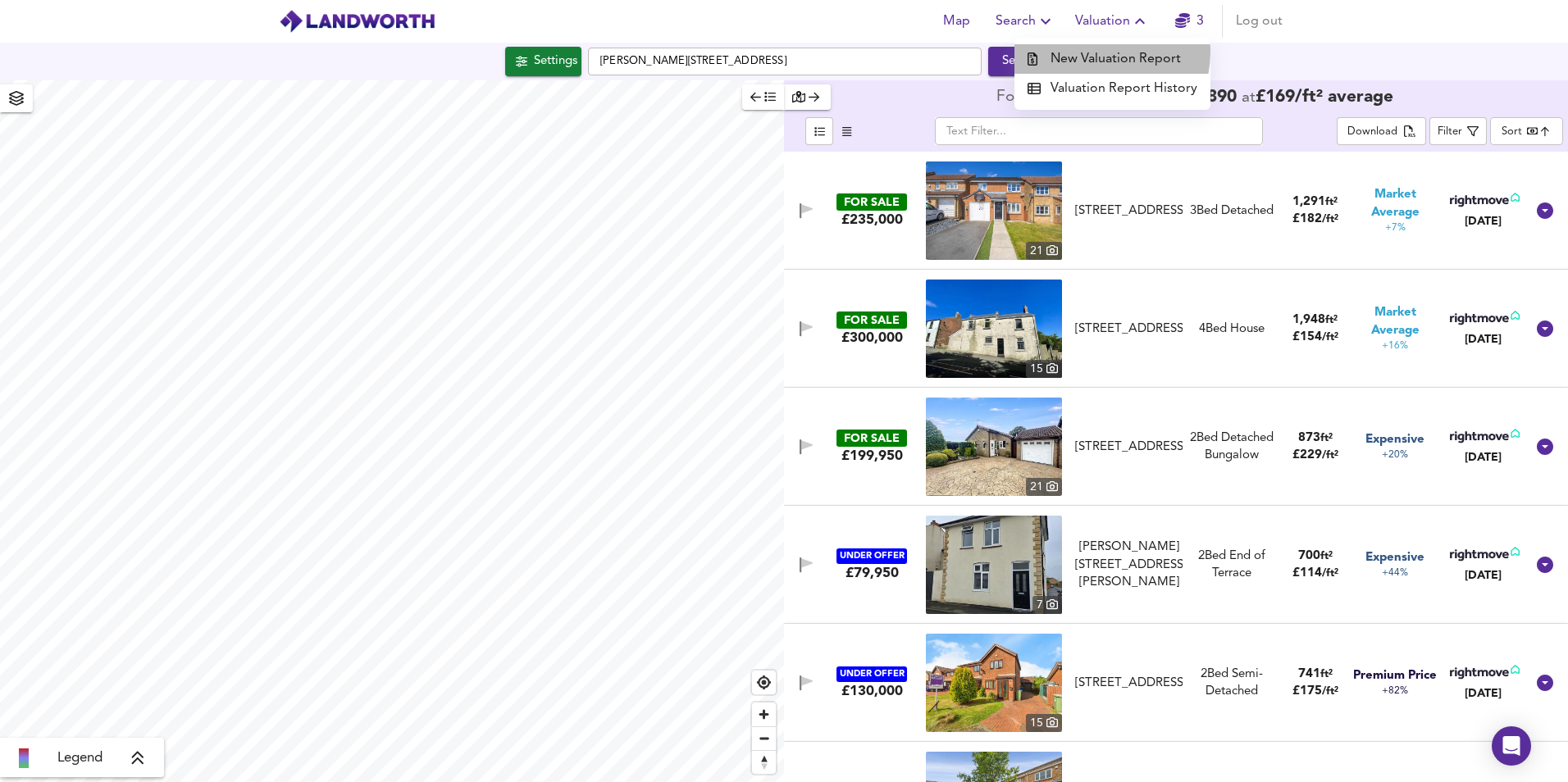
click at [1096, 52] on li "New Valuation Report" at bounding box center [1113, 59] width 196 height 29
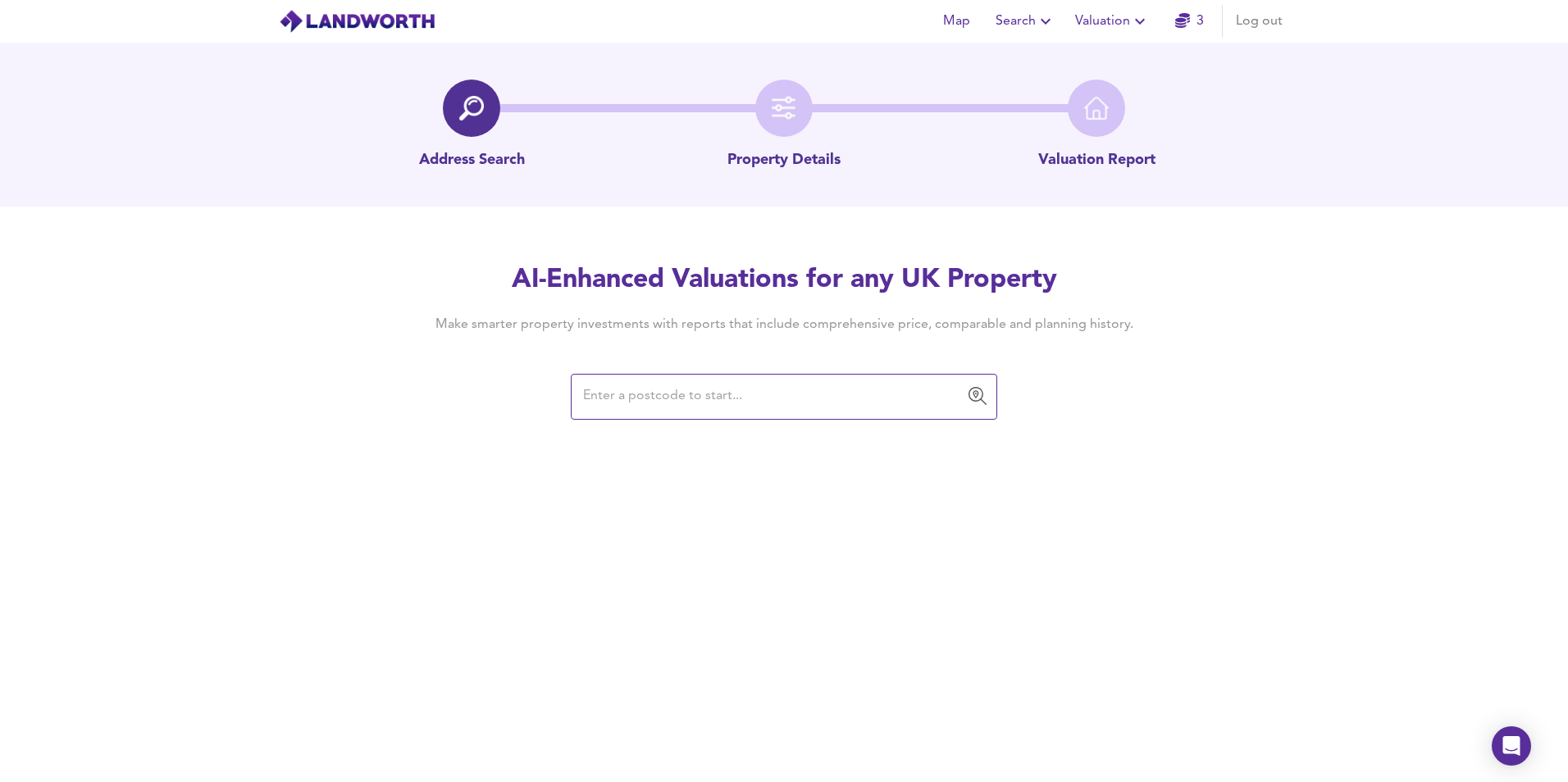
click at [748, 404] on input "text" at bounding box center [772, 396] width 387 height 31
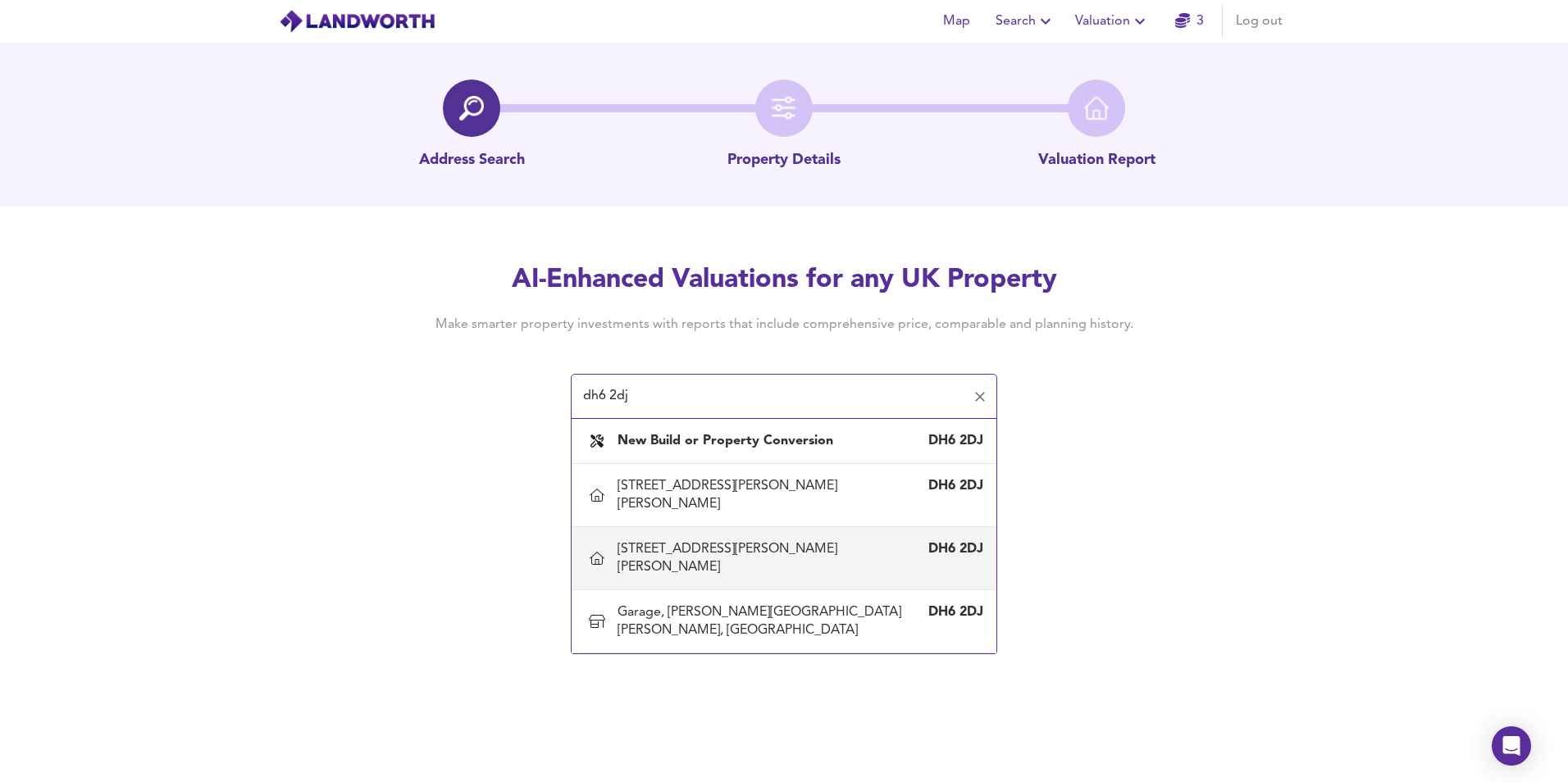
click at [731, 540] on div "20 George Street, Haswell, Durham" at bounding box center [768, 558] width 300 height 36
type input "20 George Street, Haswell, Durham"
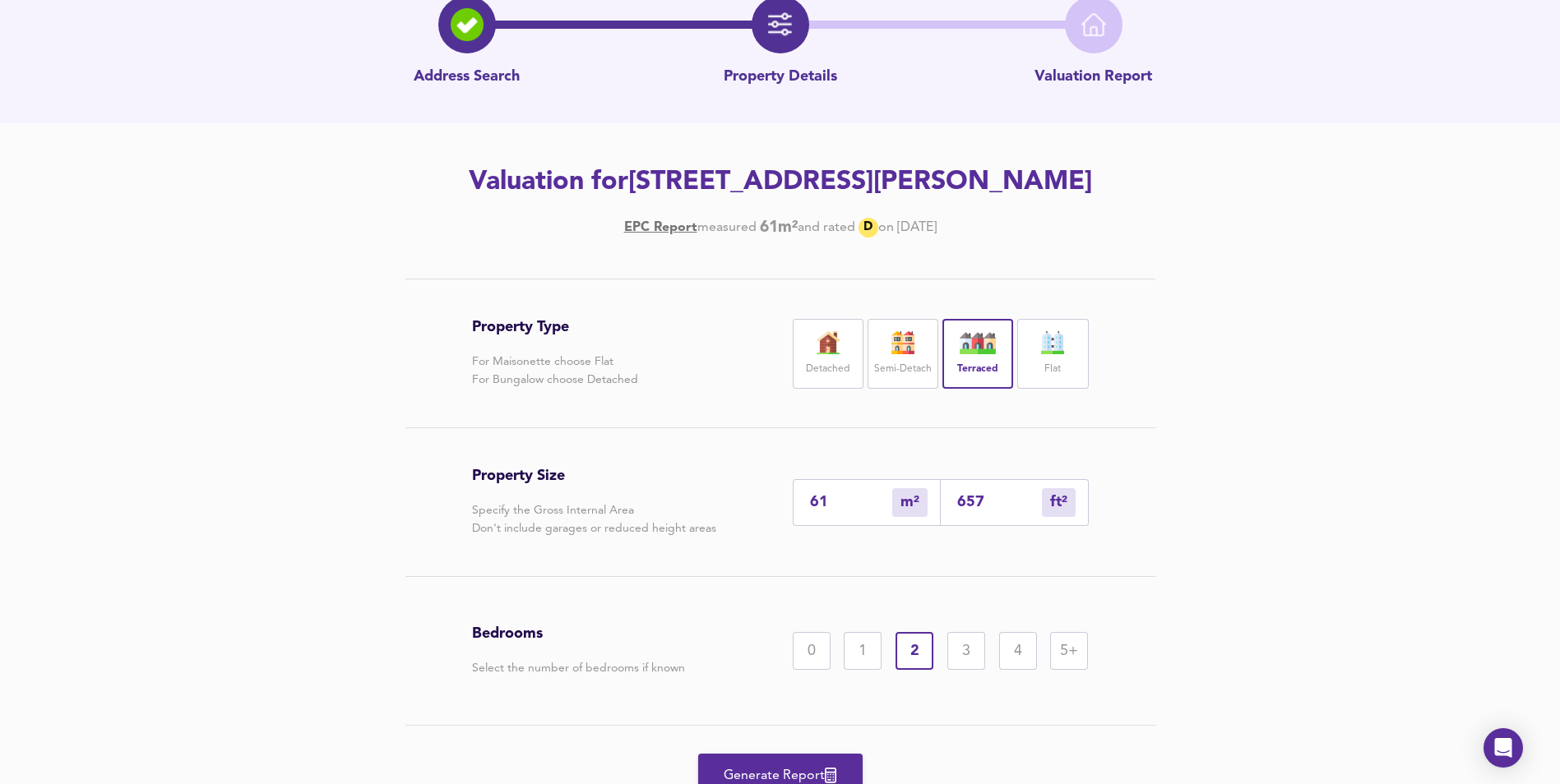
scroll to position [158, 0]
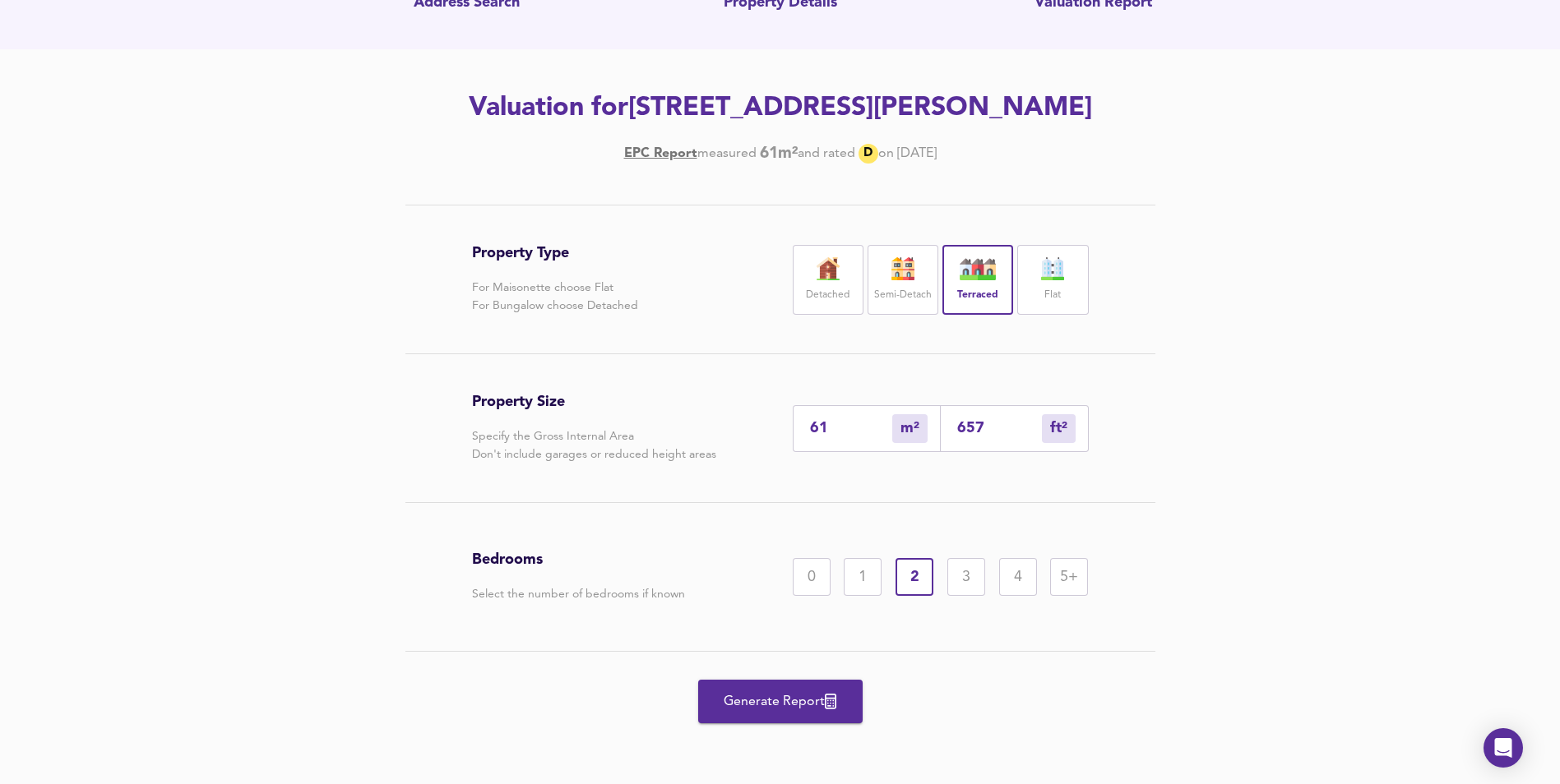
click at [761, 703] on span "Generate Report" at bounding box center [780, 702] width 132 height 23
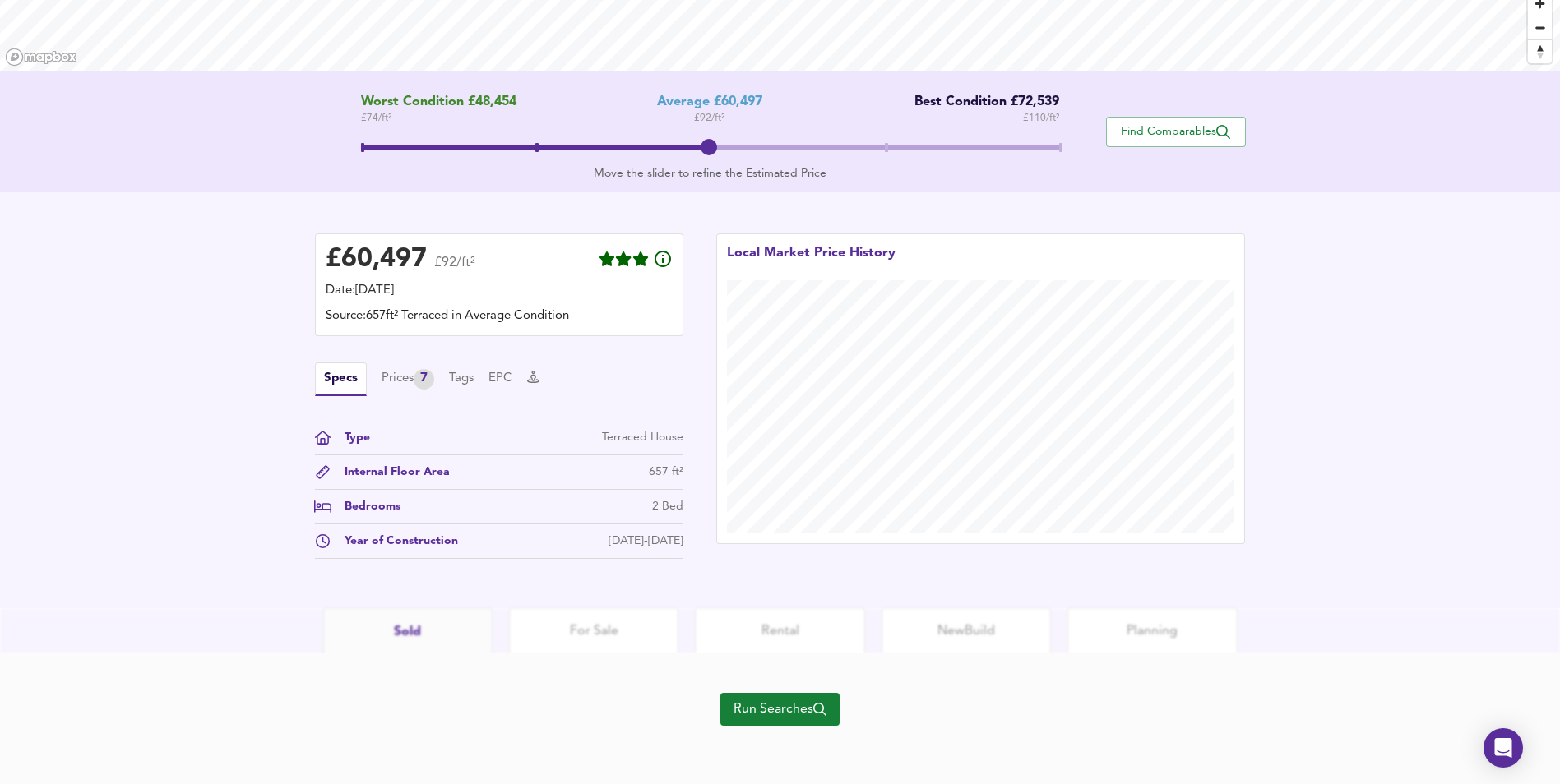
scroll to position [270, 0]
click at [750, 706] on span "Run Searches" at bounding box center [780, 708] width 93 height 23
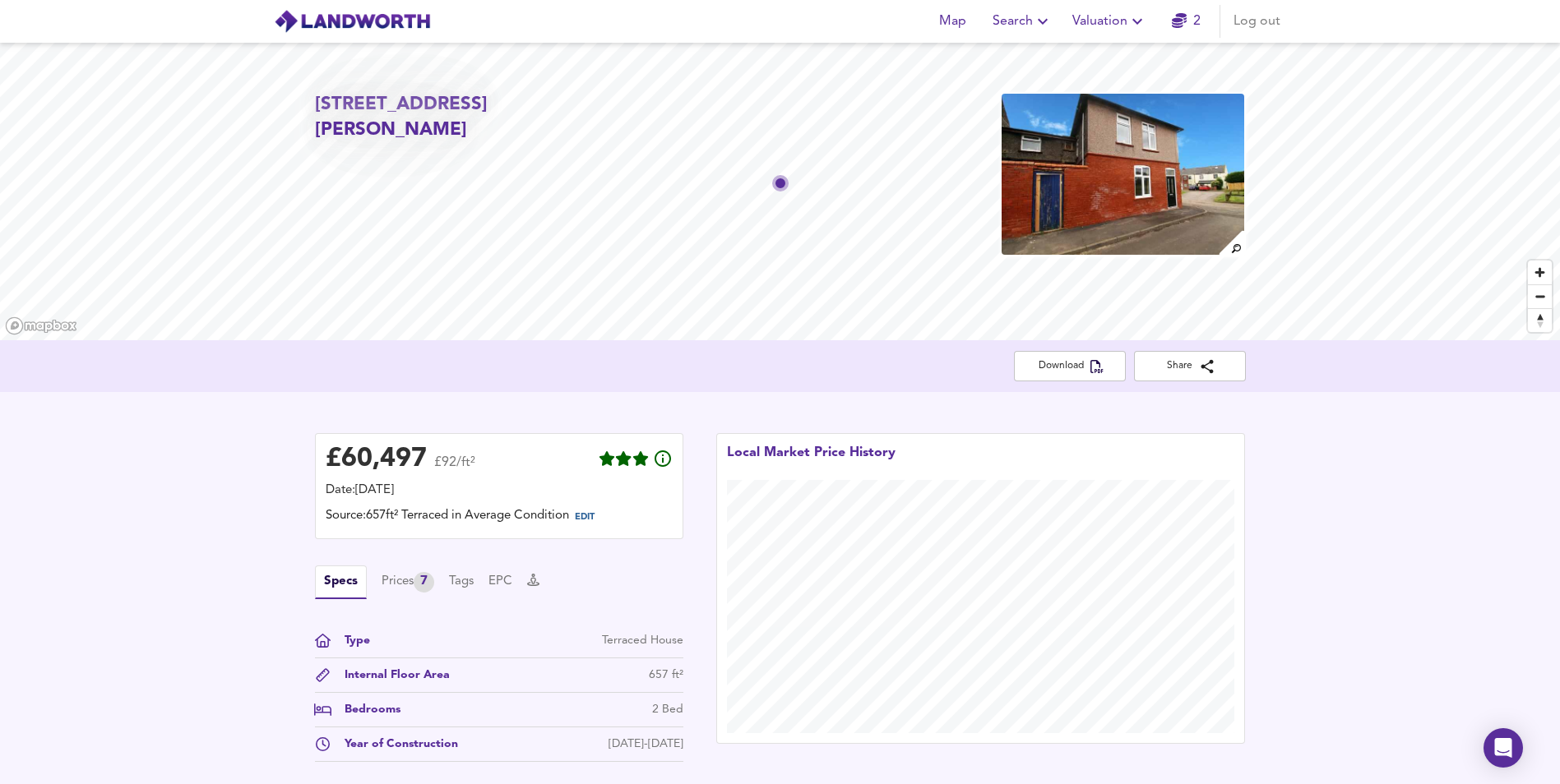
click at [1233, 252] on img at bounding box center [1232, 243] width 29 height 29
click at [1406, 438] on div "£ 60,497 £92/ft² Date: 9 October 2025 Source: 657ft² Terraced in Average Condit…" at bounding box center [780, 602] width 1560 height 420
click at [481, 108] on h2 "20 George Street, Haswell, Durham, DH6 2DJ" at bounding box center [463, 118] width 298 height 52
